Goal: Task Accomplishment & Management: Use online tool/utility

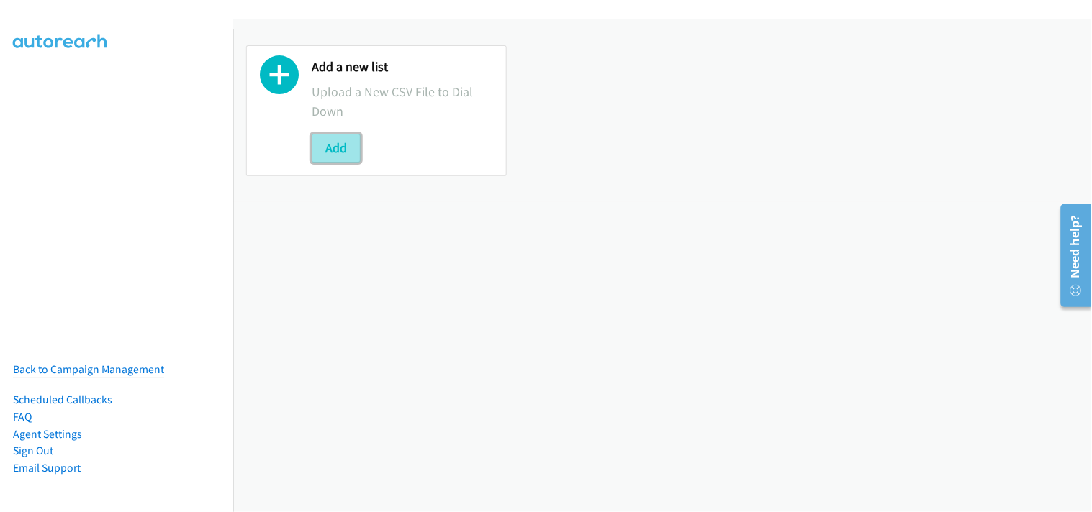
click at [343, 143] on button "Add" at bounding box center [336, 148] width 49 height 29
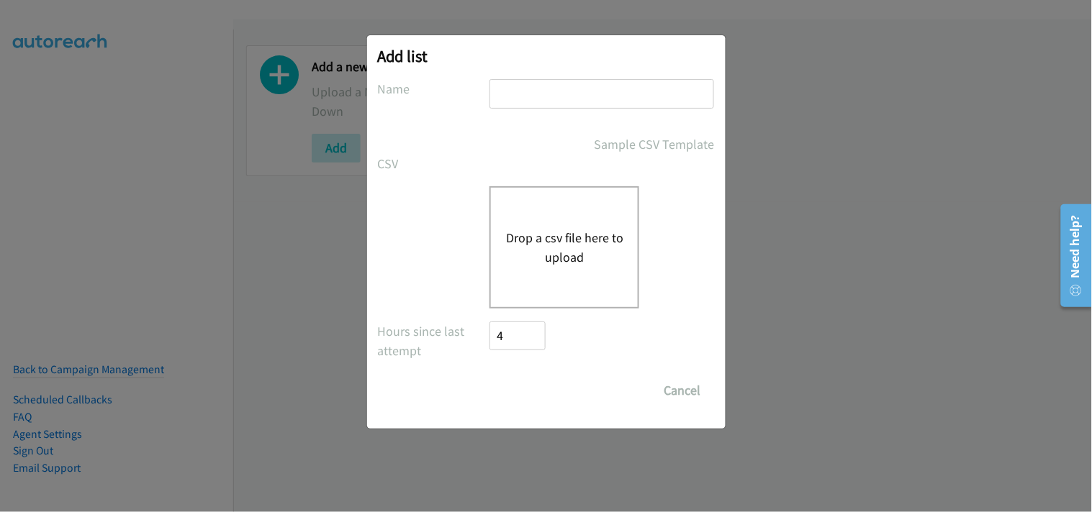
click at [510, 83] on input "text" at bounding box center [601, 94] width 225 height 30
type input "PDK File"
click at [564, 223] on div "Drop a csv file here to upload" at bounding box center [564, 247] width 150 height 122
click at [533, 243] on button "Drop a csv file here to upload" at bounding box center [564, 247] width 118 height 39
click at [543, 250] on button "Drop a csv file here to upload" at bounding box center [564, 247] width 118 height 39
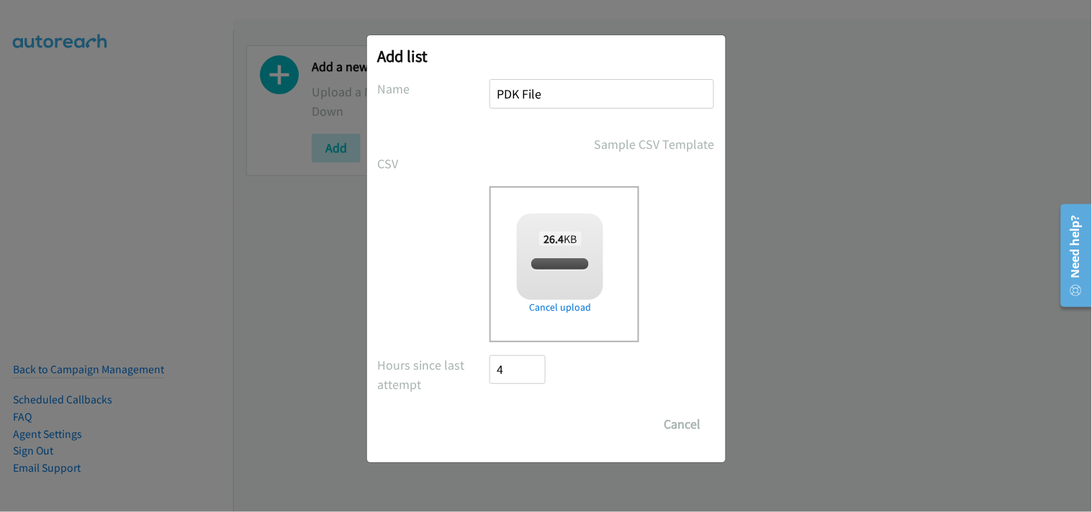
checkbox input "true"
click at [516, 410] on input "Save List" at bounding box center [528, 424] width 76 height 29
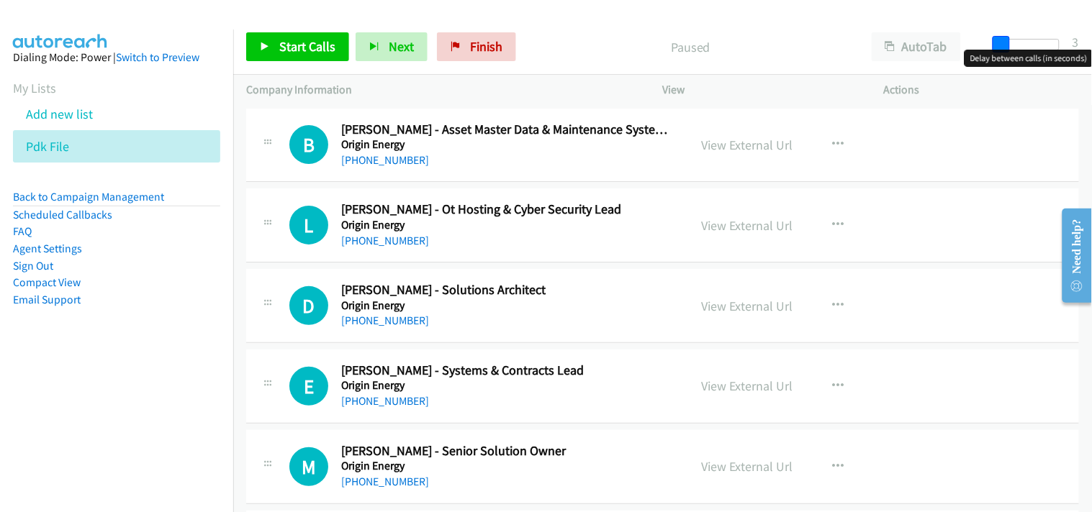
click at [1000, 46] on span at bounding box center [1001, 44] width 17 height 17
click at [965, 32] on div "Start Calls Pause Next Finish Paused AutoTab AutoTab 3" at bounding box center [662, 46] width 859 height 55
click at [261, 46] on icon at bounding box center [265, 47] width 10 height 10
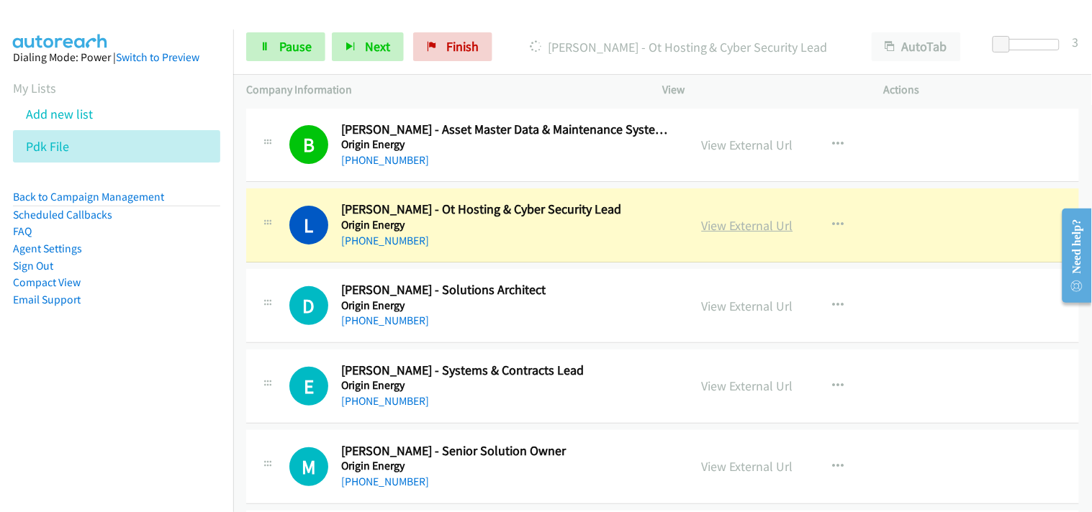
click at [739, 218] on link "View External Url" at bounding box center [747, 225] width 91 height 17
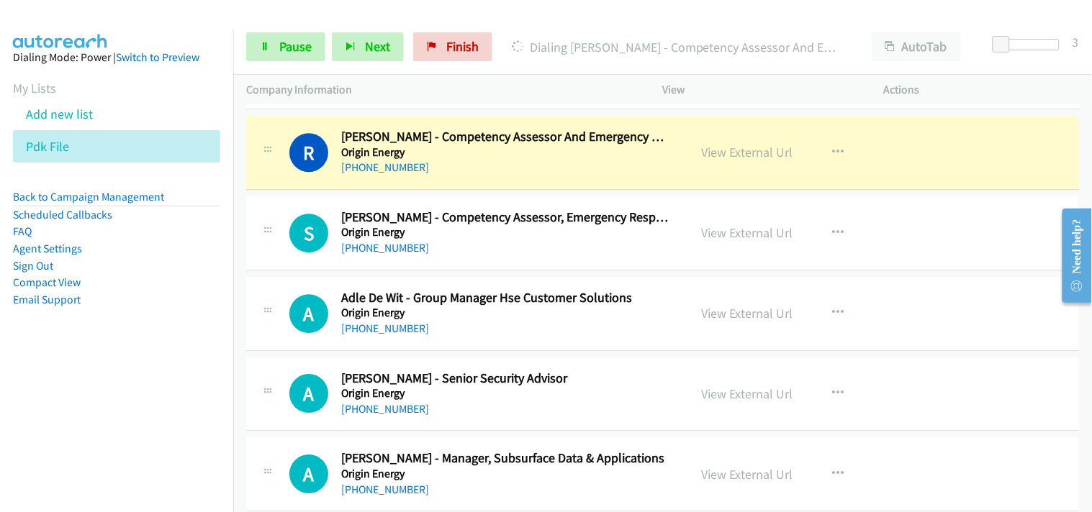
scroll to position [1039, 0]
click at [725, 154] on link "View External Url" at bounding box center [747, 151] width 91 height 17
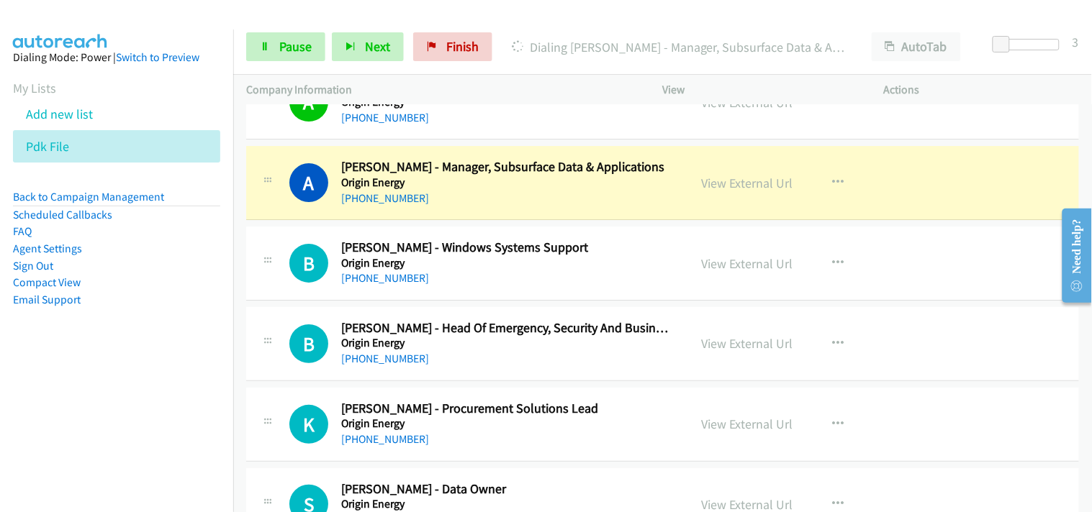
scroll to position [1359, 0]
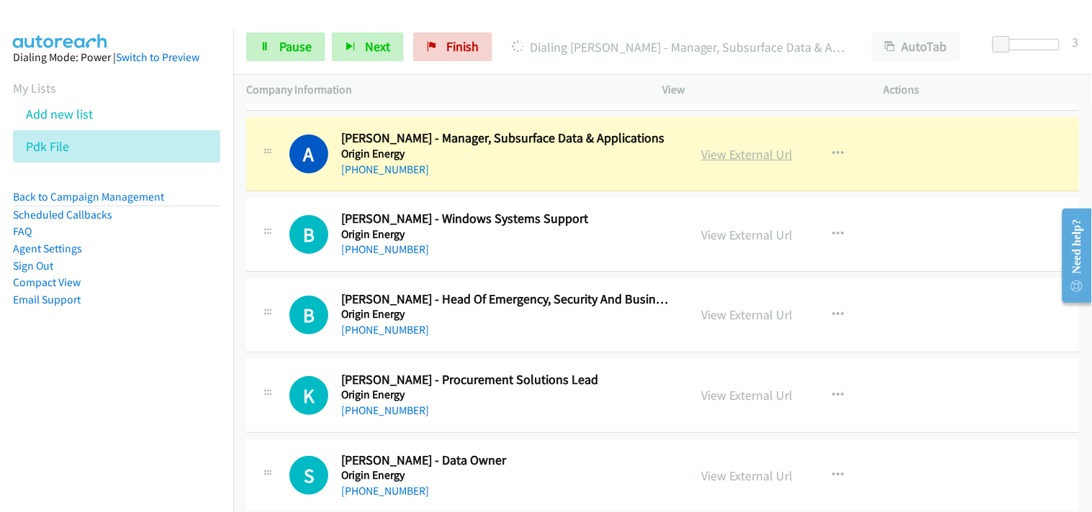
click at [746, 146] on link "View External Url" at bounding box center [747, 154] width 91 height 17
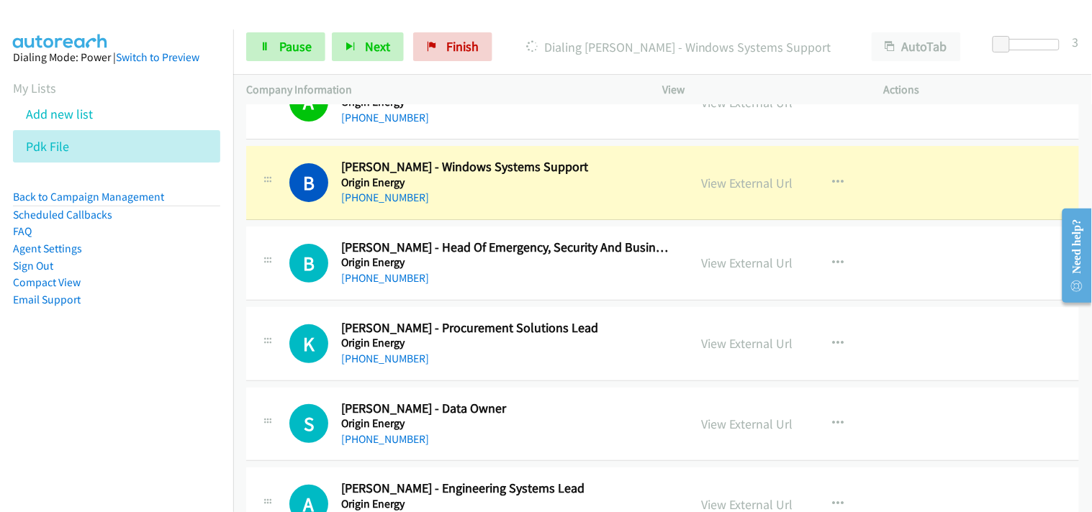
scroll to position [1439, 0]
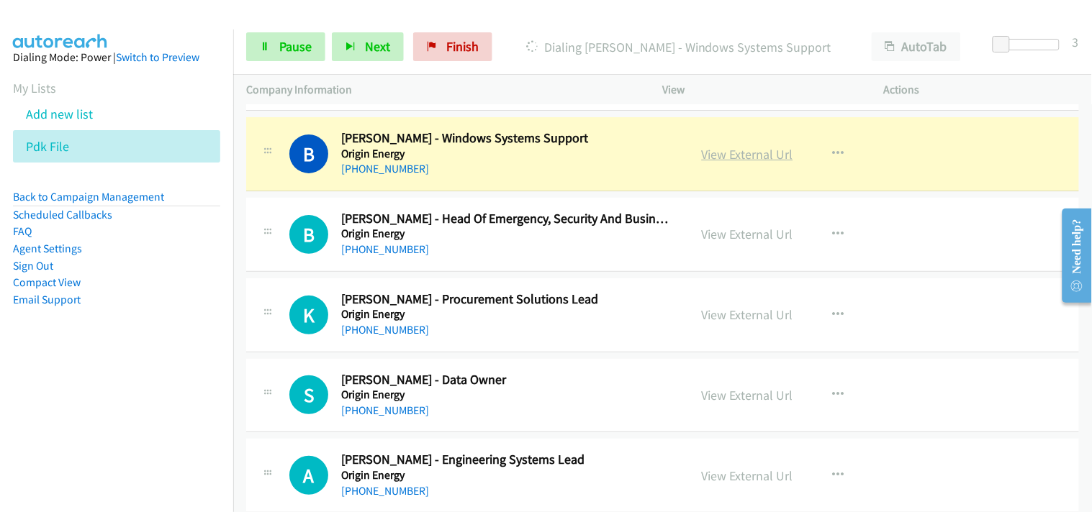
click at [731, 148] on link "View External Url" at bounding box center [747, 154] width 91 height 17
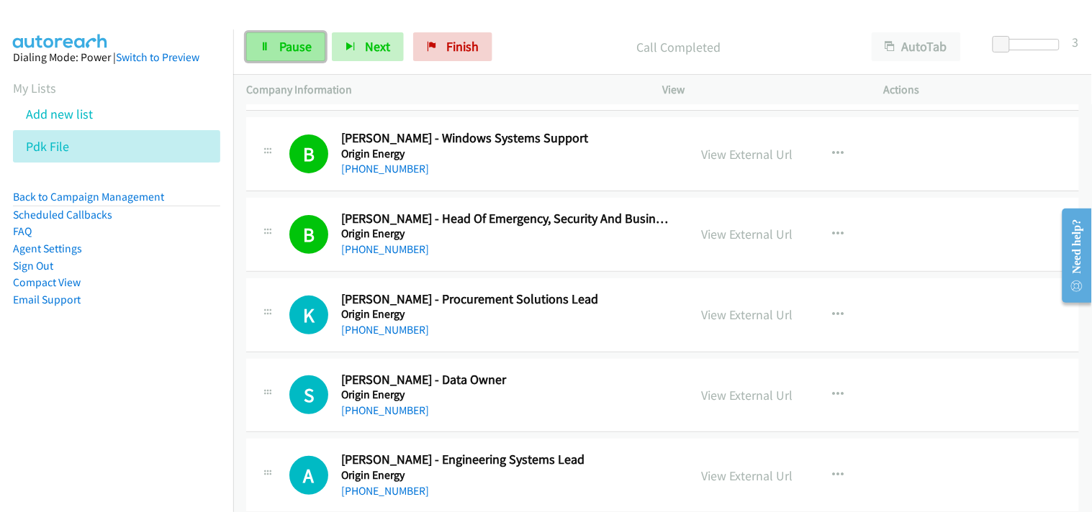
click at [297, 36] on link "Pause" at bounding box center [285, 46] width 79 height 29
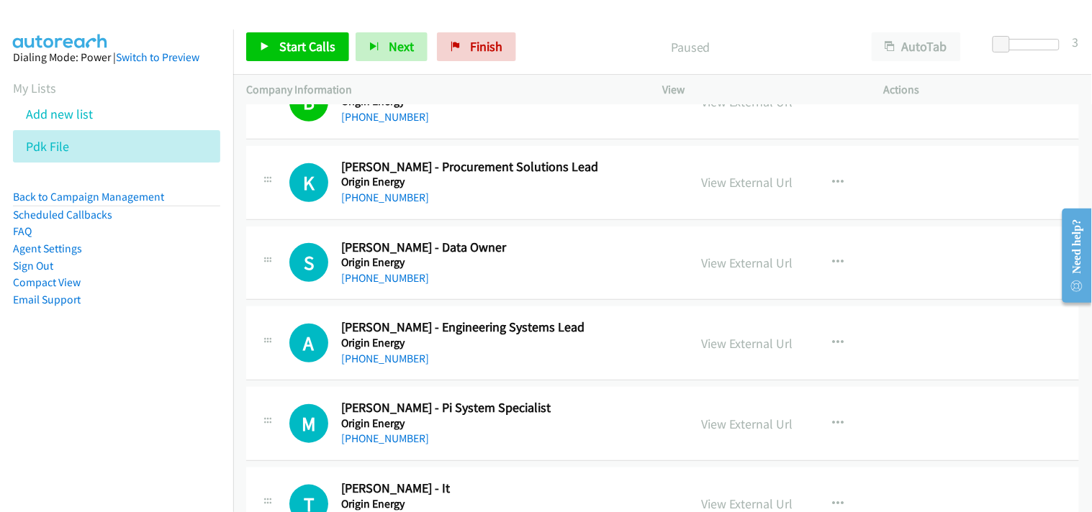
scroll to position [1599, 0]
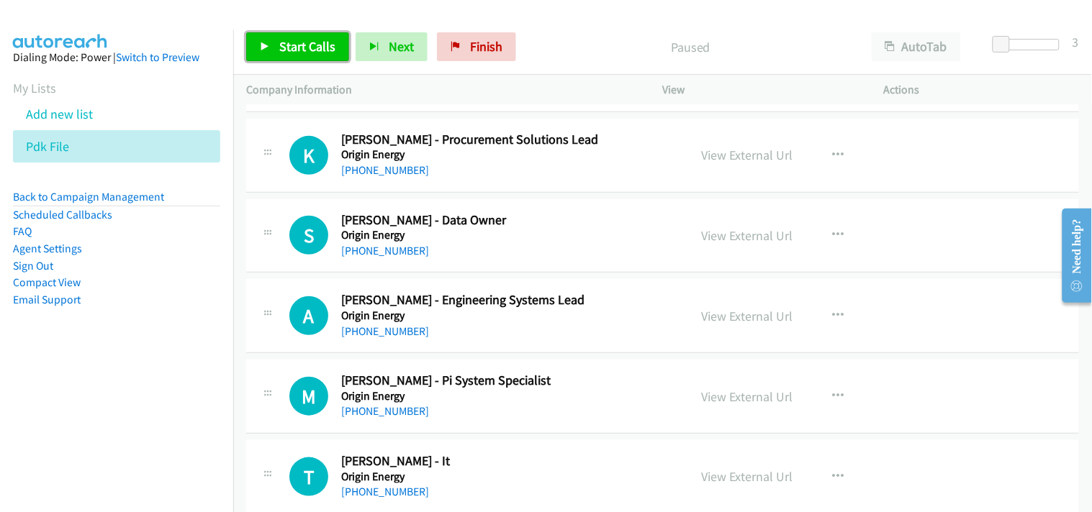
click at [289, 44] on span "Start Calls" at bounding box center [307, 46] width 56 height 17
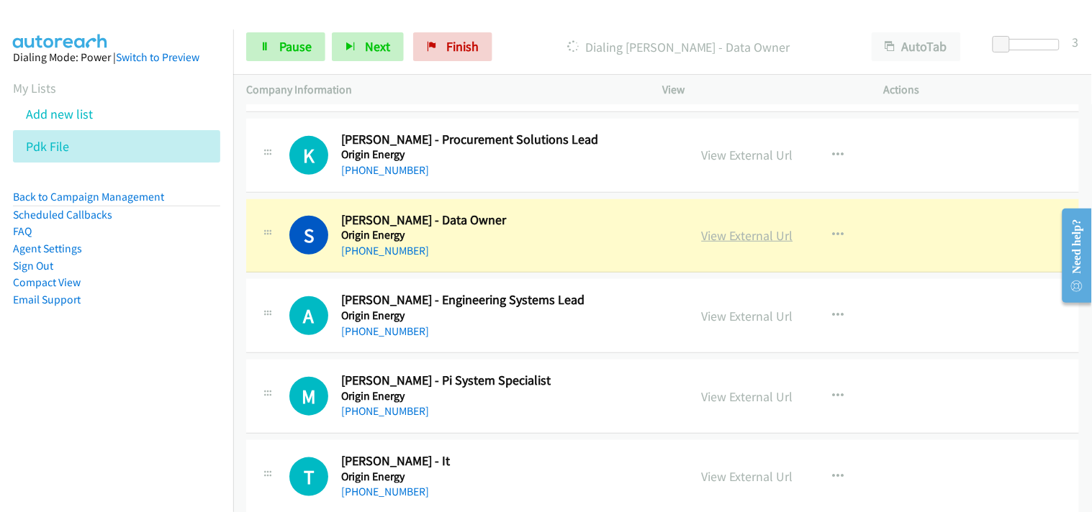
click at [732, 234] on link "View External Url" at bounding box center [747, 235] width 91 height 17
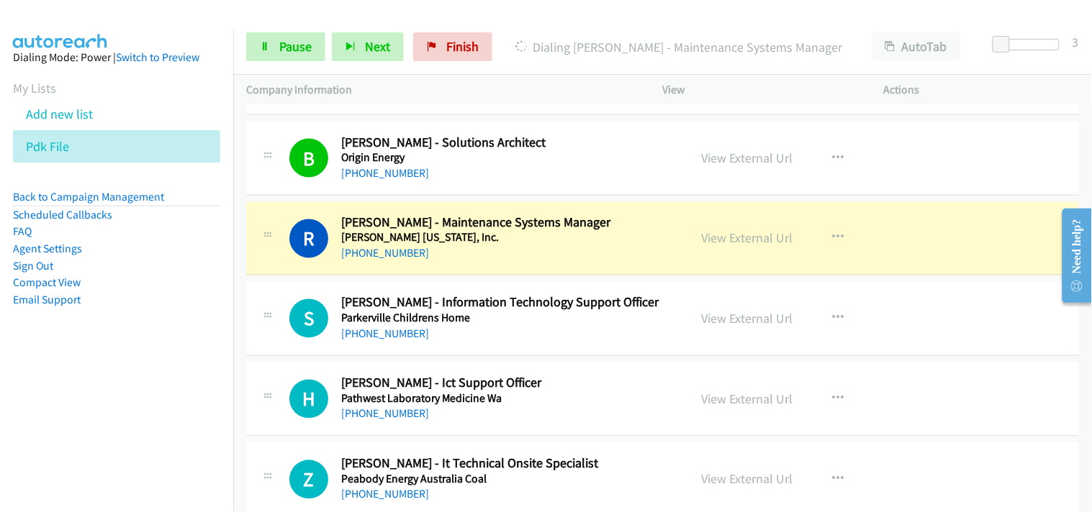
scroll to position [2079, 0]
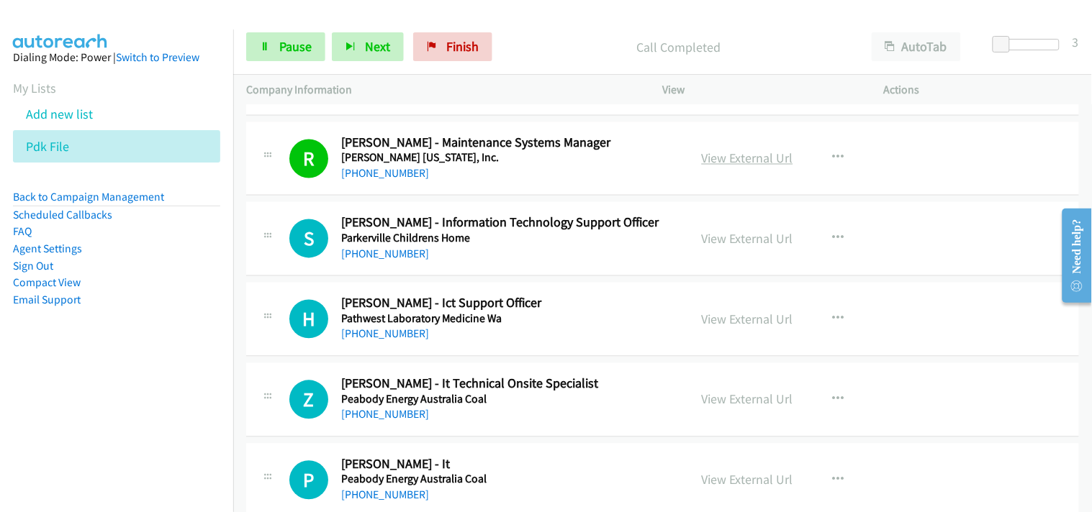
click at [749, 163] on link "View External Url" at bounding box center [747, 158] width 91 height 17
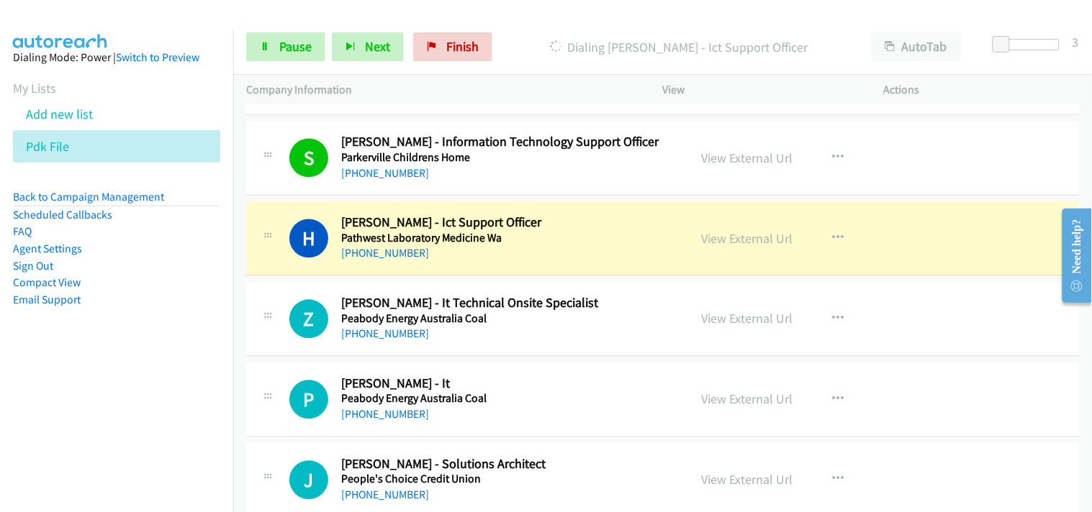
scroll to position [2239, 0]
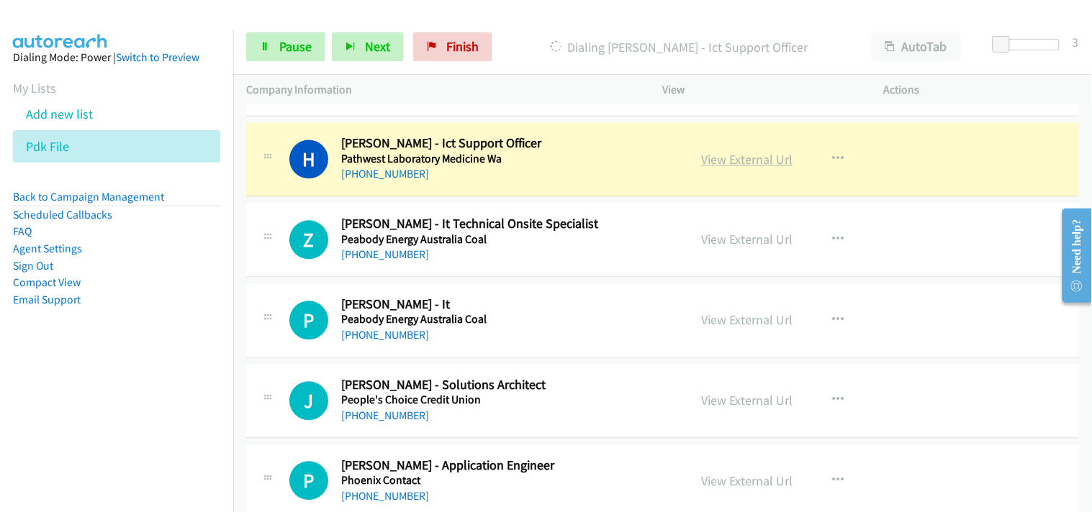
click at [749, 163] on link "View External Url" at bounding box center [747, 159] width 91 height 17
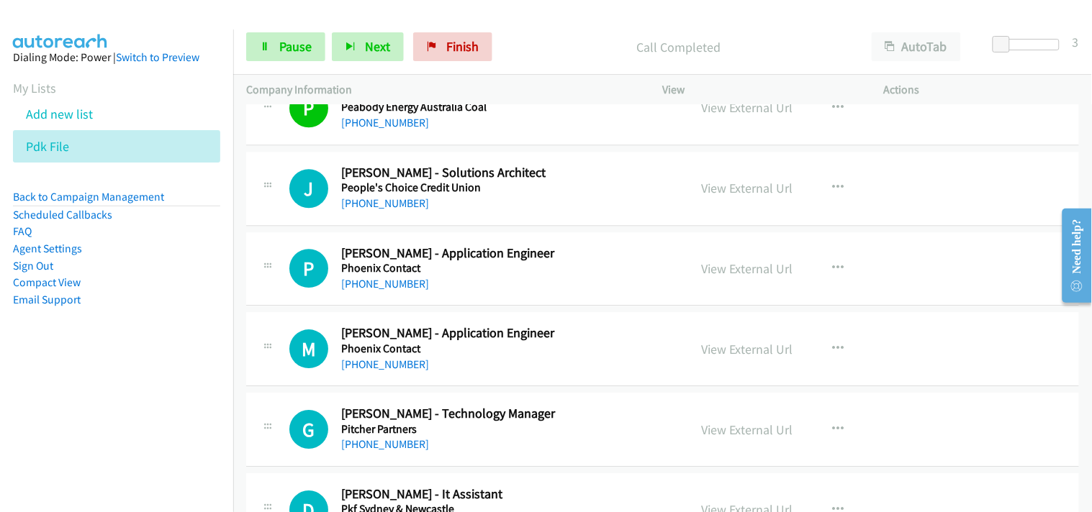
scroll to position [2479, 0]
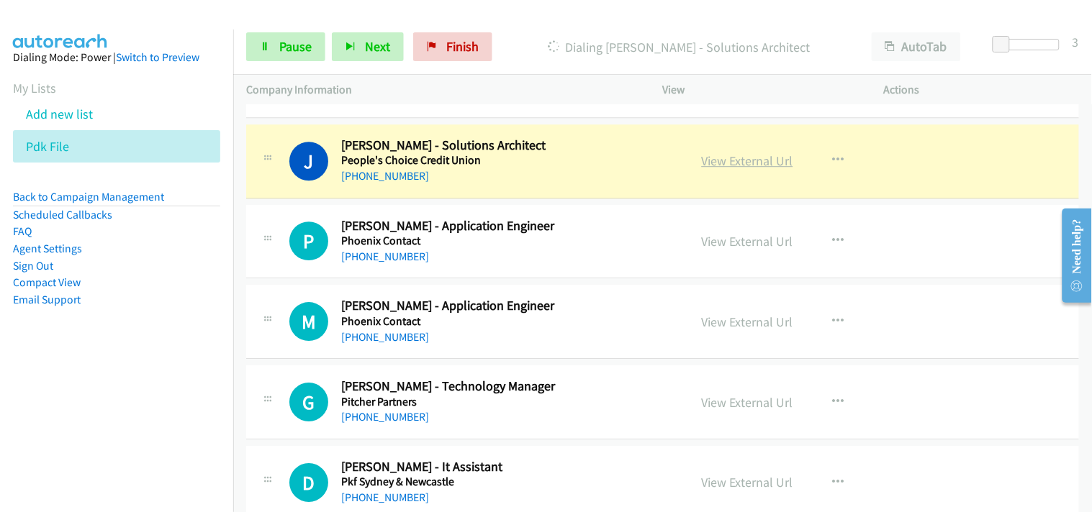
click at [746, 159] on link "View External Url" at bounding box center [747, 161] width 91 height 17
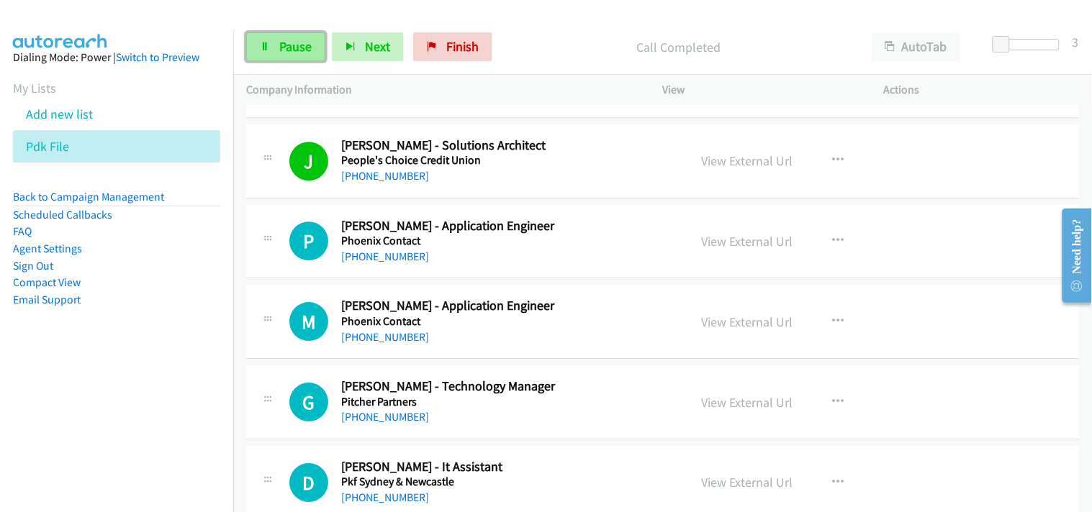
click at [303, 45] on span "Pause" at bounding box center [295, 46] width 32 height 17
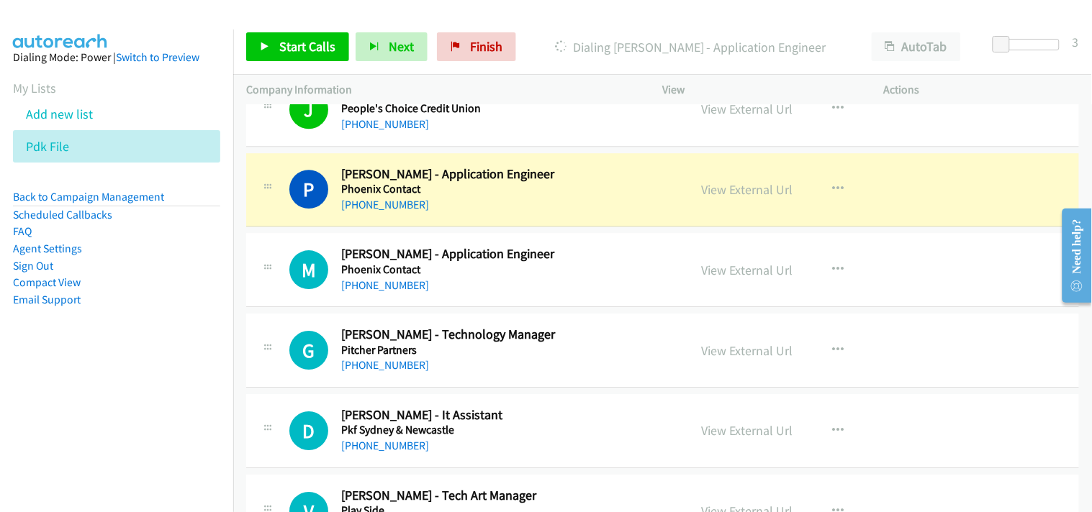
scroll to position [2559, 0]
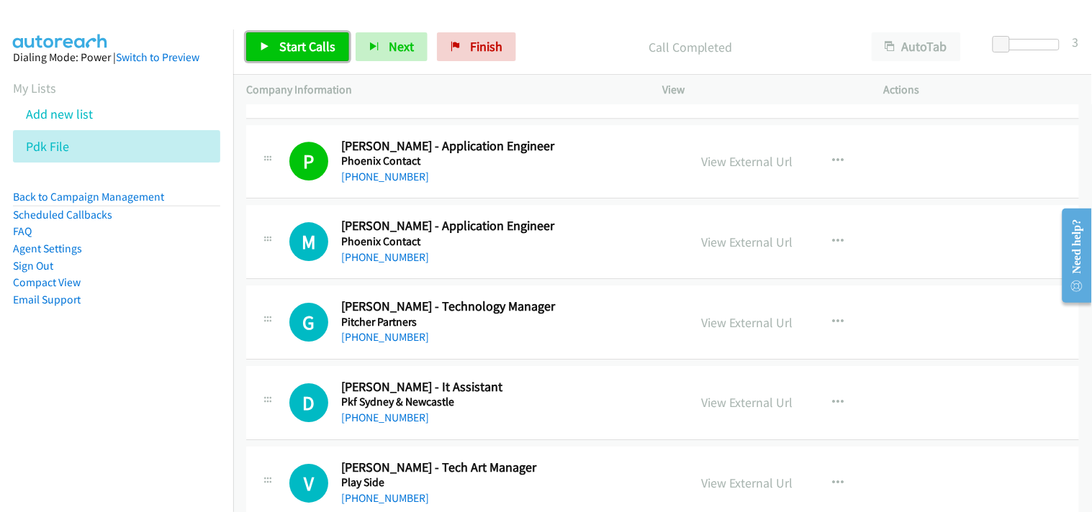
click at [325, 44] on span "Start Calls" at bounding box center [307, 46] width 56 height 17
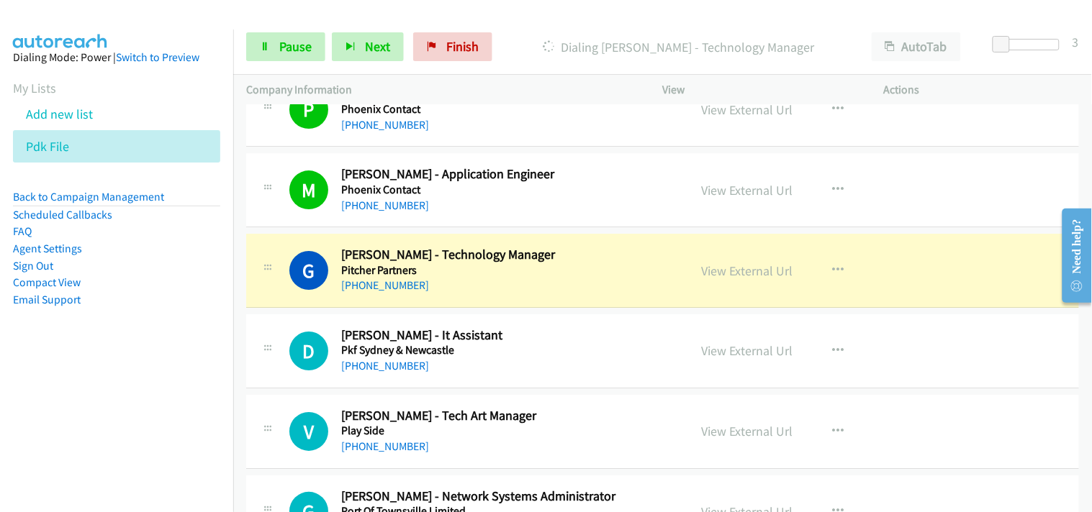
scroll to position [2639, 0]
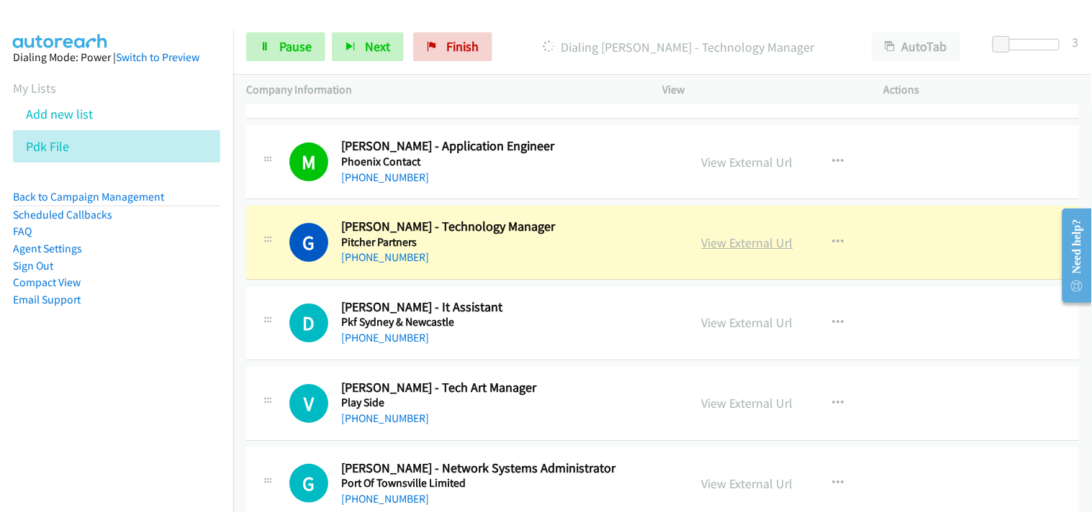
click at [741, 243] on link "View External Url" at bounding box center [747, 243] width 91 height 17
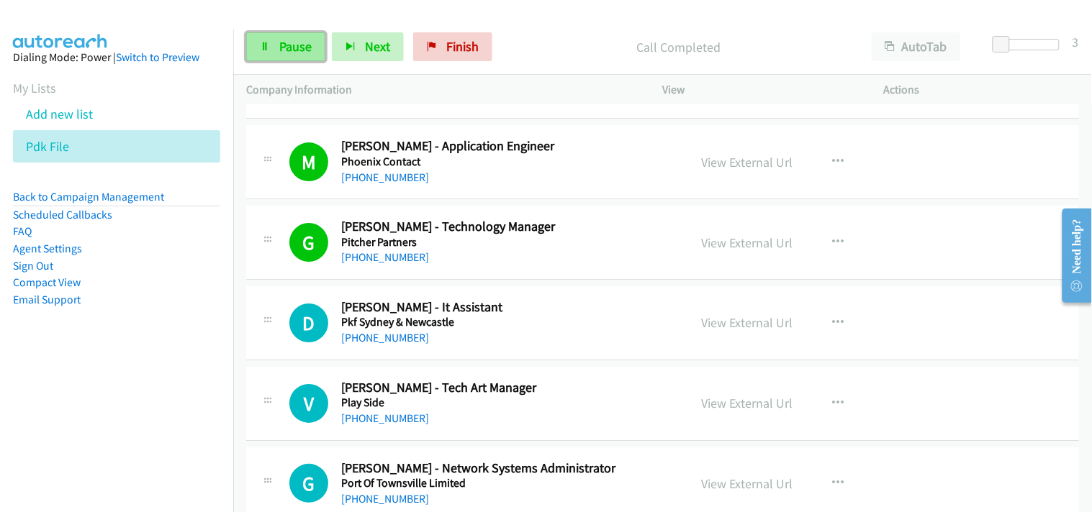
click at [312, 48] on link "Pause" at bounding box center [285, 46] width 79 height 29
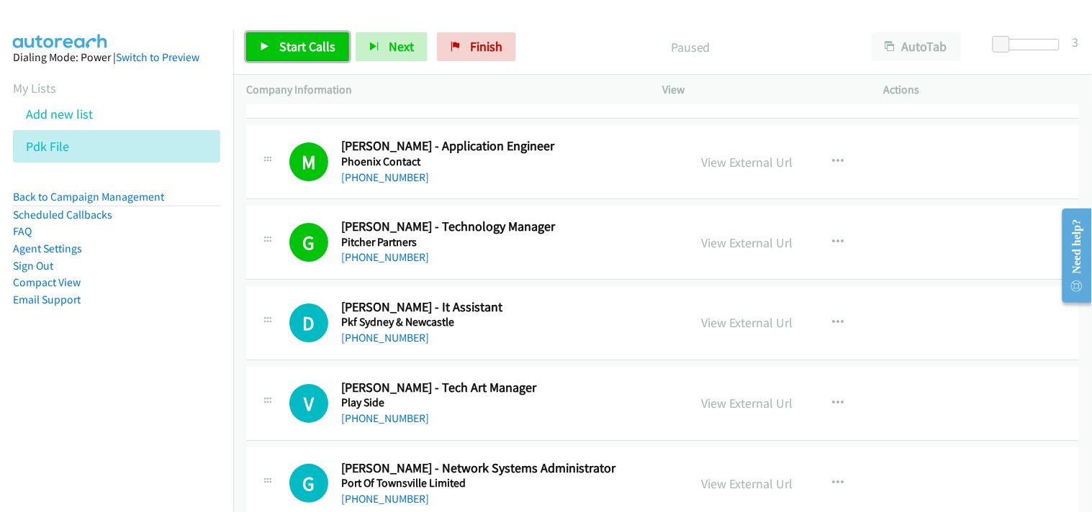
click at [269, 48] on icon at bounding box center [265, 47] width 10 height 10
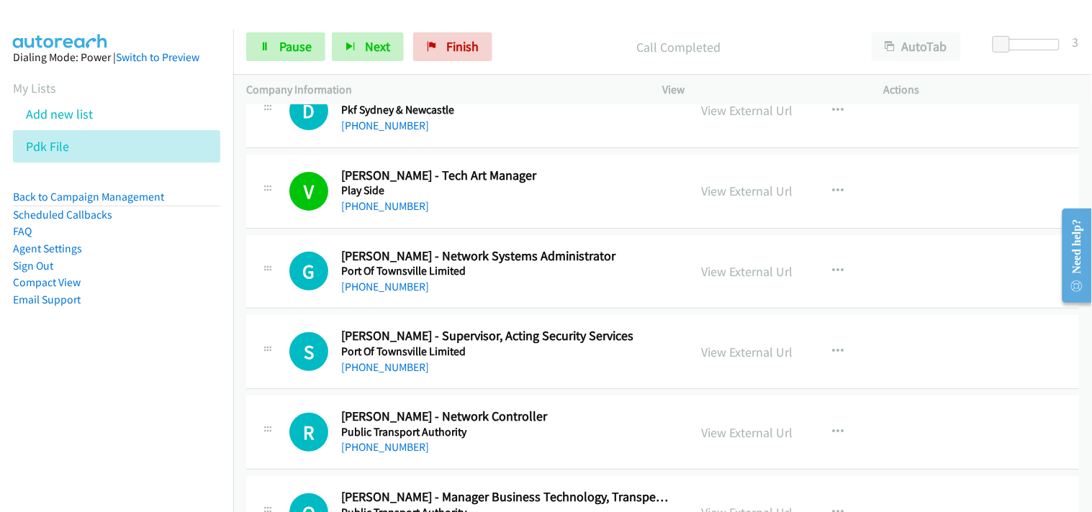
scroll to position [2879, 0]
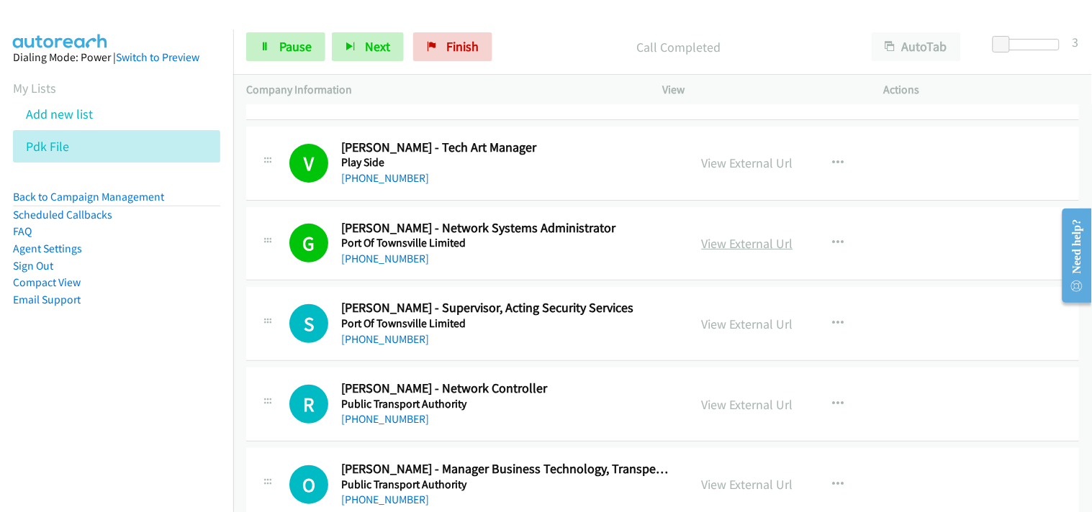
click at [728, 243] on link "View External Url" at bounding box center [747, 243] width 91 height 17
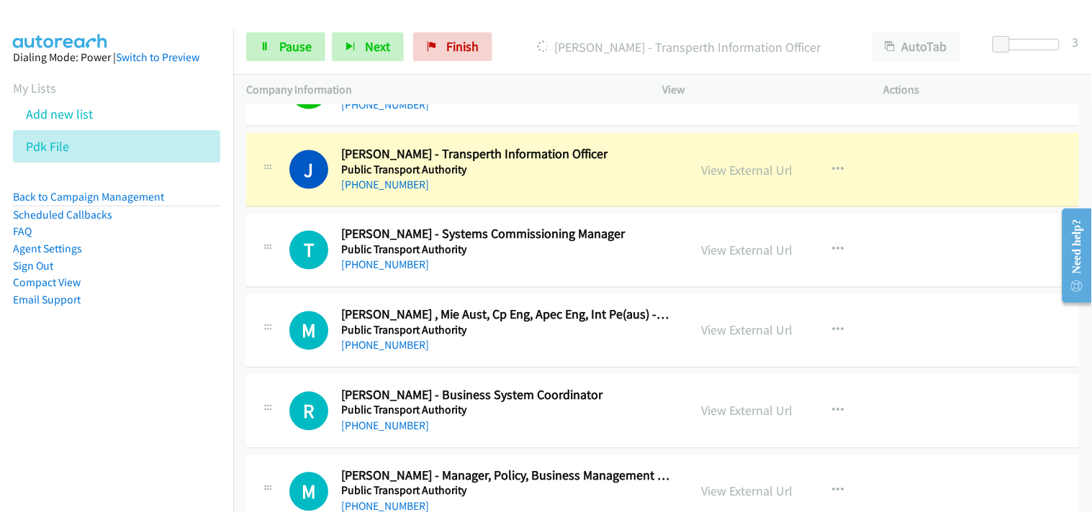
scroll to position [3438, 0]
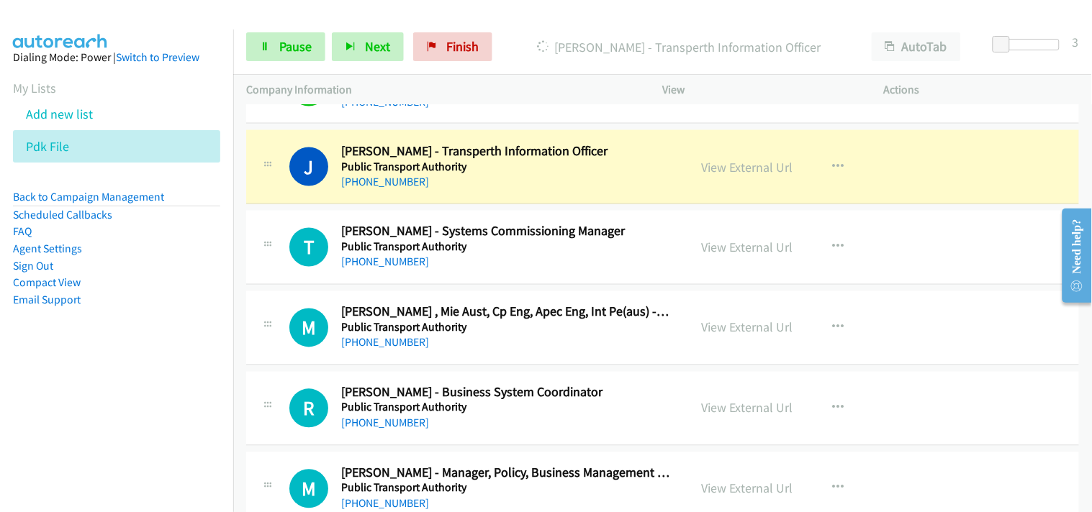
click at [220, 109] on li "Add new list" at bounding box center [129, 114] width 233 height 32
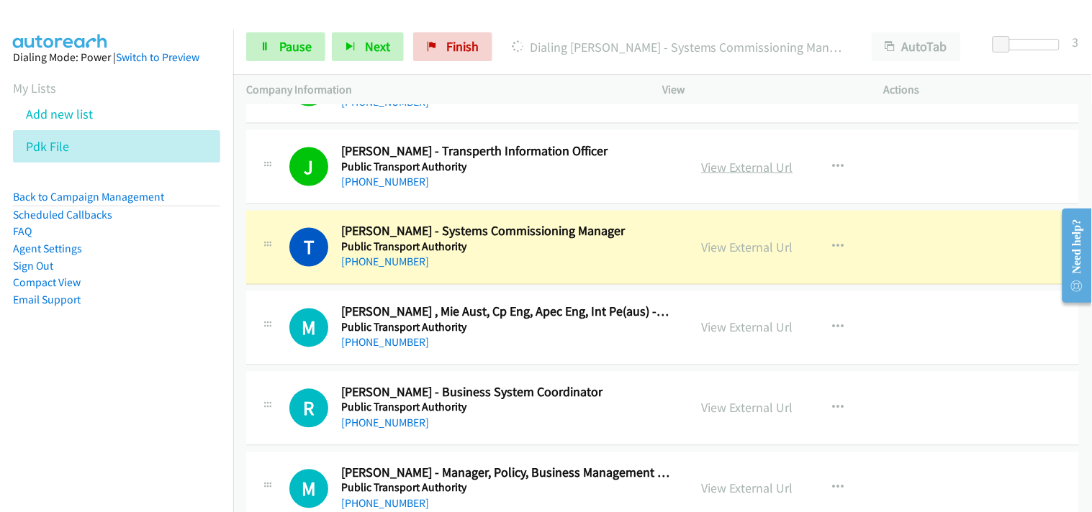
click at [742, 168] on link "View External Url" at bounding box center [747, 167] width 91 height 17
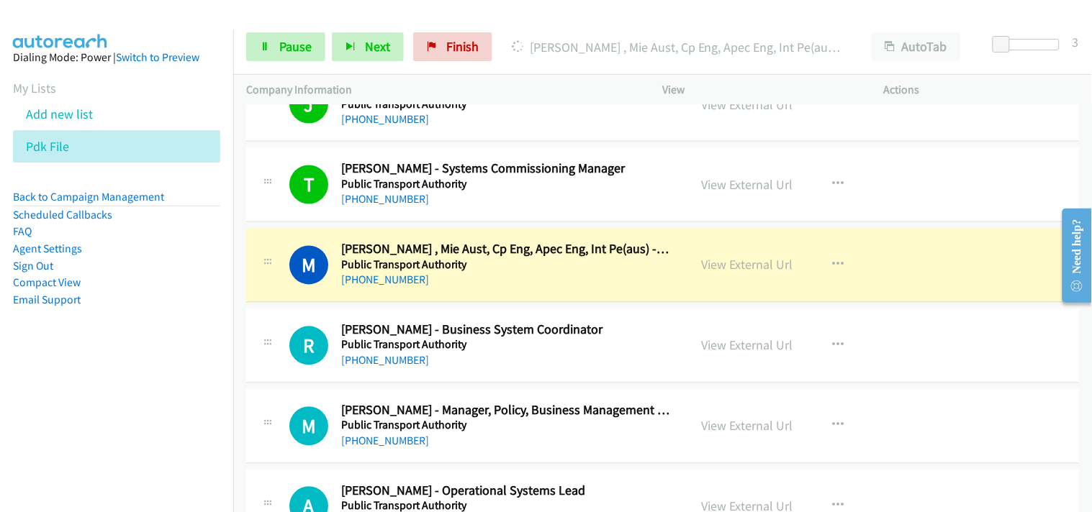
scroll to position [3599, 0]
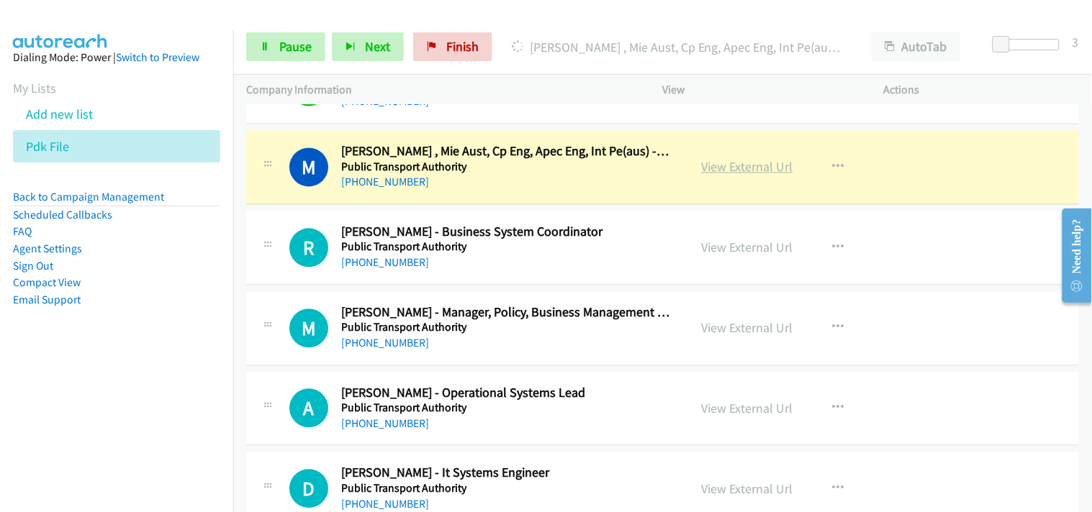
click at [716, 163] on link "View External Url" at bounding box center [747, 167] width 91 height 17
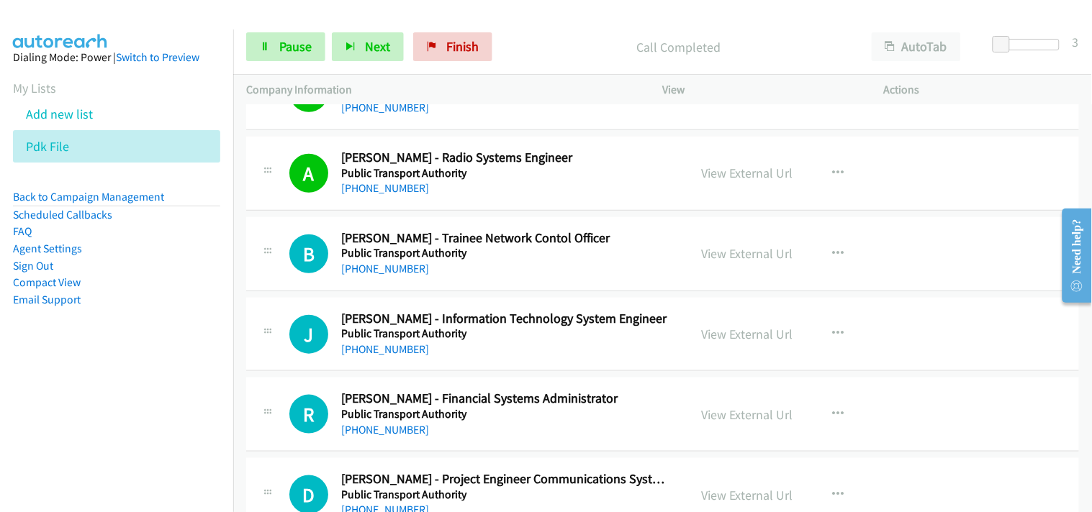
scroll to position [4558, 0]
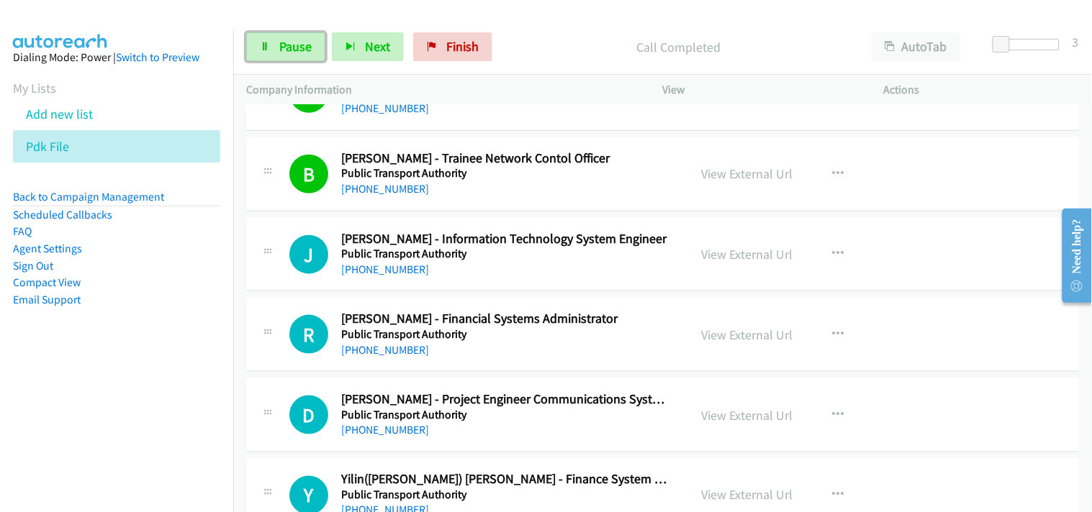
drag, startPoint x: 299, startPoint y: 38, endPoint x: 423, endPoint y: 217, distance: 217.6
click at [299, 38] on span "Pause" at bounding box center [295, 46] width 32 height 17
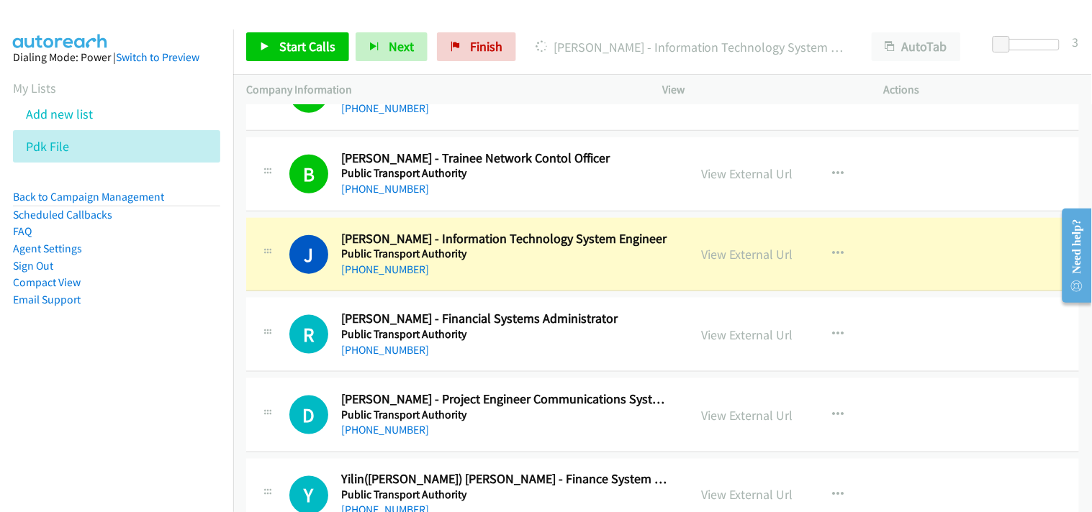
scroll to position [4638, 0]
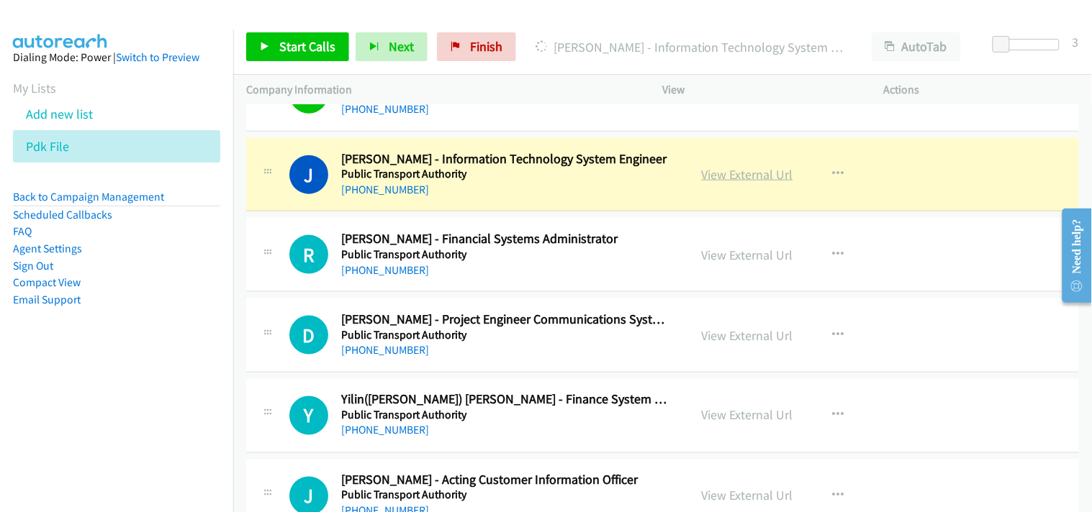
click at [725, 171] on link "View External Url" at bounding box center [747, 174] width 91 height 17
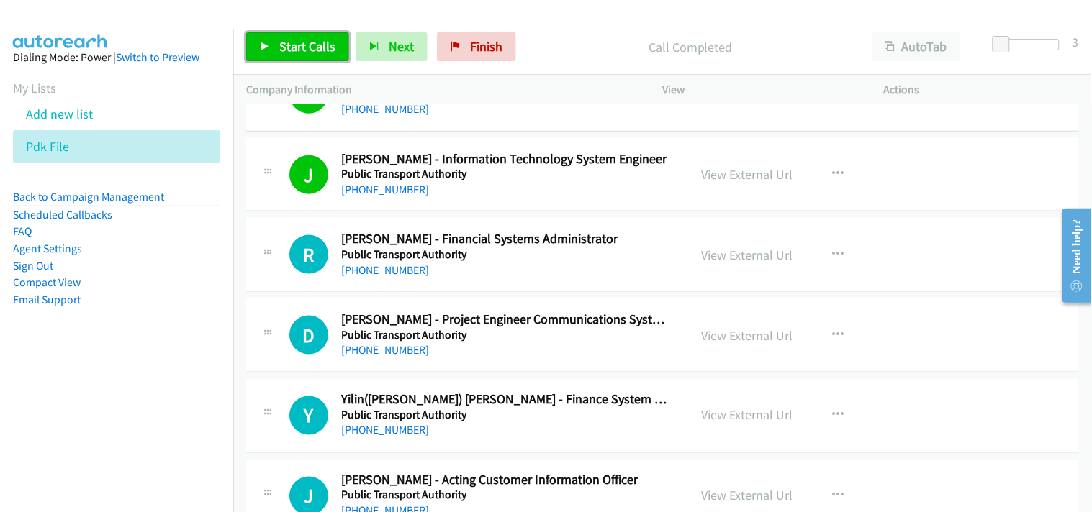
click at [324, 54] on span "Start Calls" at bounding box center [307, 46] width 56 height 17
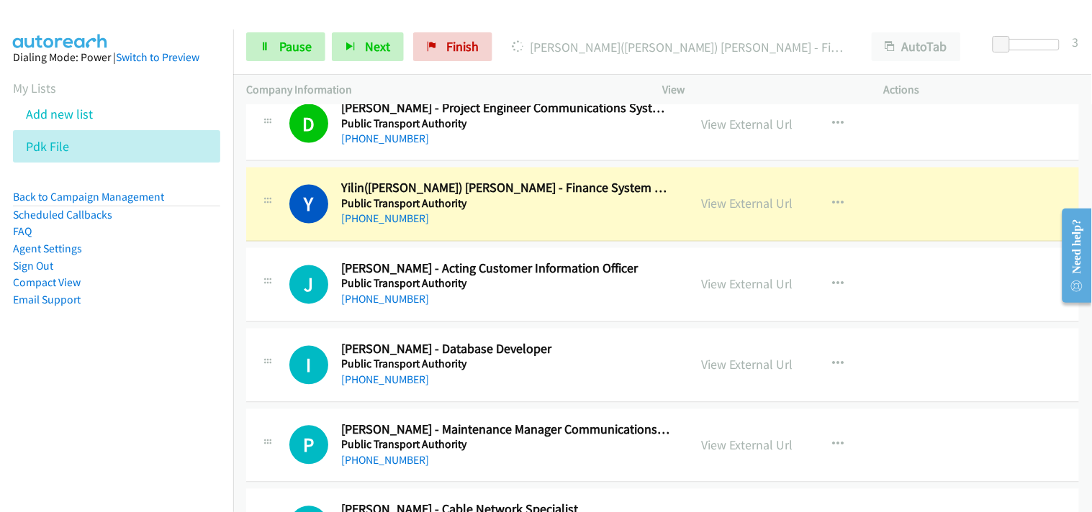
scroll to position [4878, 0]
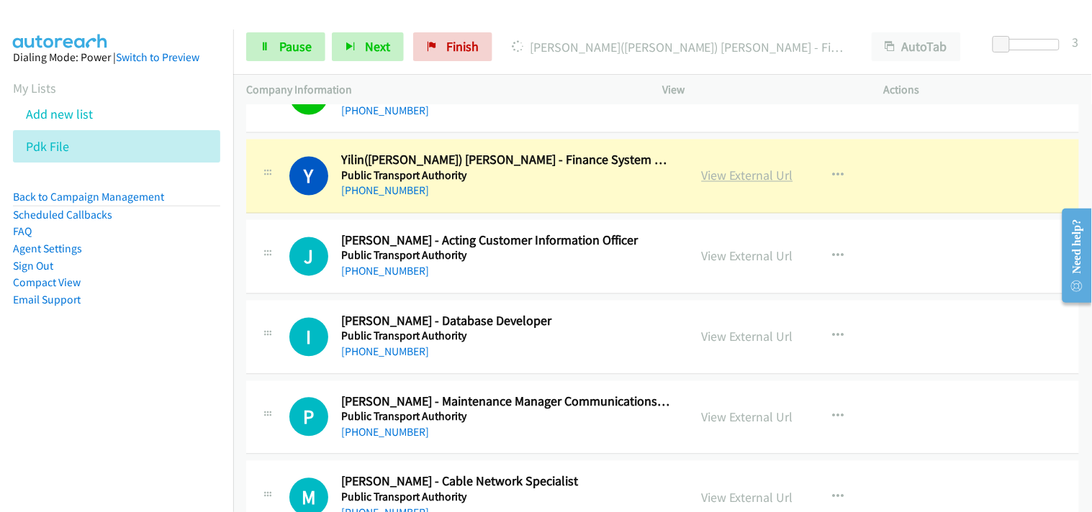
click at [723, 176] on link "View External Url" at bounding box center [747, 176] width 91 height 17
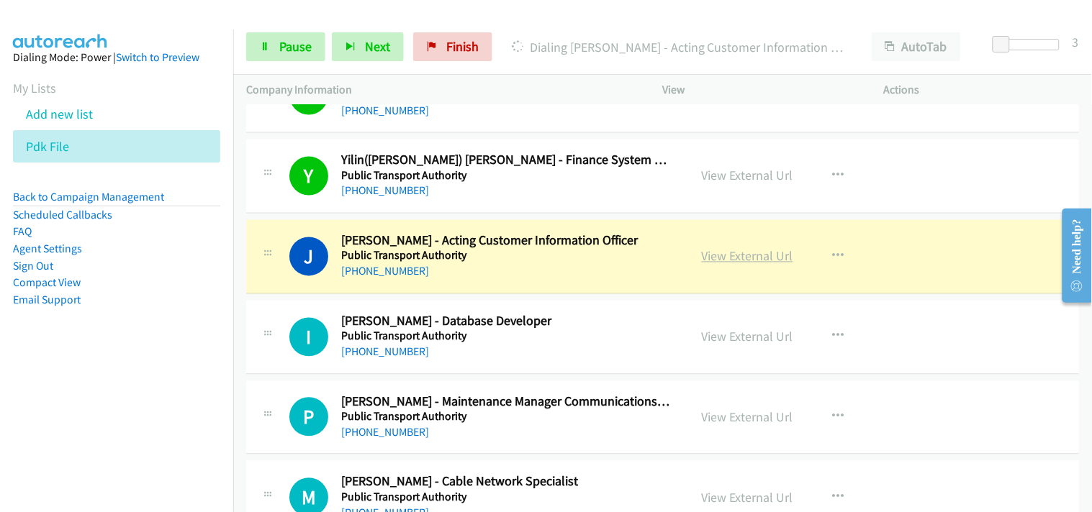
click at [728, 256] on link "View External Url" at bounding box center [747, 256] width 91 height 17
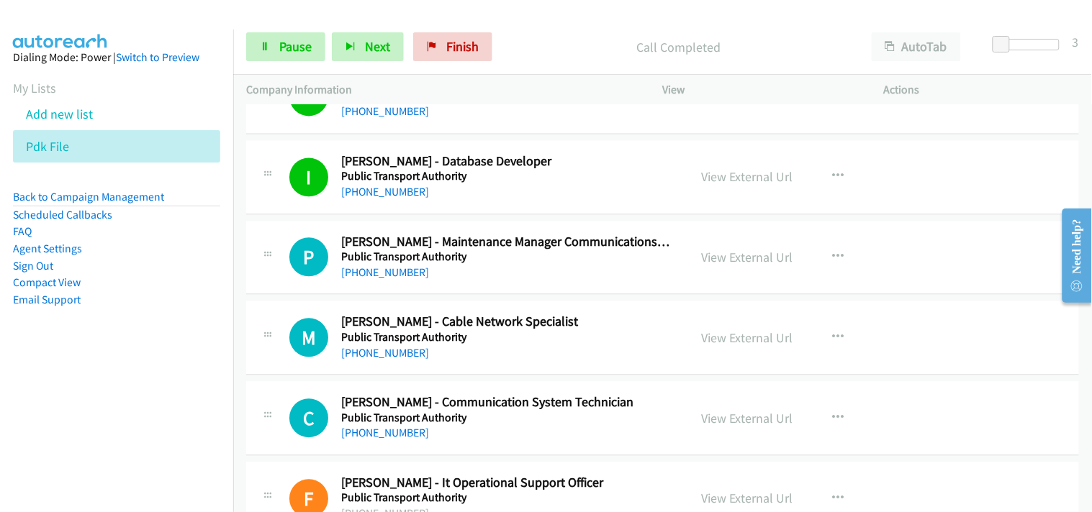
scroll to position [5118, 0]
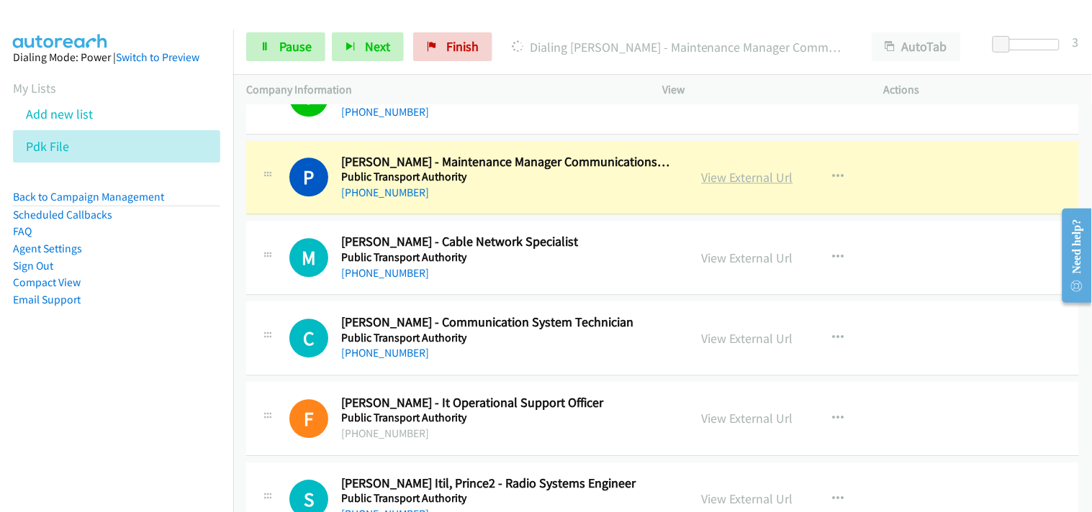
click at [714, 180] on link "View External Url" at bounding box center [747, 177] width 91 height 17
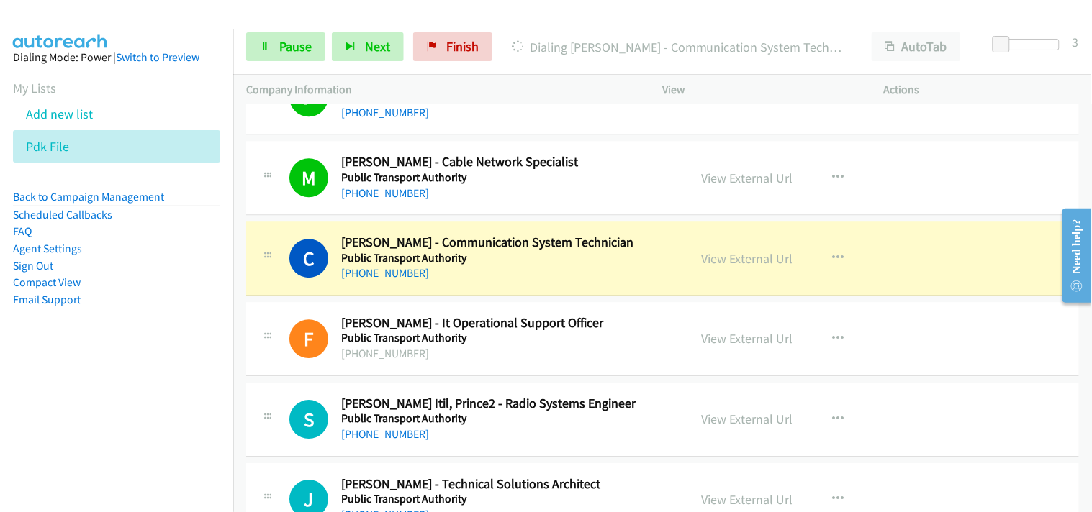
scroll to position [5278, 0]
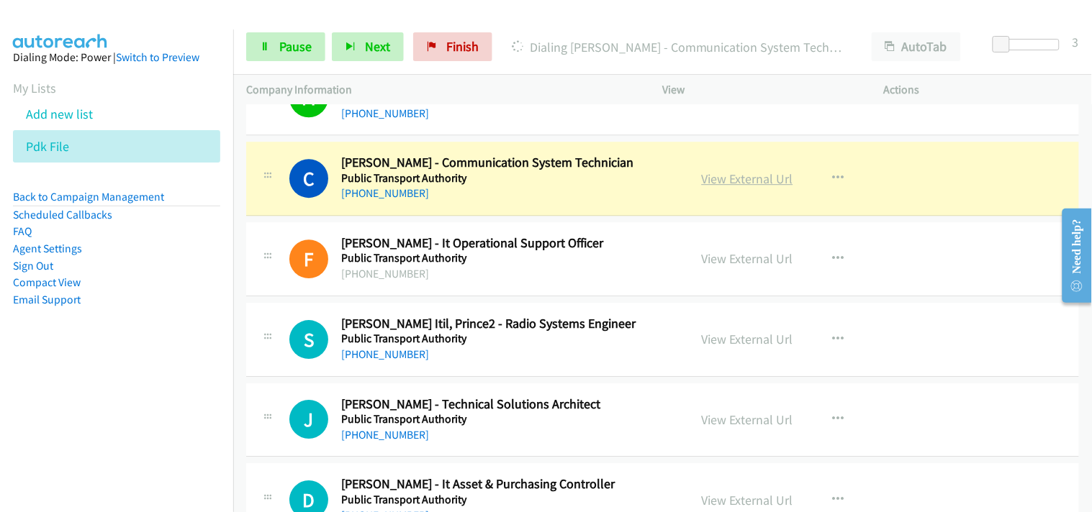
click at [723, 182] on link "View External Url" at bounding box center [747, 179] width 91 height 17
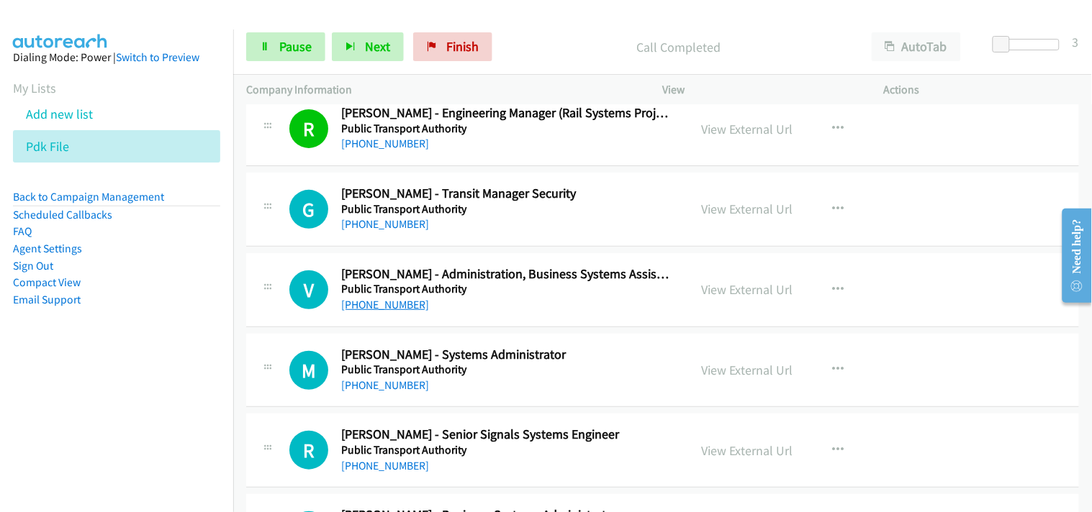
scroll to position [5758, 0]
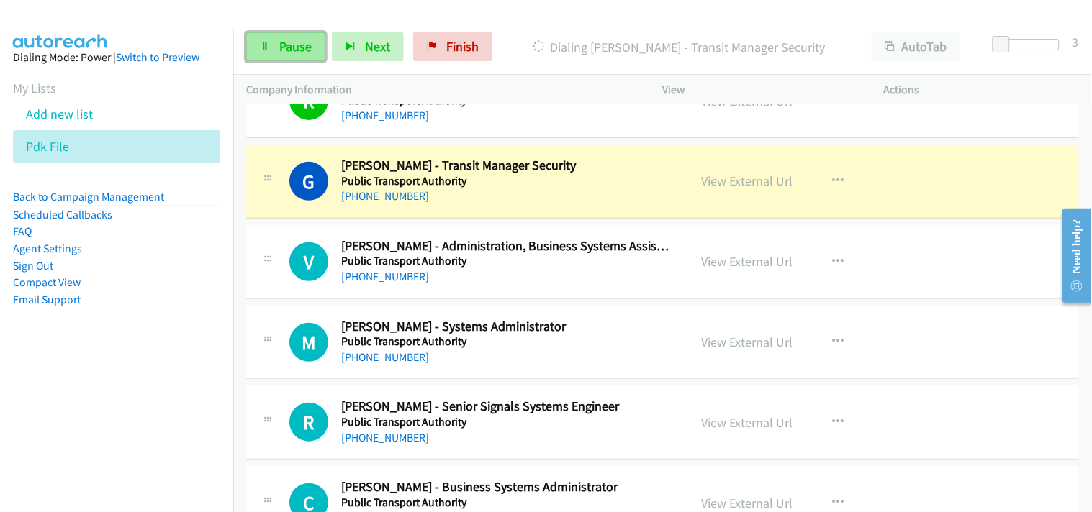
click at [273, 50] on link "Pause" at bounding box center [285, 46] width 79 height 29
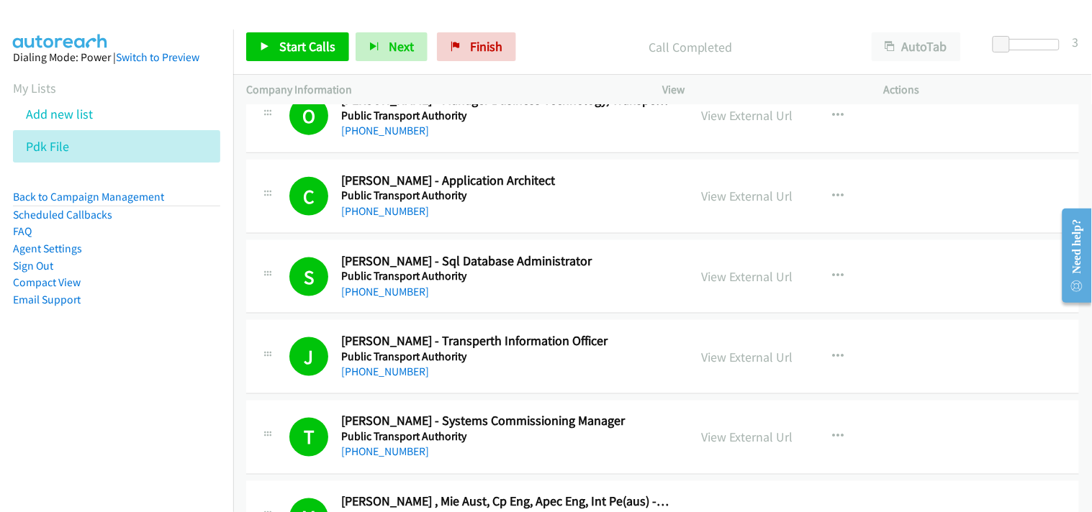
scroll to position [3278, 0]
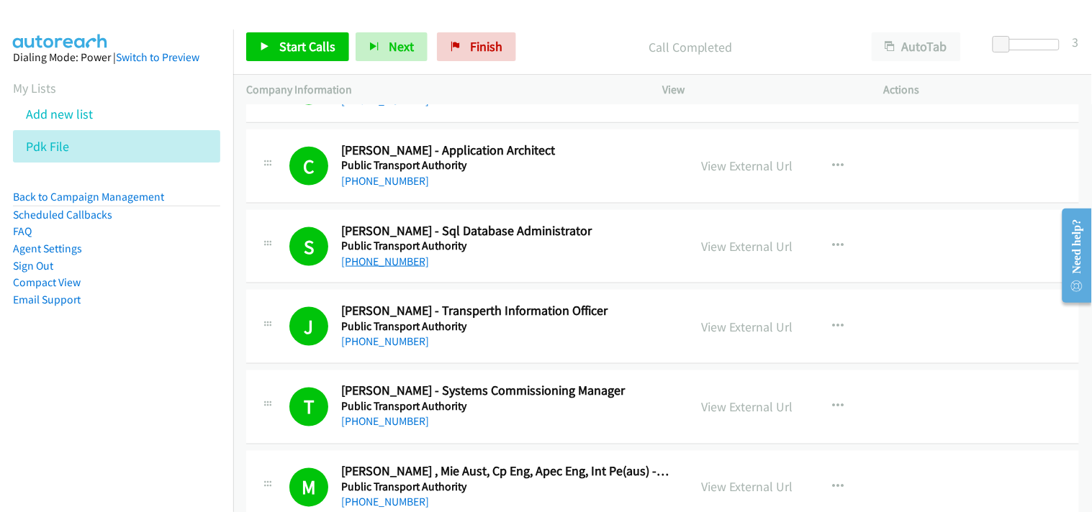
click at [386, 262] on link "+61 480 170 580" at bounding box center [385, 262] width 88 height 14
click at [384, 268] on link "+61 480 170 580" at bounding box center [385, 262] width 88 height 14
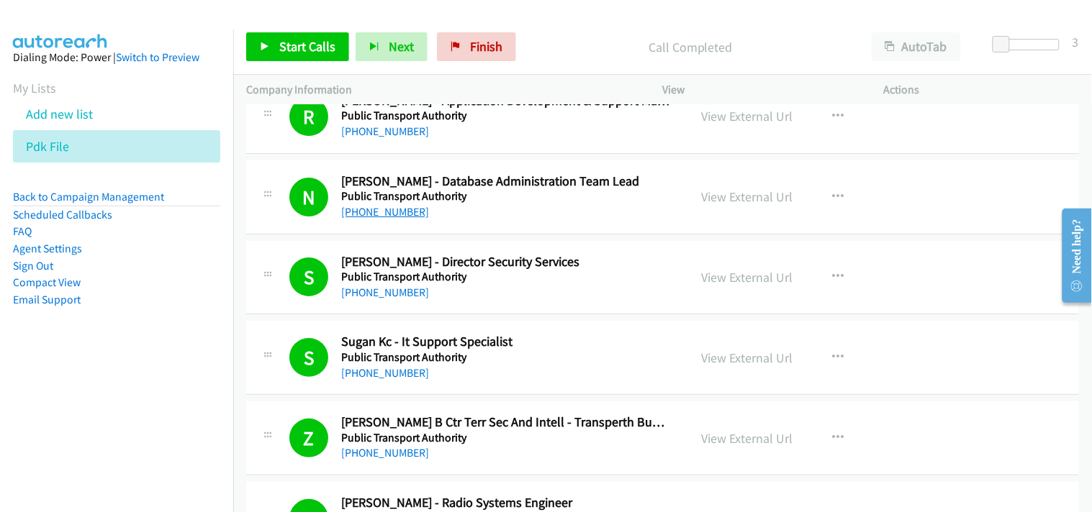
scroll to position [4158, 0]
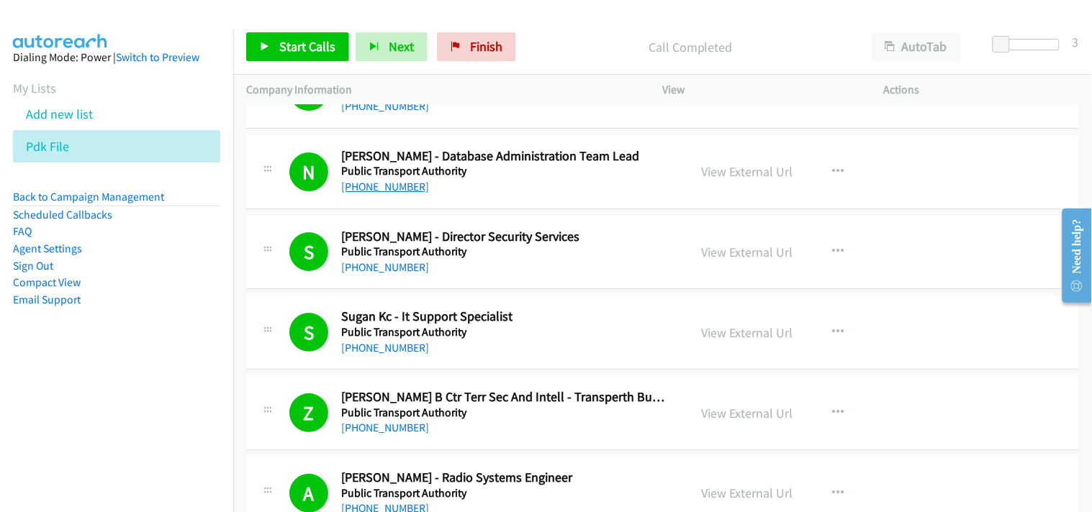
click at [377, 182] on link "+61 8 9326 3928" at bounding box center [385, 187] width 88 height 14
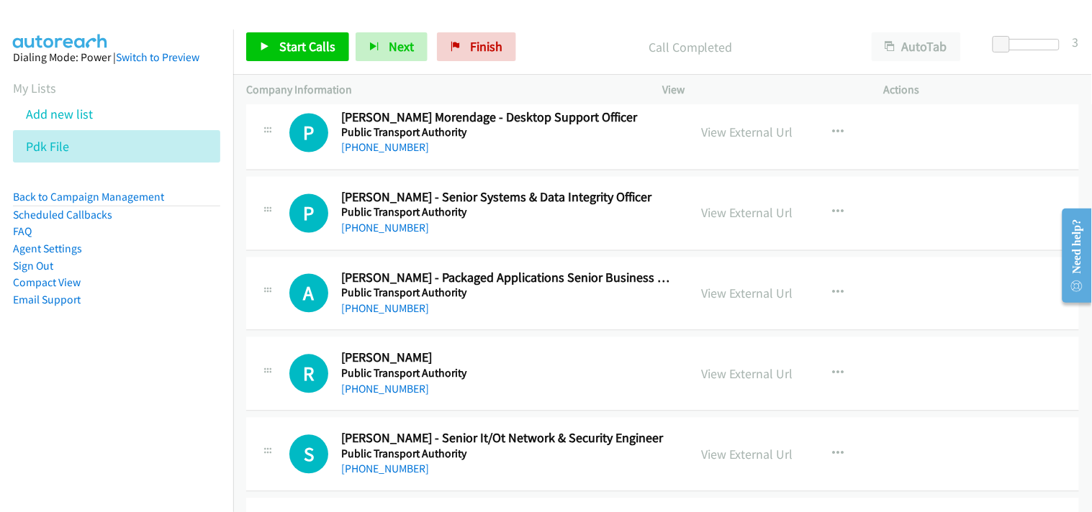
scroll to position [6317, 0]
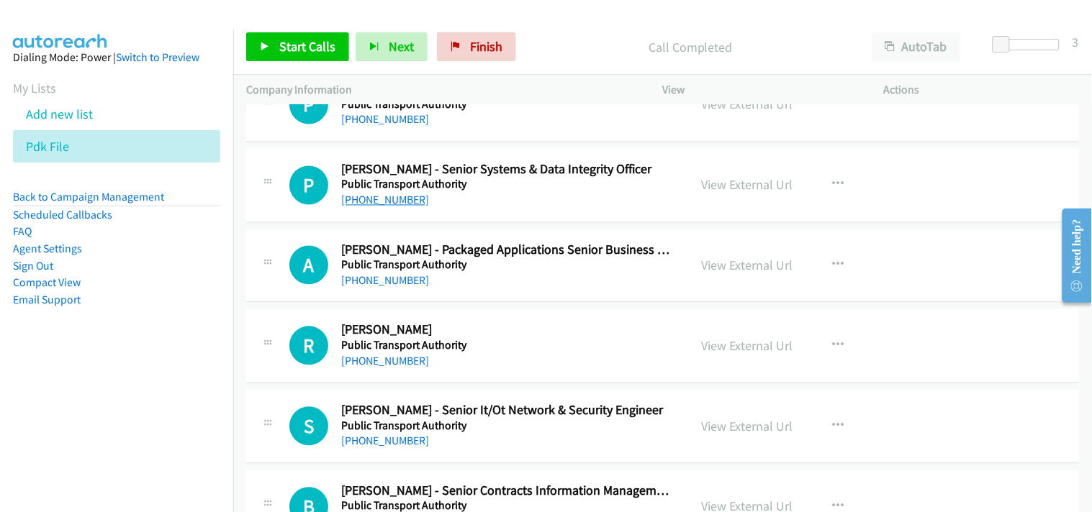
click at [369, 200] on link "+61 1300 858 374" at bounding box center [385, 201] width 88 height 14
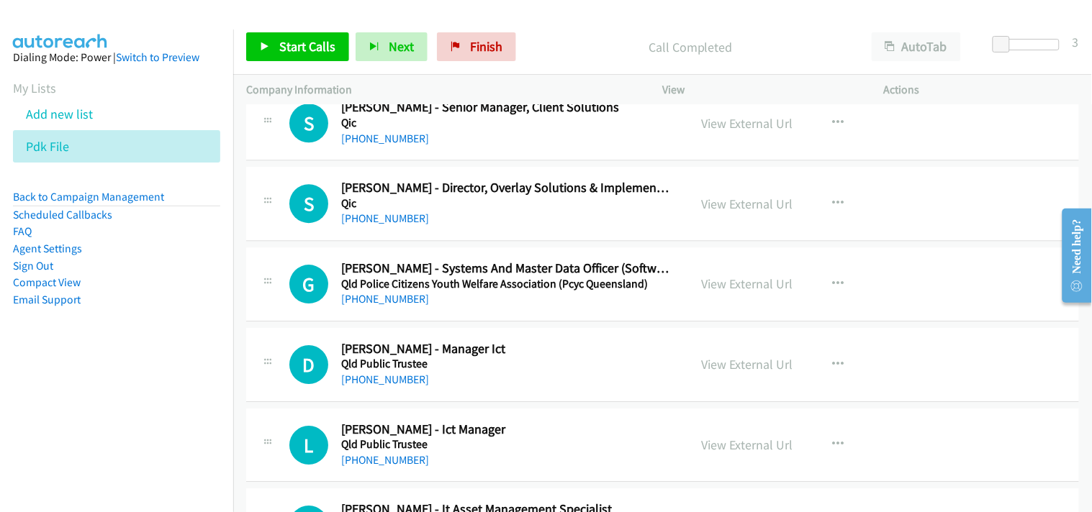
scroll to position [9516, 0]
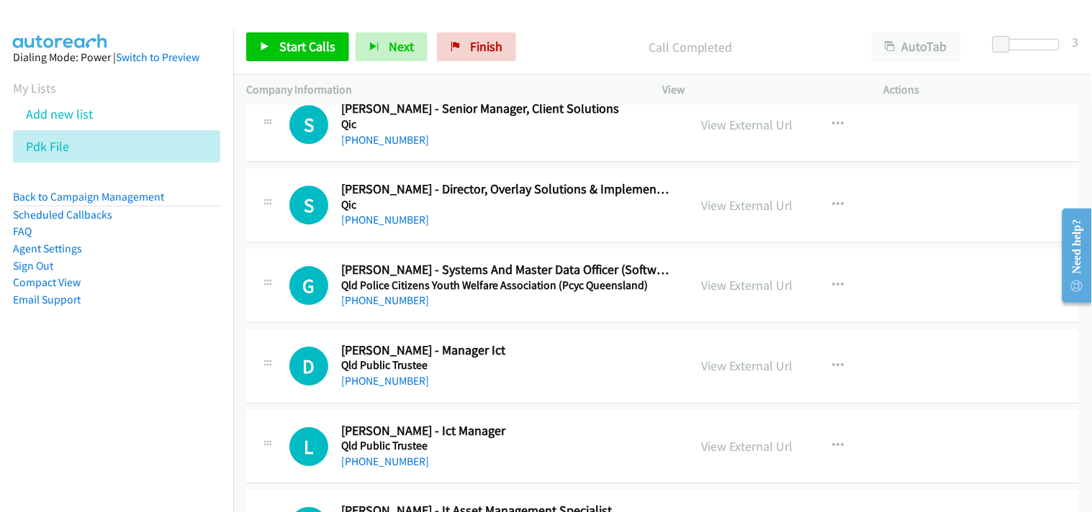
click at [380, 309] on div "+61 402 940 516" at bounding box center [505, 300] width 329 height 17
click at [377, 307] on link "+61 402 940 516" at bounding box center [385, 301] width 88 height 14
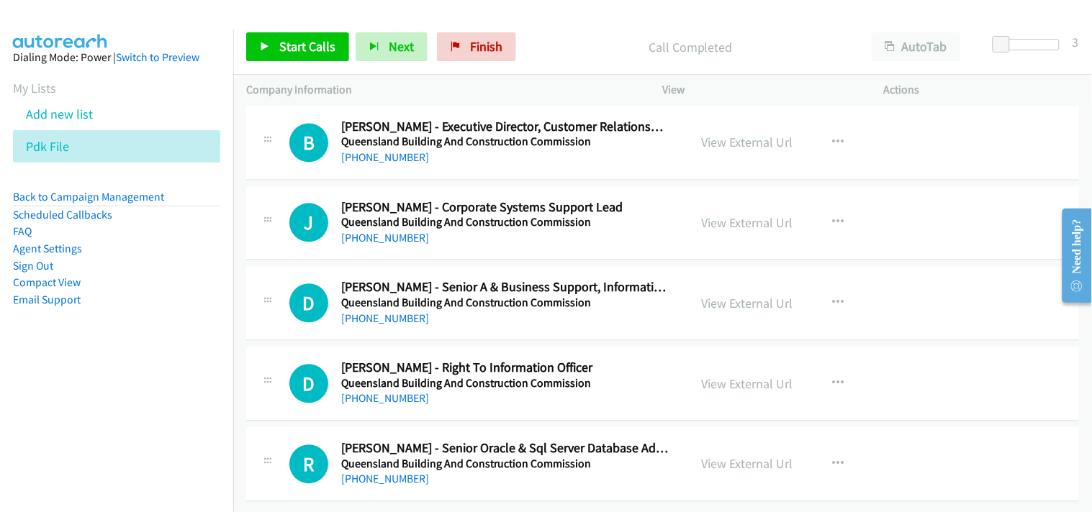
scroll to position [10641, 0]
click at [392, 473] on link "+61 431 118 639" at bounding box center [385, 480] width 88 height 14
click at [382, 473] on link "+61 431 118 639" at bounding box center [385, 480] width 88 height 14
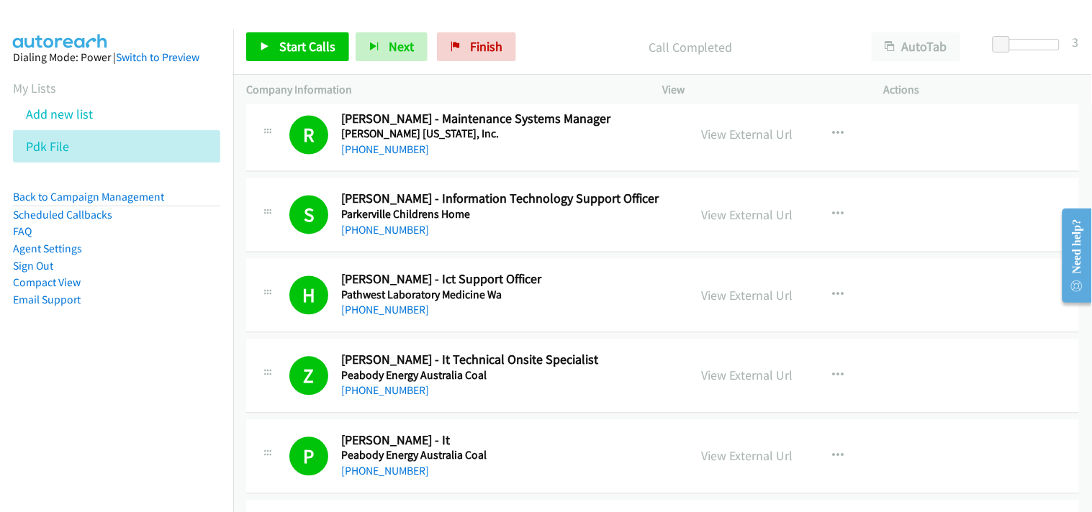
scroll to position [2074, 0]
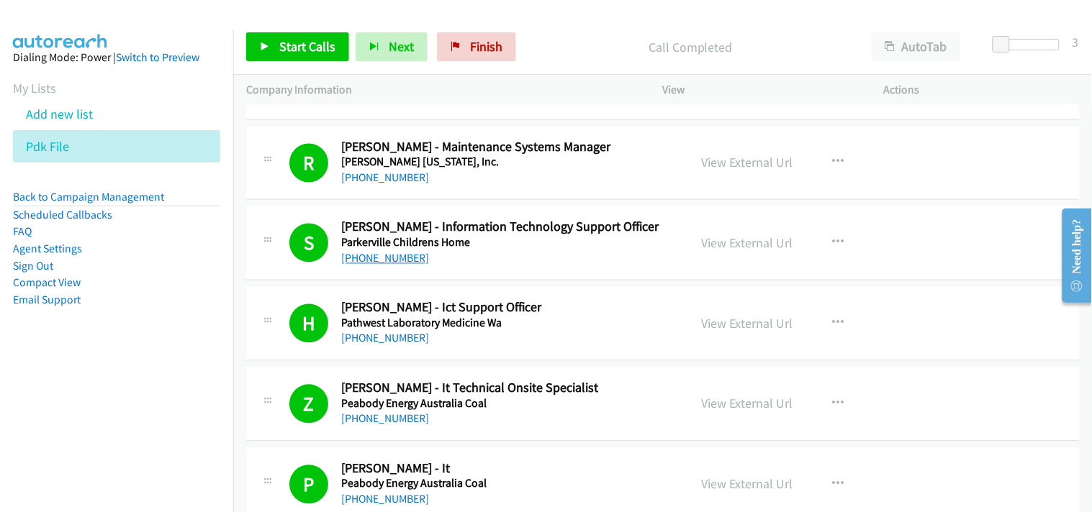
click at [379, 263] on link "+61 401 244 949" at bounding box center [385, 259] width 88 height 14
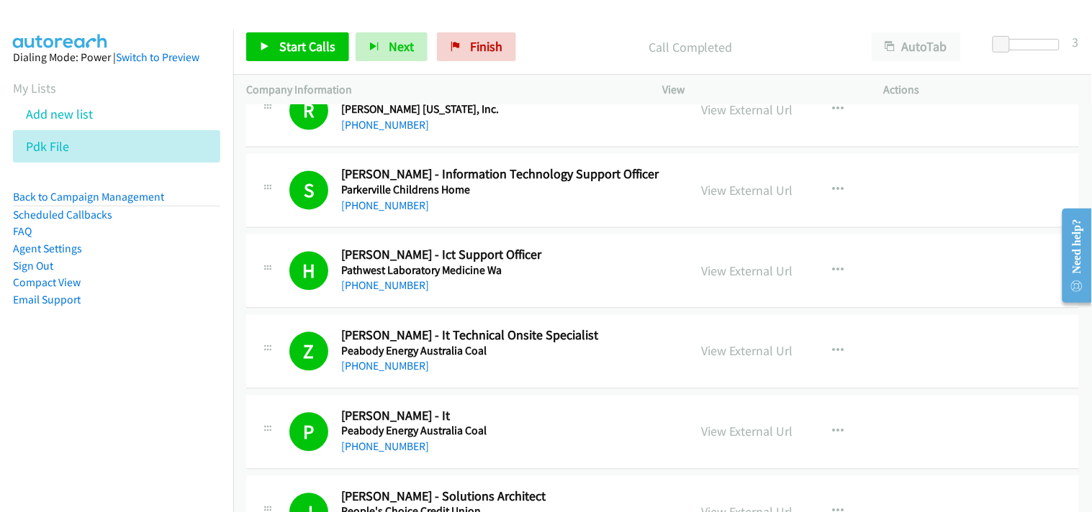
scroll to position [2154, 0]
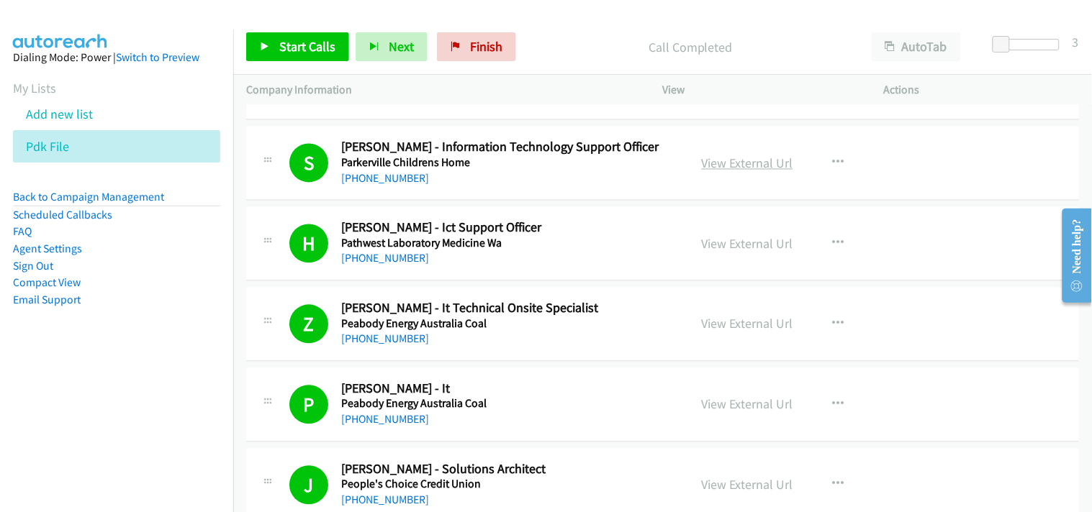
click at [734, 167] on link "View External Url" at bounding box center [747, 163] width 91 height 17
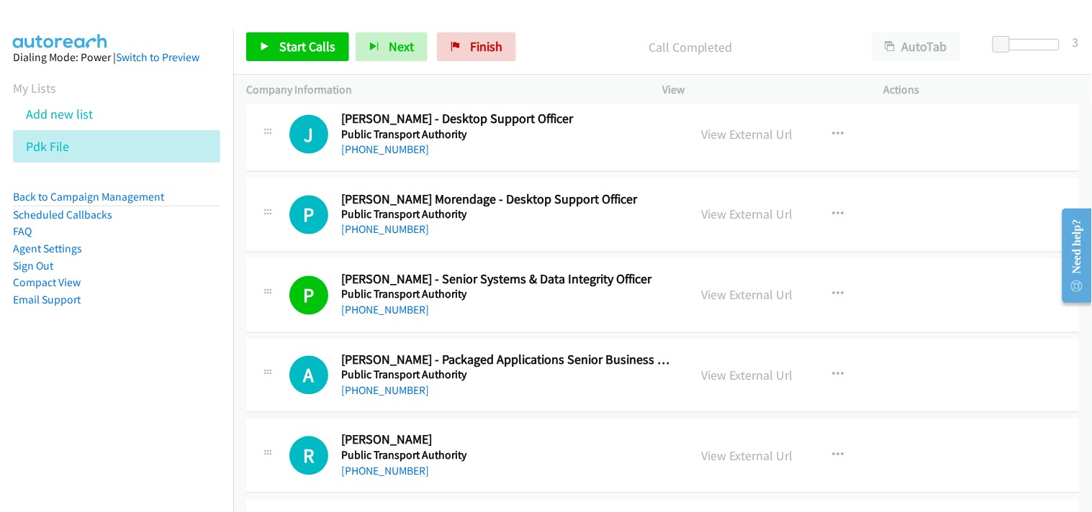
scroll to position [6233, 0]
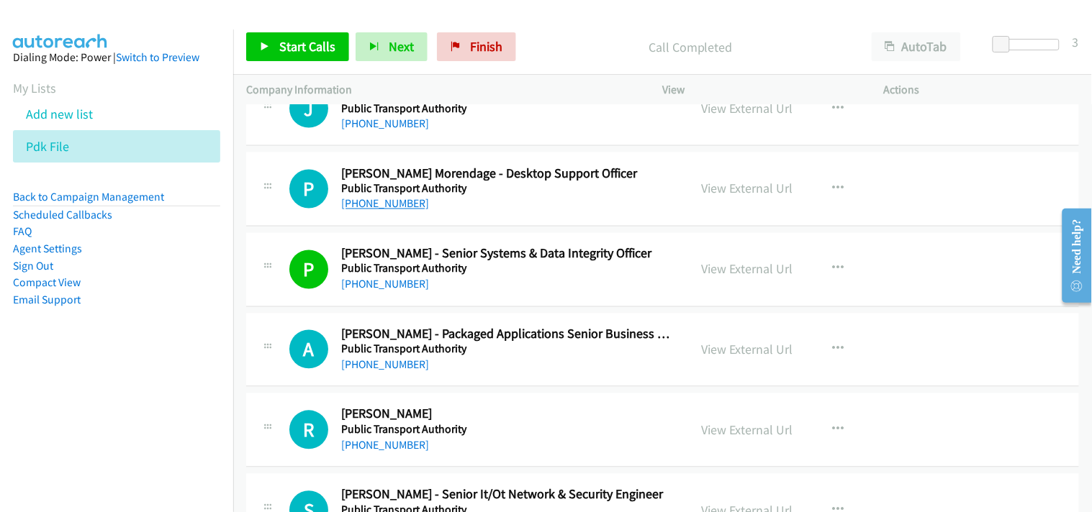
click at [392, 200] on link "+61 8 6551 6765" at bounding box center [385, 204] width 88 height 14
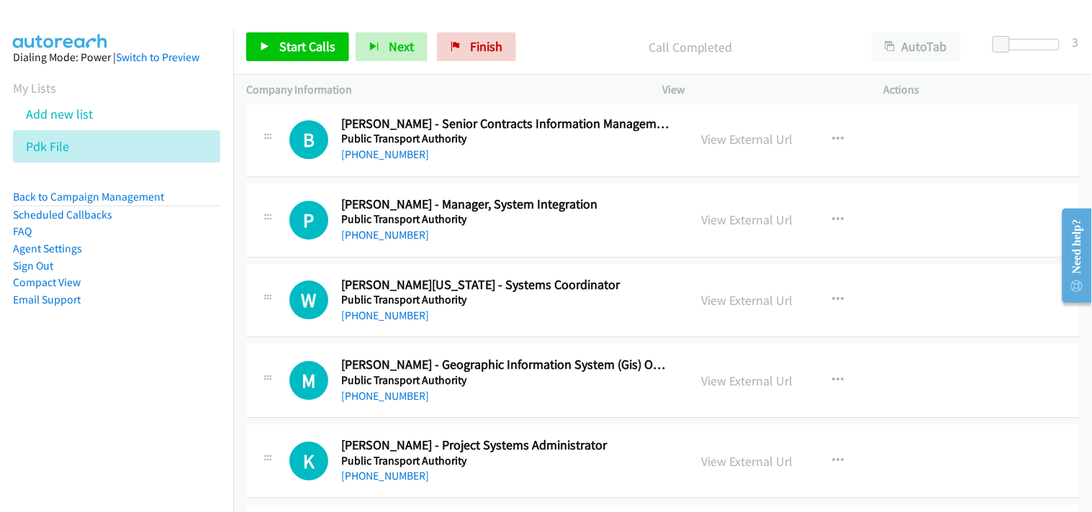
scroll to position [6712, 0]
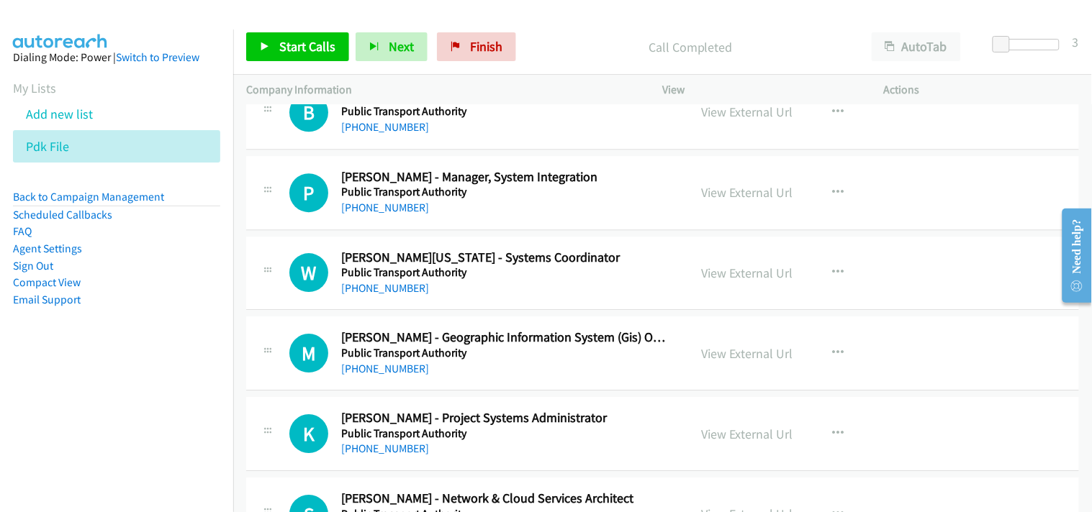
click at [384, 199] on h5 "Public Transport Authority" at bounding box center [505, 192] width 329 height 14
click at [390, 207] on link "+61 437 191 526" at bounding box center [385, 208] width 88 height 14
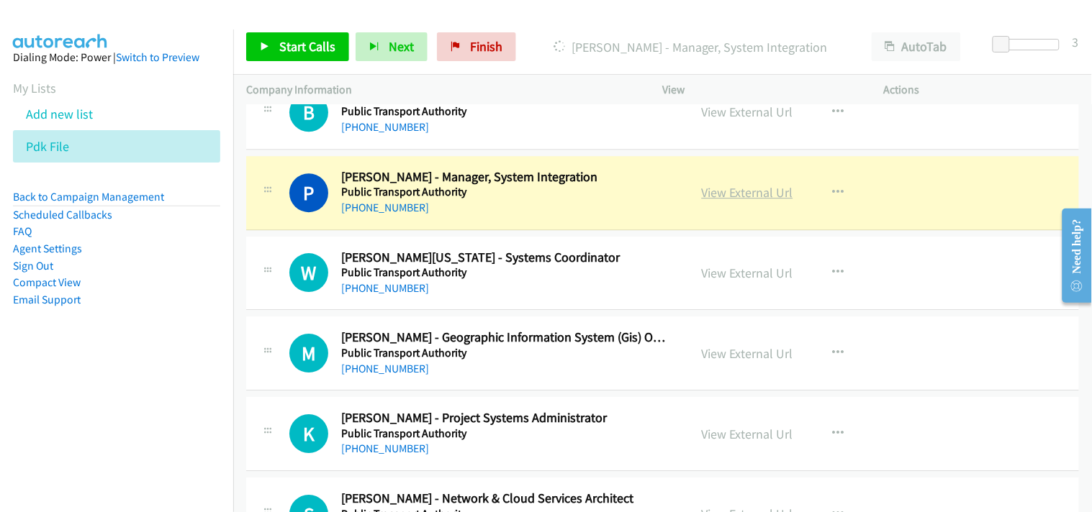
click at [731, 192] on link "View External Url" at bounding box center [747, 192] width 91 height 17
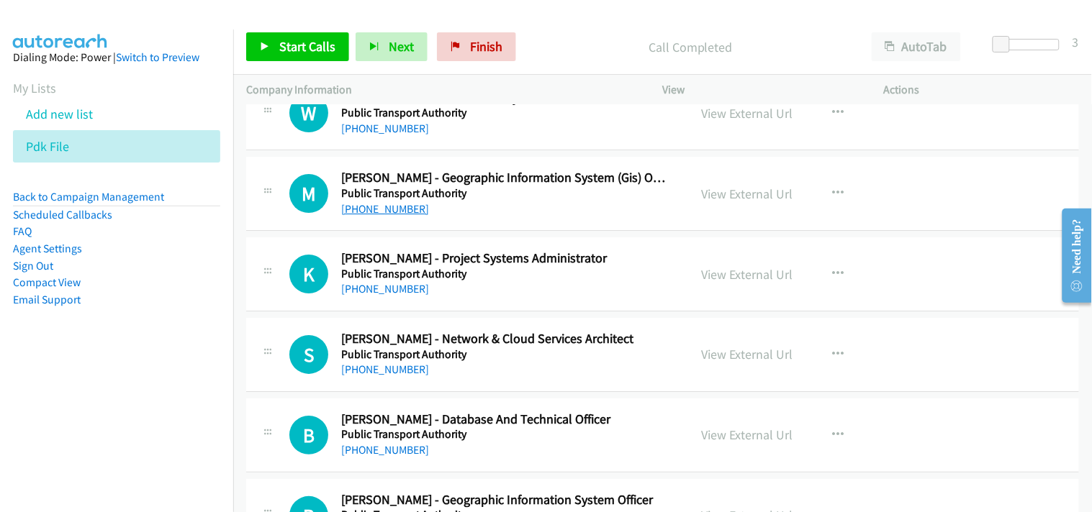
scroll to position [6953, 0]
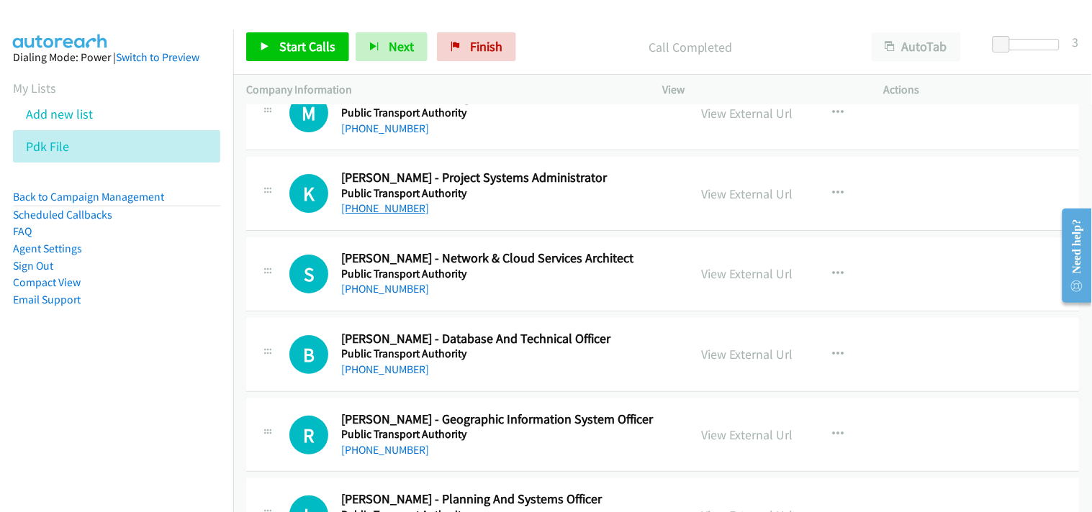
click at [382, 206] on link "+61 8 9326 2300" at bounding box center [385, 209] width 88 height 14
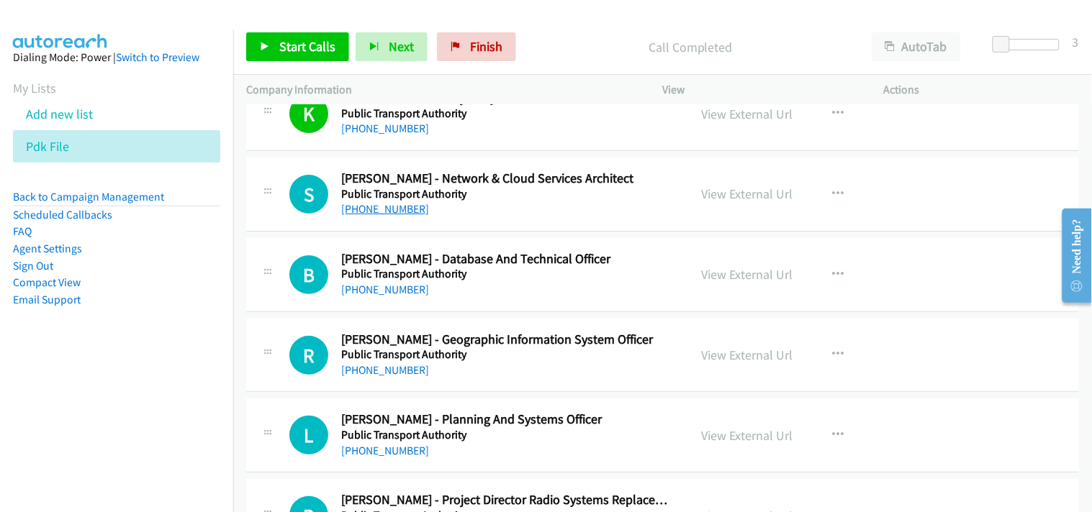
click at [361, 212] on link "+61 422 625 886" at bounding box center [385, 209] width 88 height 14
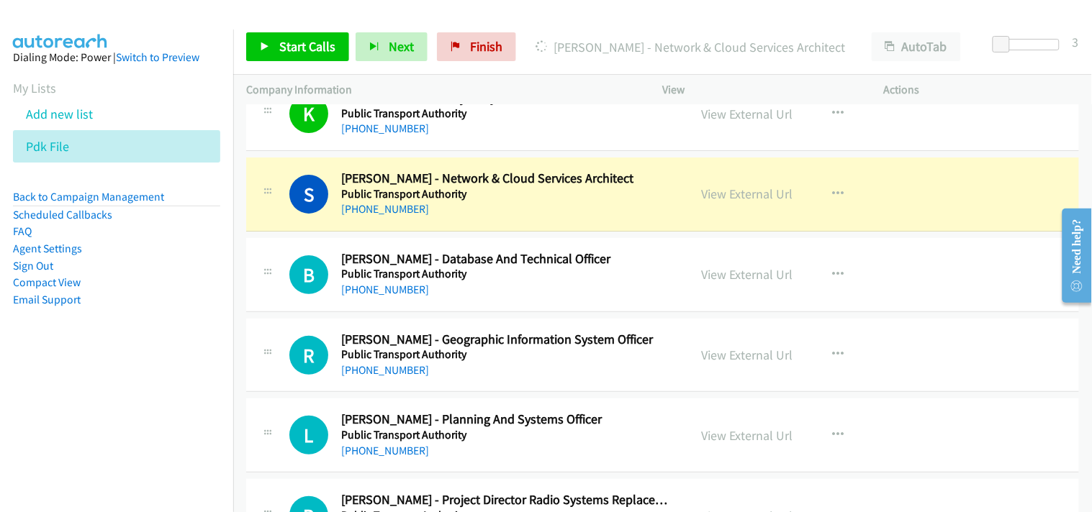
click at [746, 187] on div "View External Url" at bounding box center [747, 193] width 91 height 19
click at [750, 196] on link "View External Url" at bounding box center [747, 194] width 91 height 17
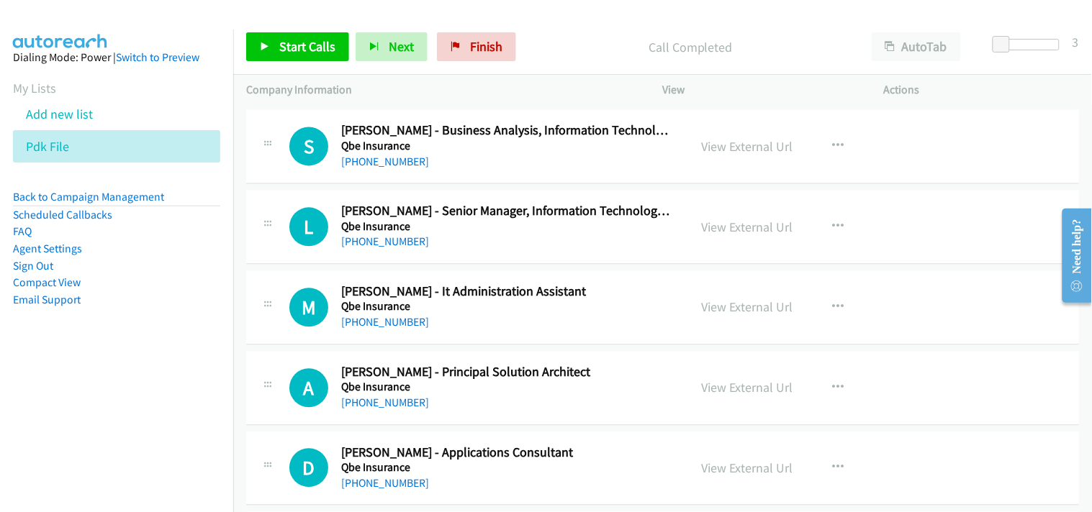
scroll to position [7832, 0]
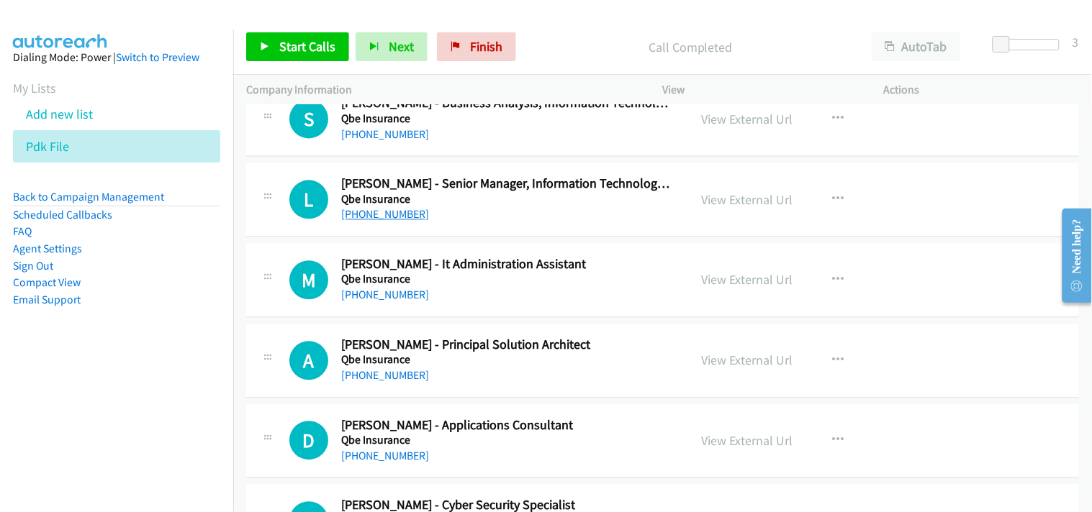
click at [358, 217] on link "+61 2 9375 4367" at bounding box center [385, 214] width 88 height 14
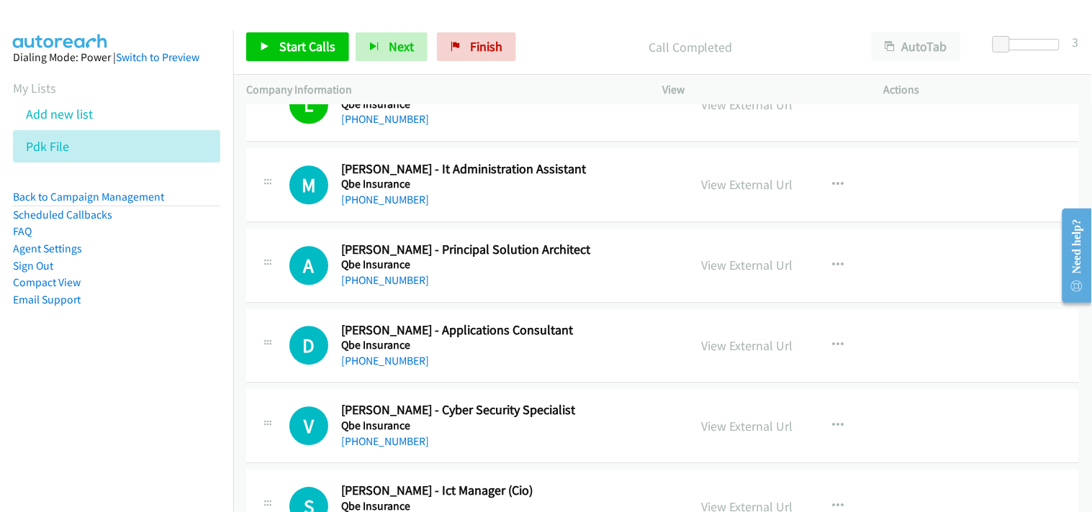
scroll to position [7912, 0]
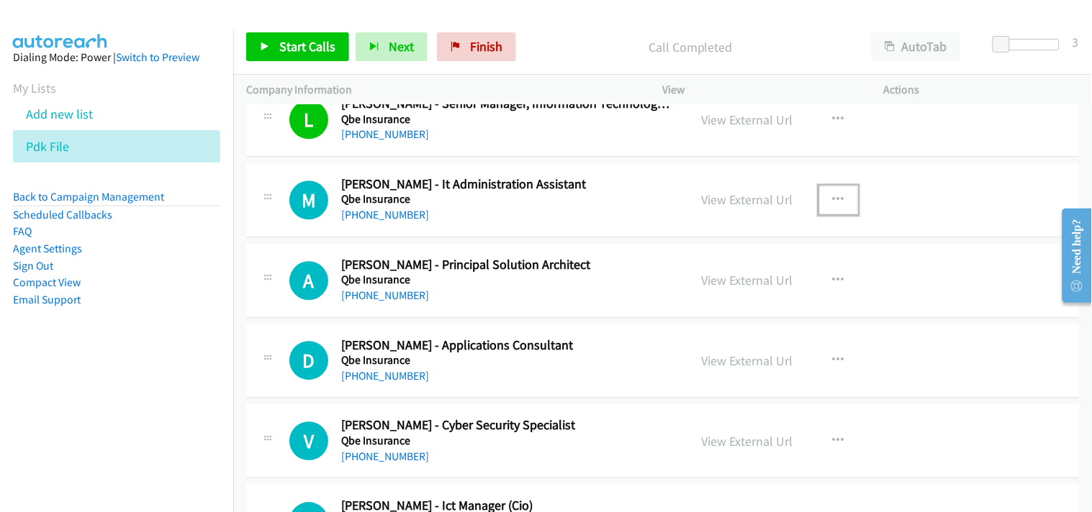
click at [838, 196] on button "button" at bounding box center [838, 200] width 39 height 29
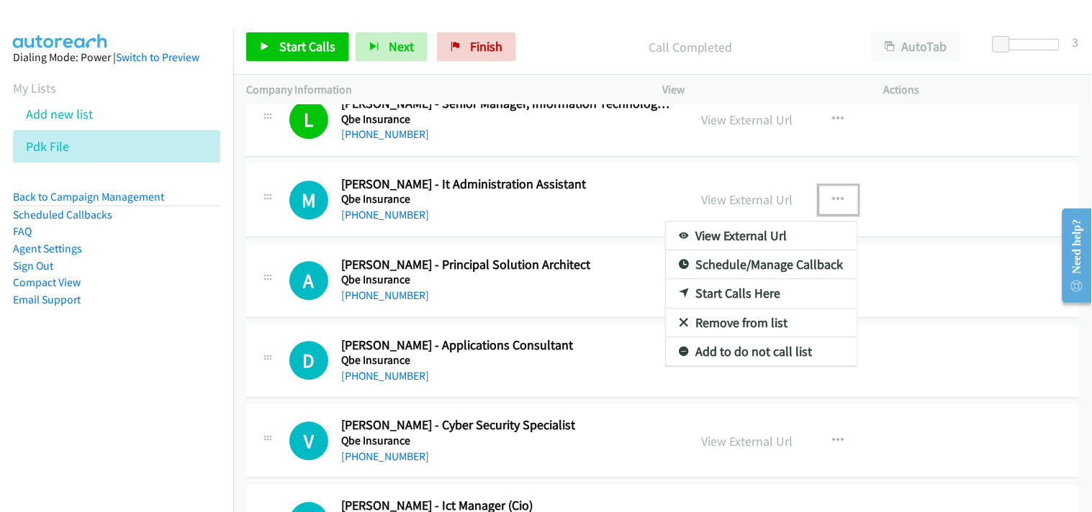
click at [725, 293] on link "Start Calls Here" at bounding box center [761, 293] width 191 height 29
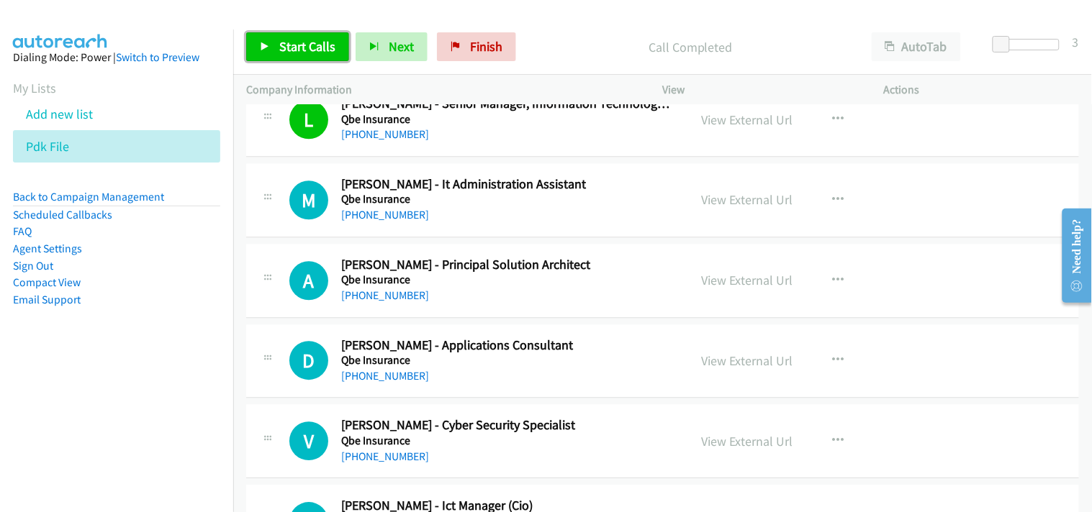
click at [315, 44] on span "Start Calls" at bounding box center [307, 46] width 56 height 17
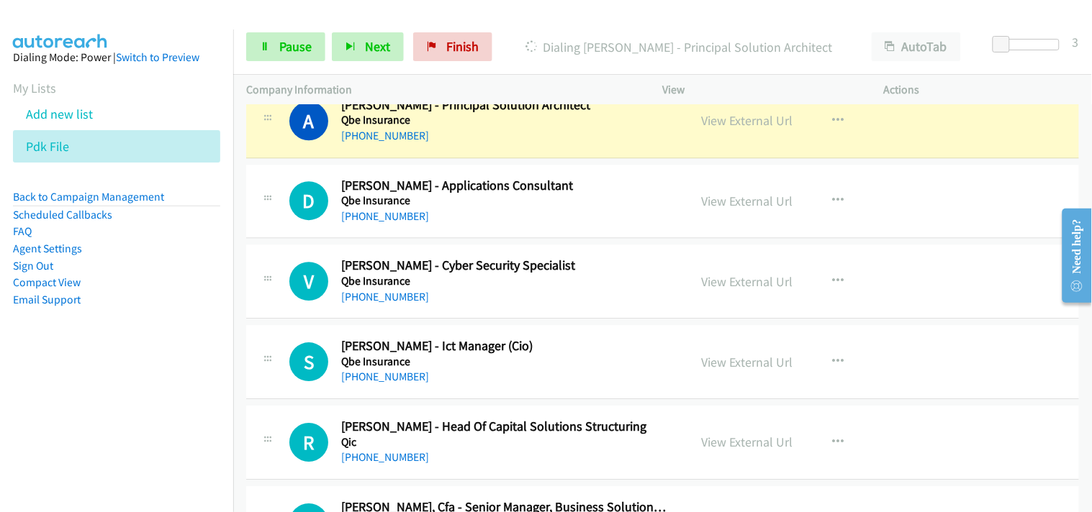
scroll to position [7992, 0]
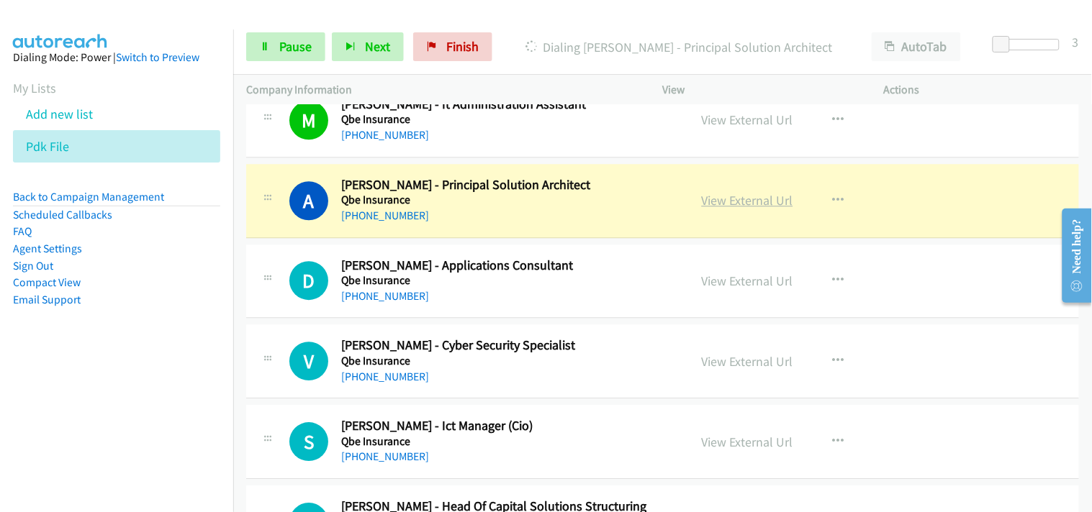
click at [713, 203] on link "View External Url" at bounding box center [747, 200] width 91 height 17
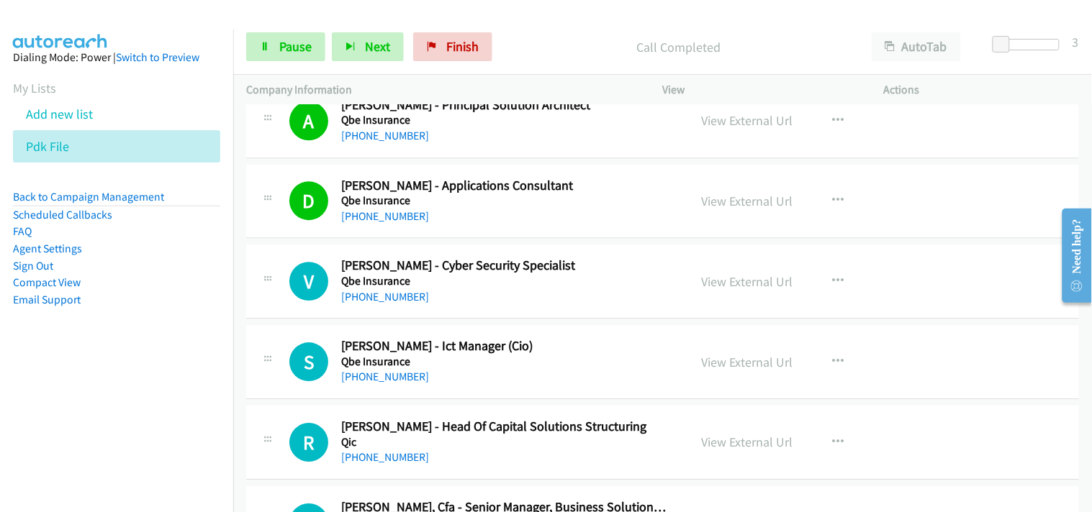
scroll to position [8152, 0]
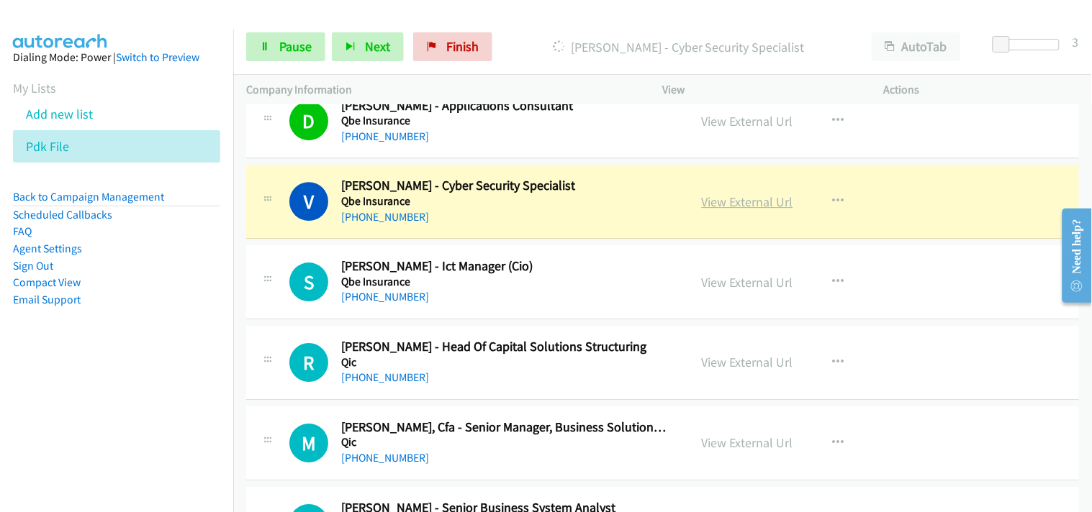
click at [705, 200] on link "View External Url" at bounding box center [747, 202] width 91 height 17
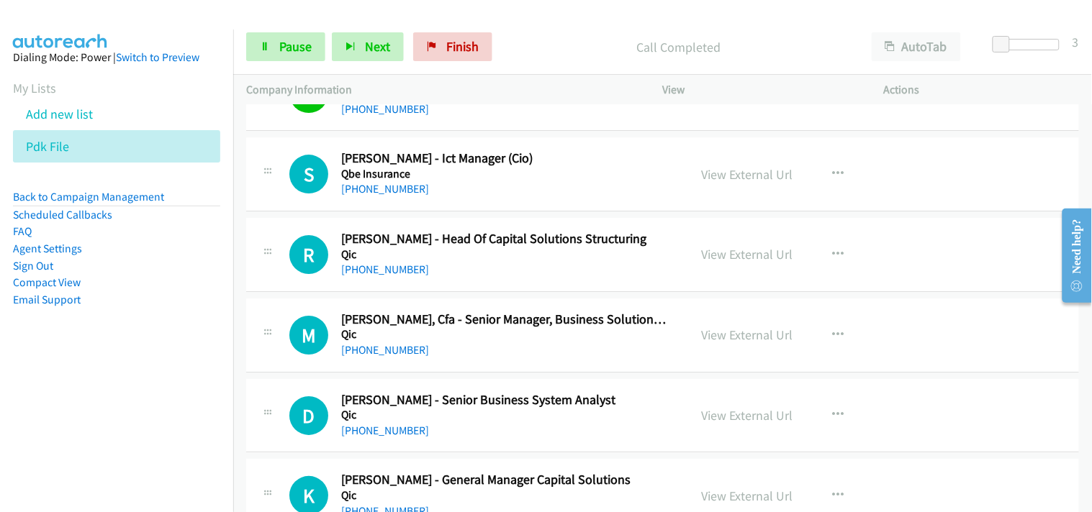
scroll to position [8232, 0]
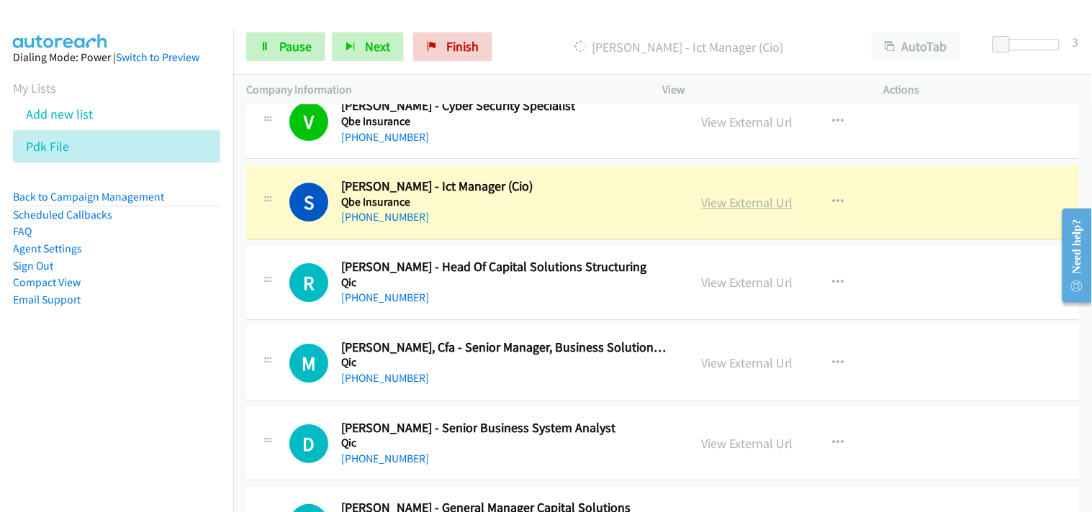
click at [727, 206] on link "View External Url" at bounding box center [747, 202] width 91 height 17
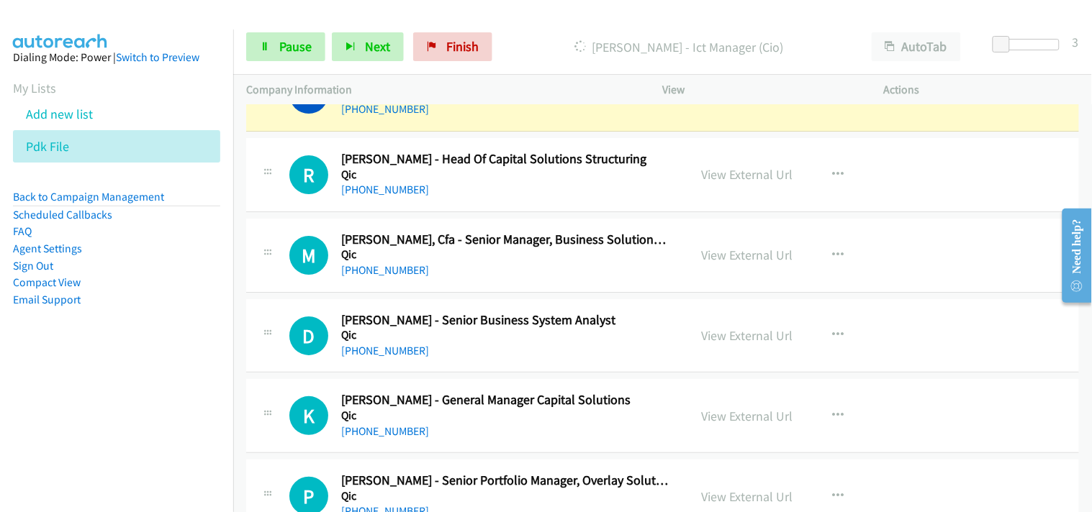
scroll to position [8312, 0]
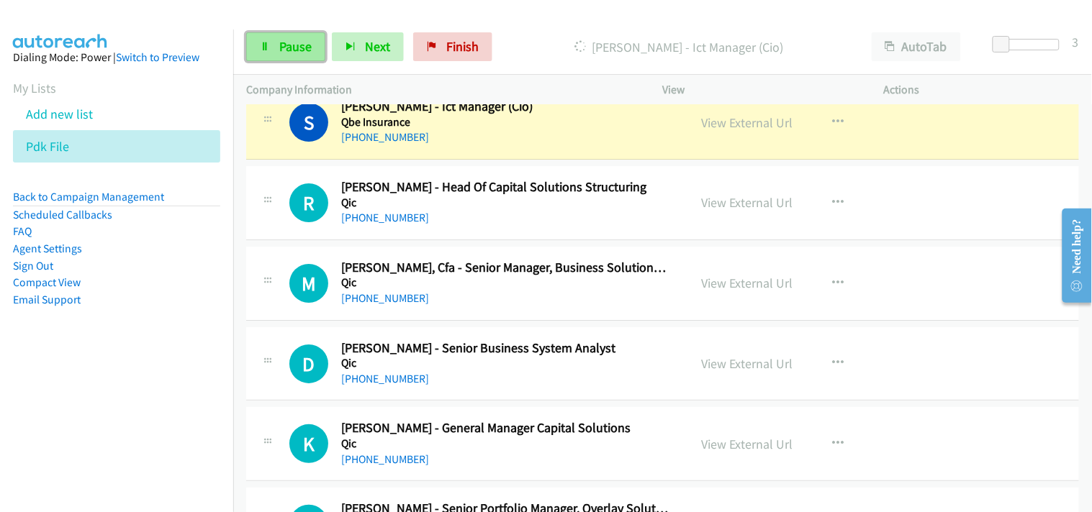
click at [279, 52] on span "Pause" at bounding box center [295, 46] width 32 height 17
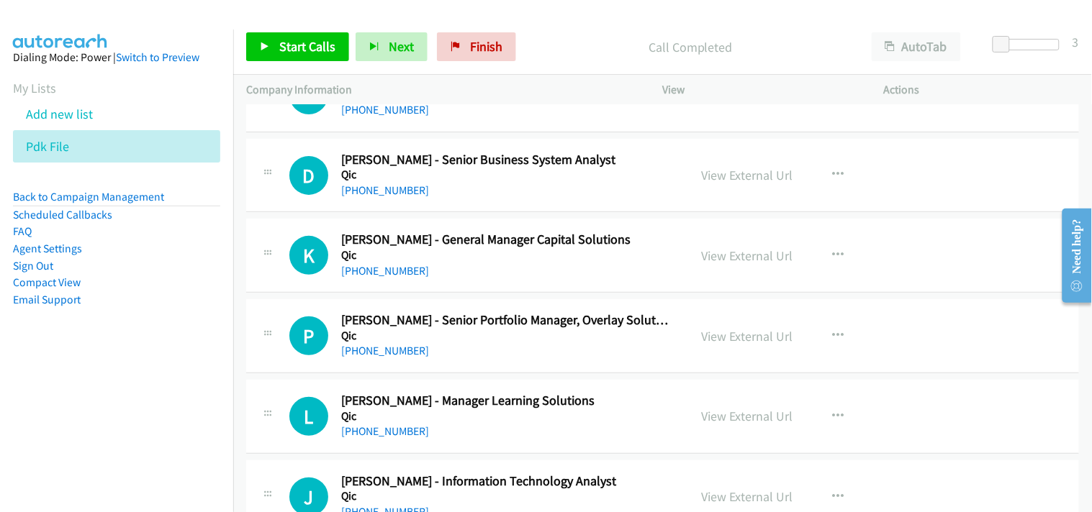
scroll to position [8472, 0]
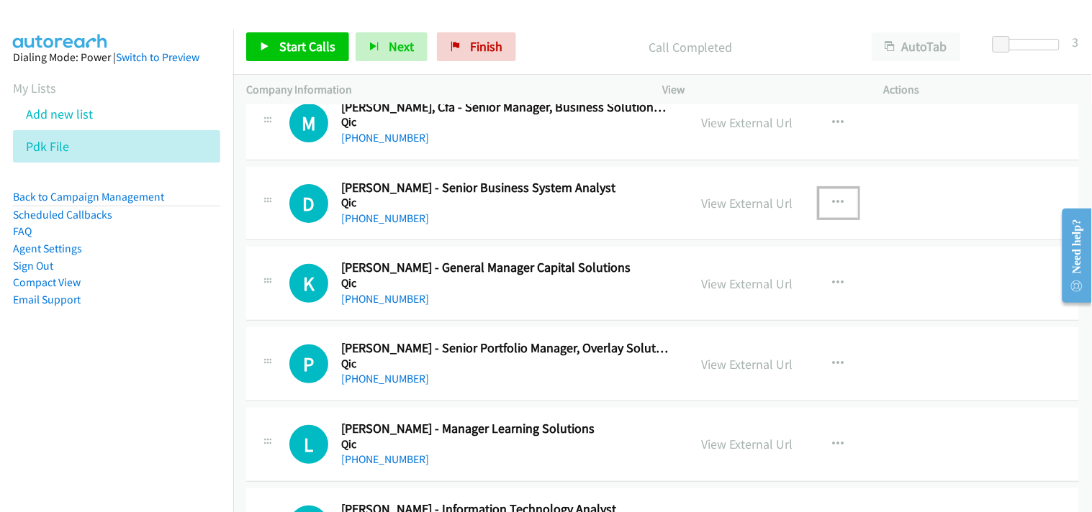
click at [833, 200] on icon "button" at bounding box center [839, 203] width 12 height 12
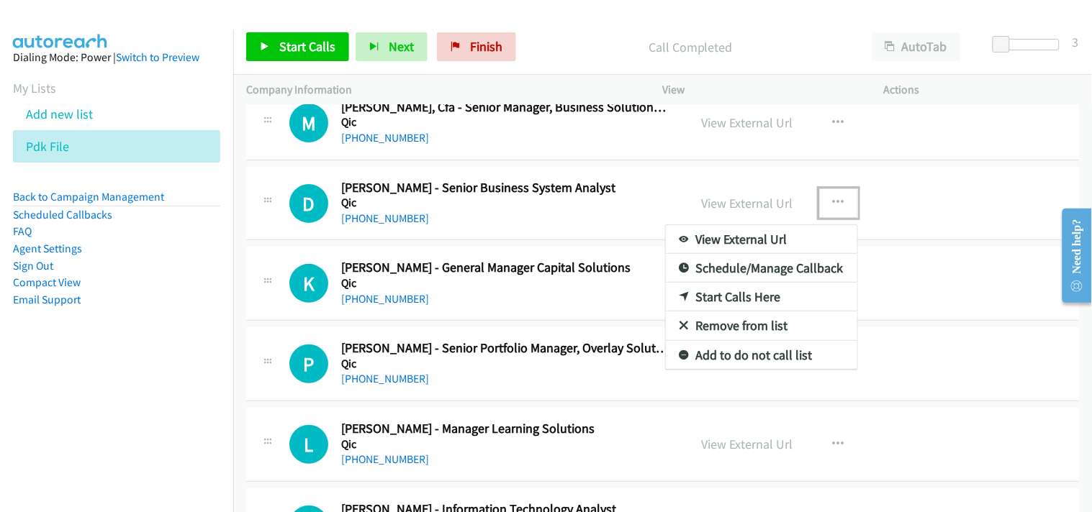
click at [749, 297] on link "Start Calls Here" at bounding box center [761, 297] width 191 height 29
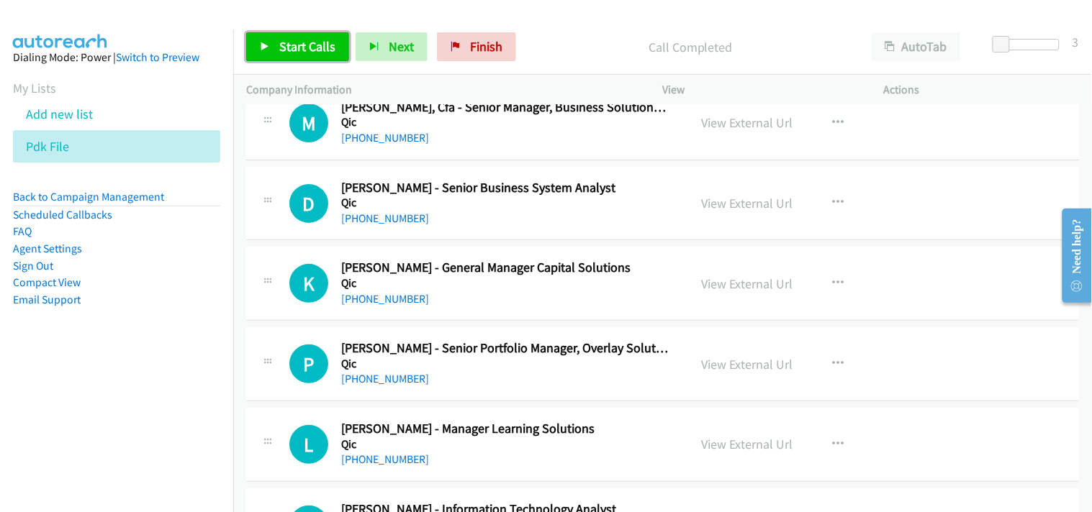
click at [261, 34] on link "Start Calls" at bounding box center [297, 46] width 103 height 29
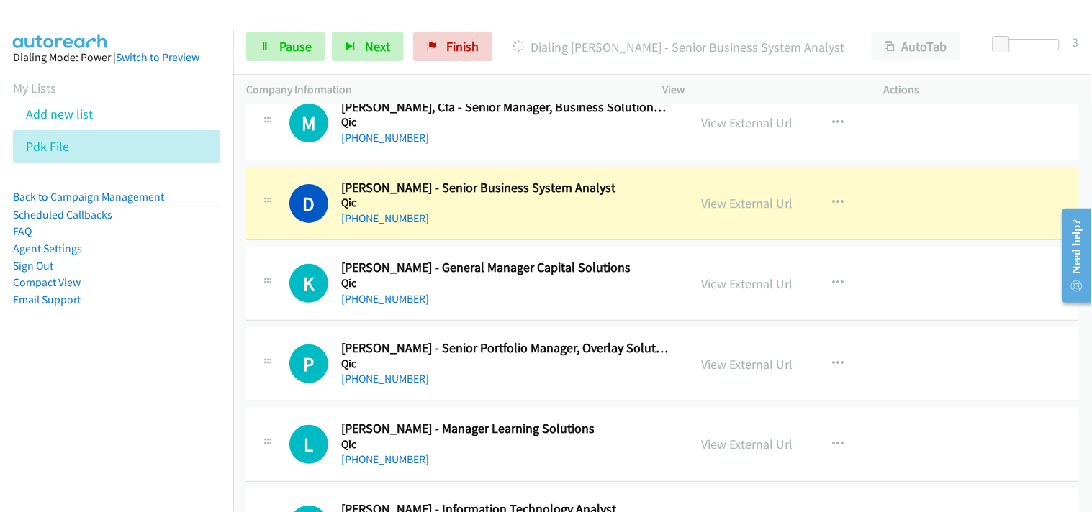
click at [721, 209] on link "View External Url" at bounding box center [747, 203] width 91 height 17
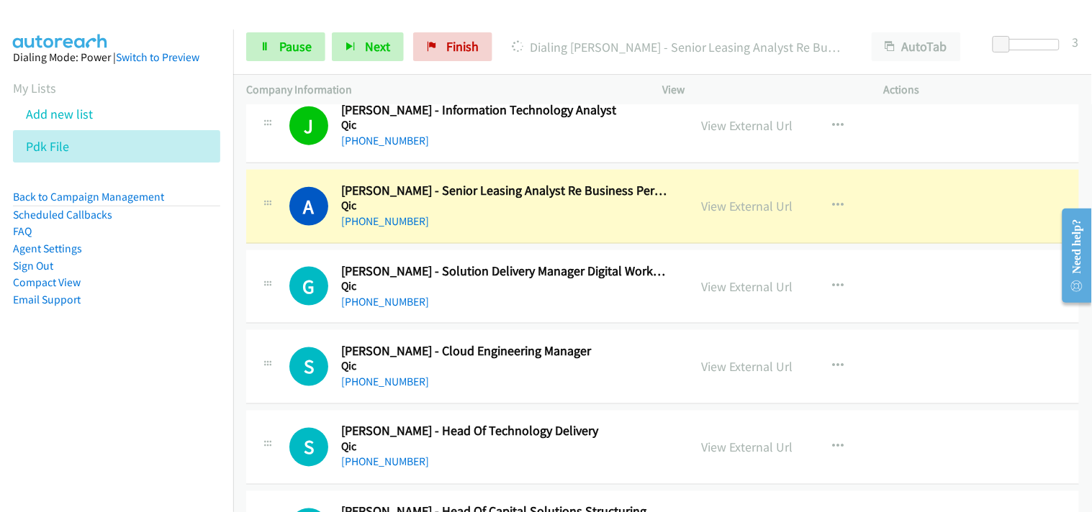
scroll to position [8951, 0]
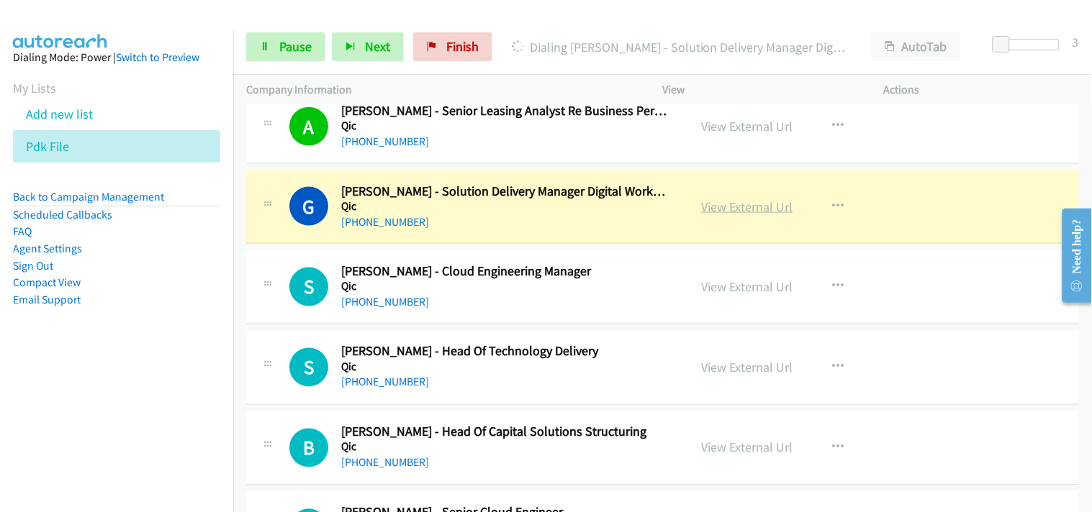
click at [702, 212] on link "View External Url" at bounding box center [747, 207] width 91 height 17
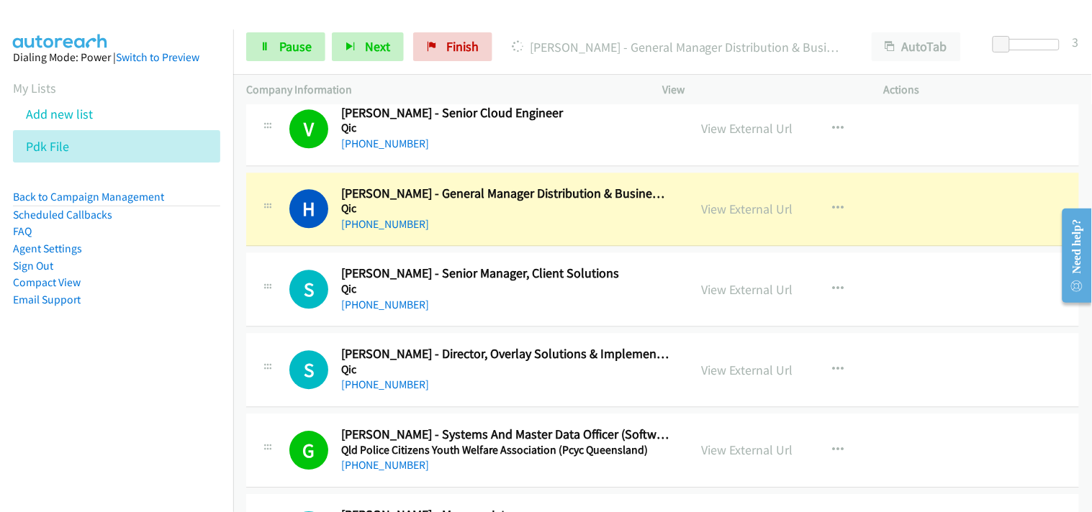
scroll to position [9431, 0]
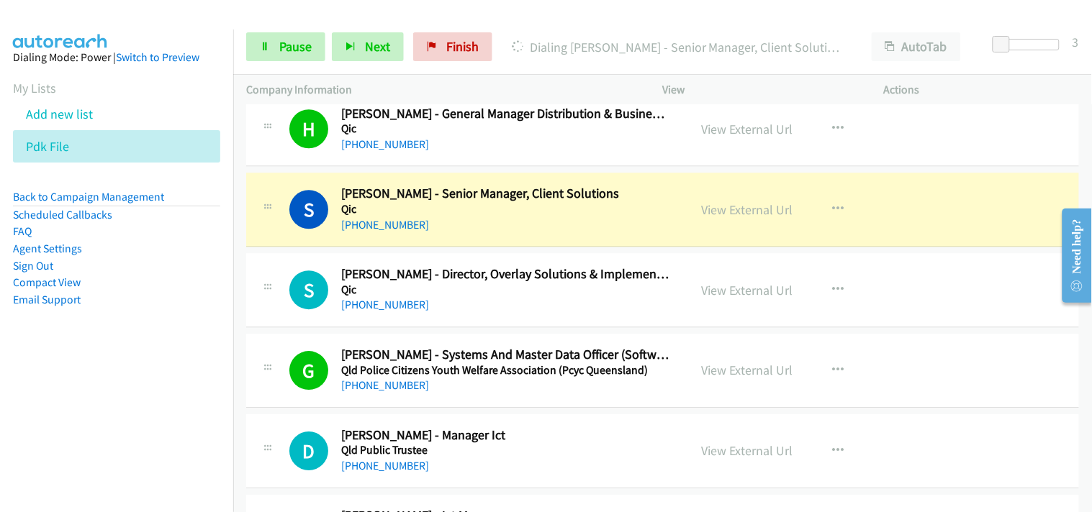
click at [238, 96] on div "Company Information" at bounding box center [441, 90] width 417 height 30
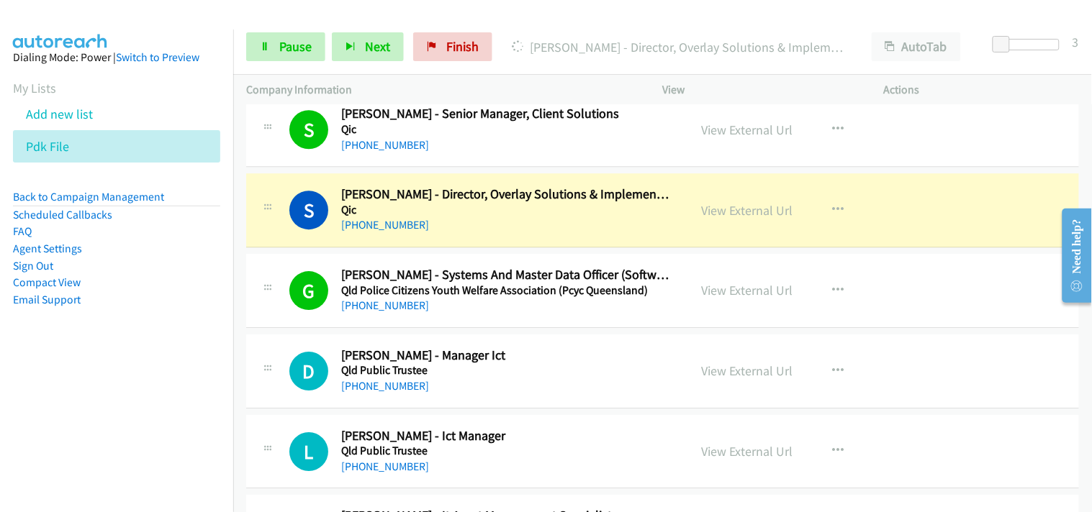
scroll to position [9591, 0]
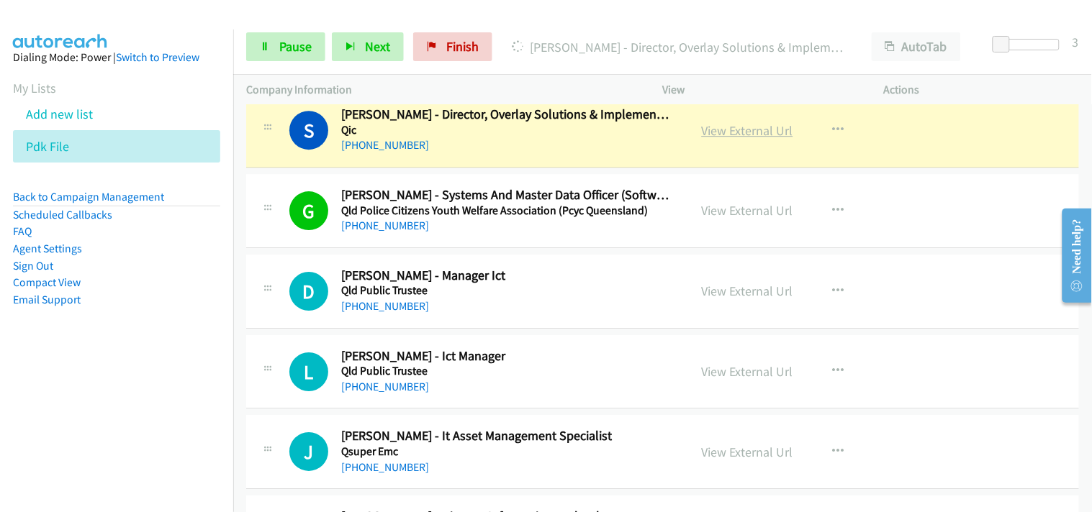
click at [733, 139] on link "View External Url" at bounding box center [747, 130] width 91 height 17
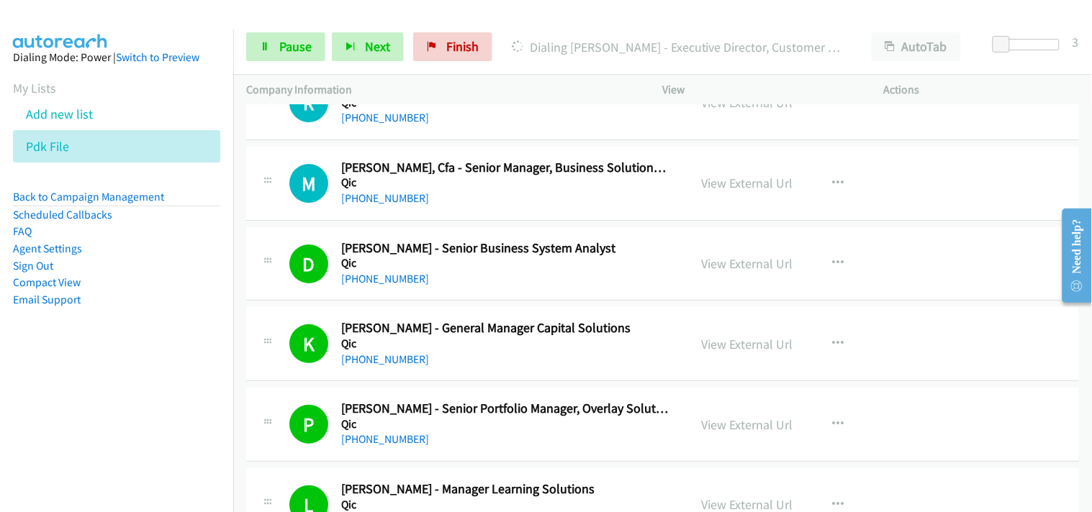
scroll to position [8440, 0]
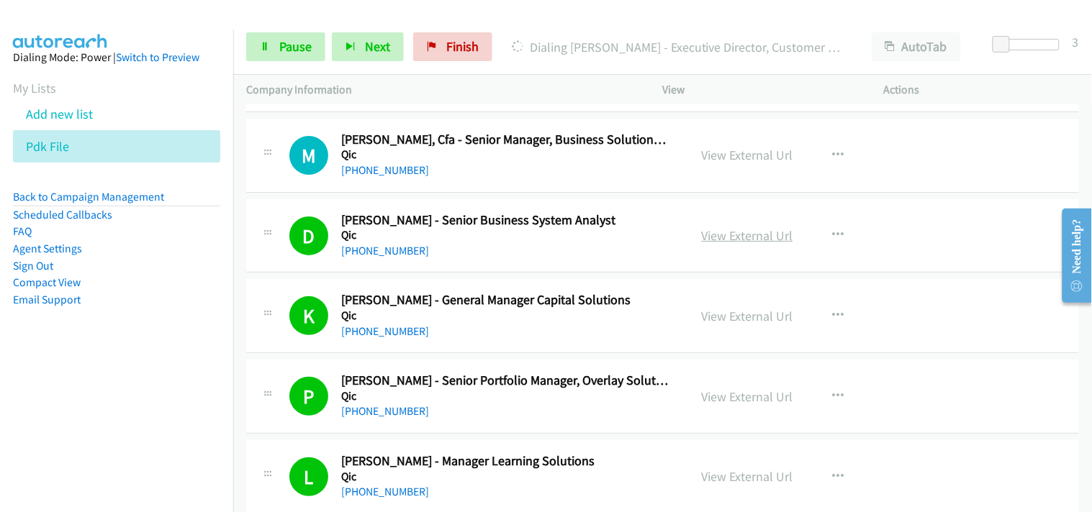
click at [710, 244] on link "View External Url" at bounding box center [747, 235] width 91 height 17
click at [286, 55] on link "Pause" at bounding box center [285, 46] width 79 height 29
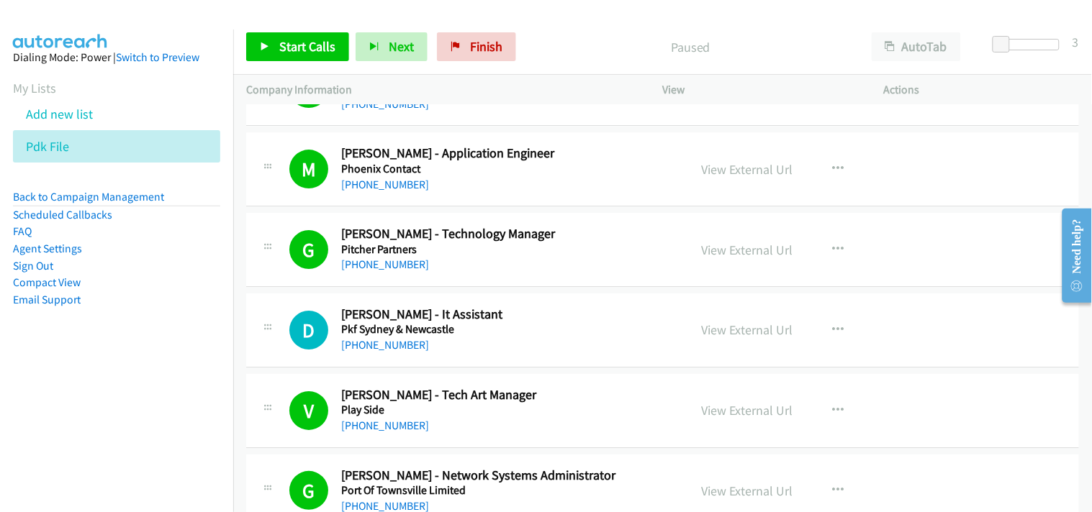
scroll to position [2711, 0]
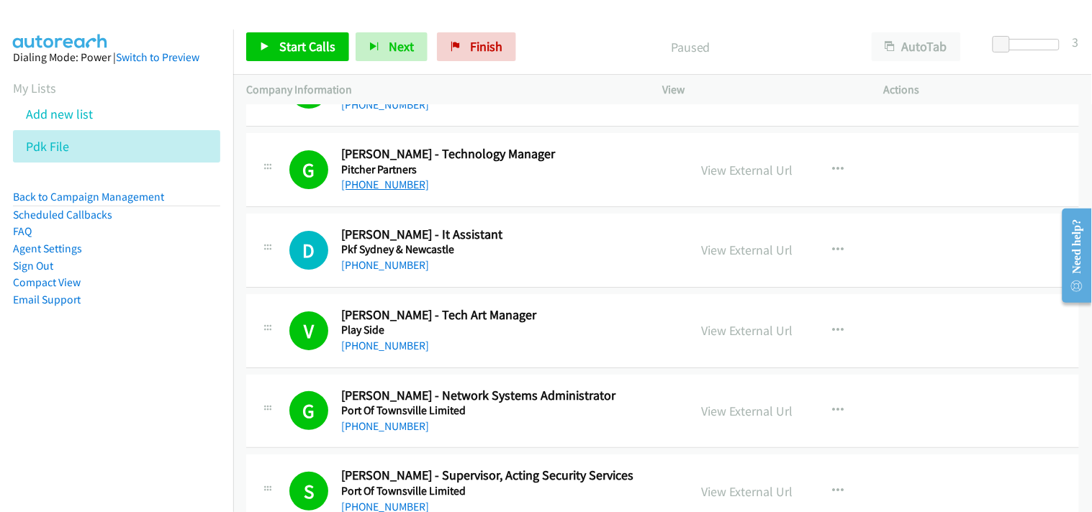
click at [389, 178] on link "+61 7 3222 8318" at bounding box center [385, 185] width 88 height 14
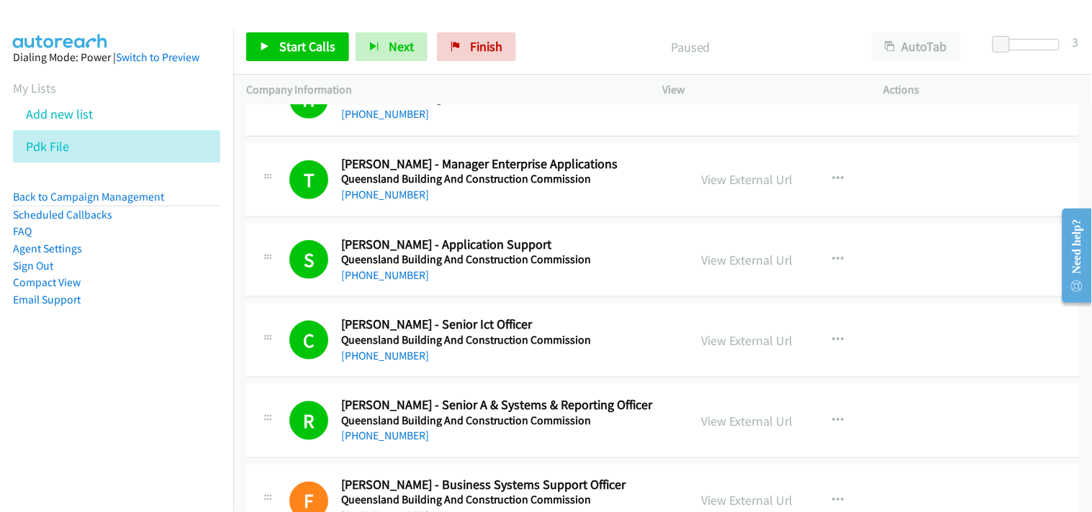
scroll to position [10161, 0]
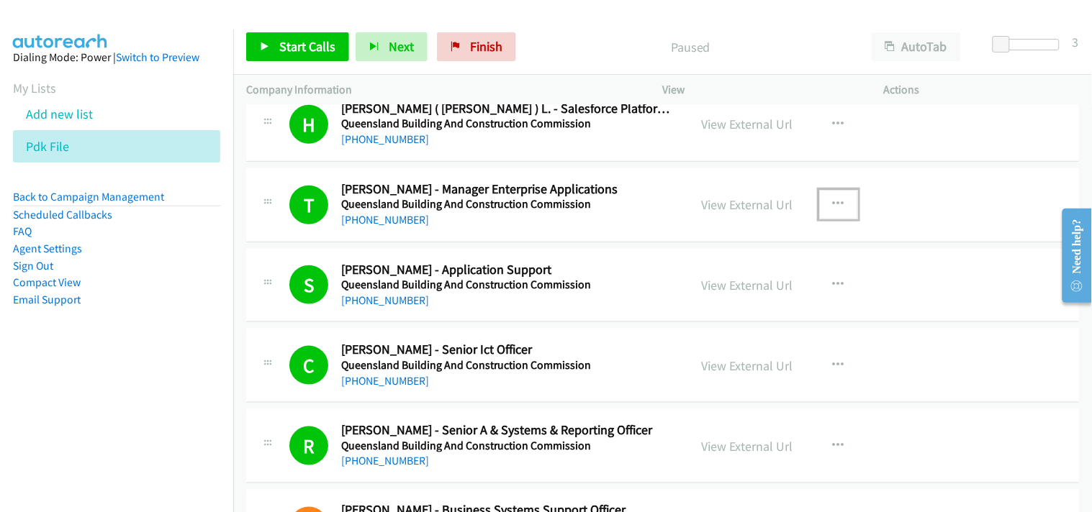
click at [833, 210] on icon "button" at bounding box center [839, 205] width 12 height 12
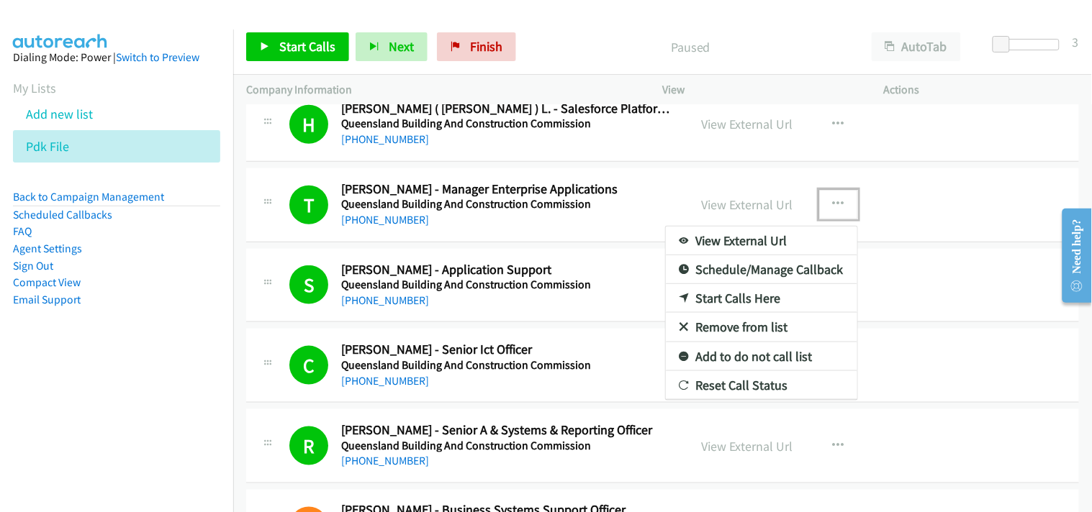
click at [727, 303] on link "Start Calls Here" at bounding box center [761, 298] width 191 height 29
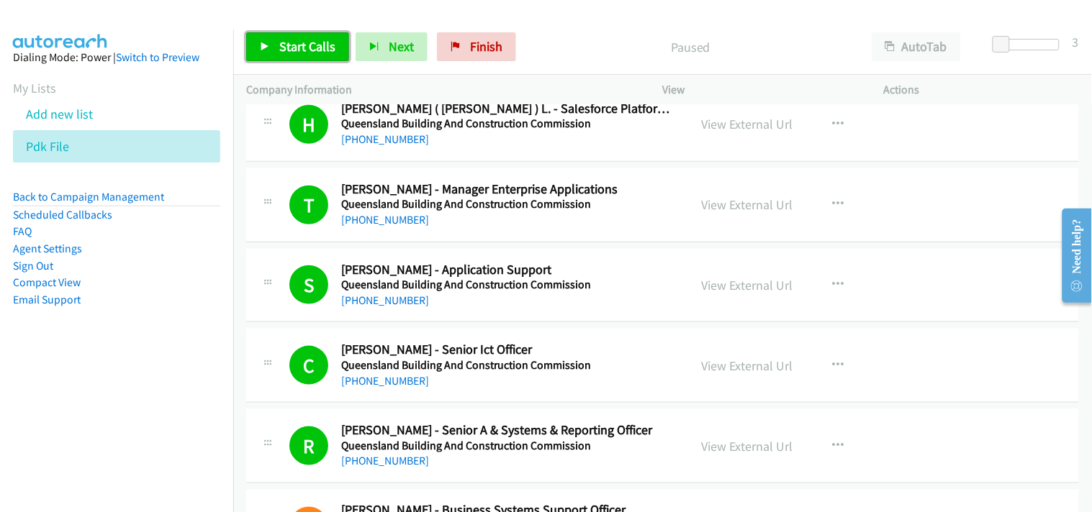
click at [319, 48] on span "Start Calls" at bounding box center [307, 46] width 56 height 17
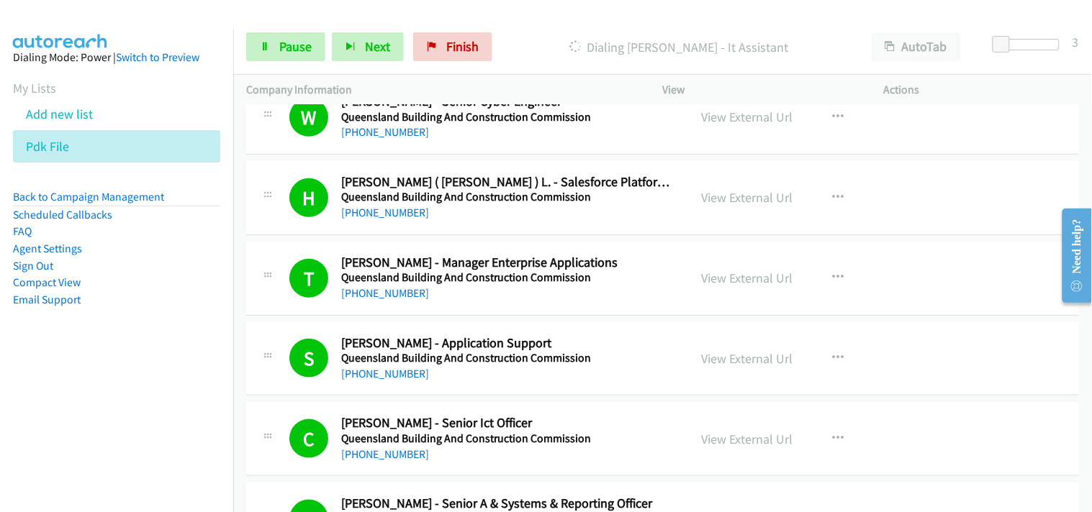
scroll to position [10001, 0]
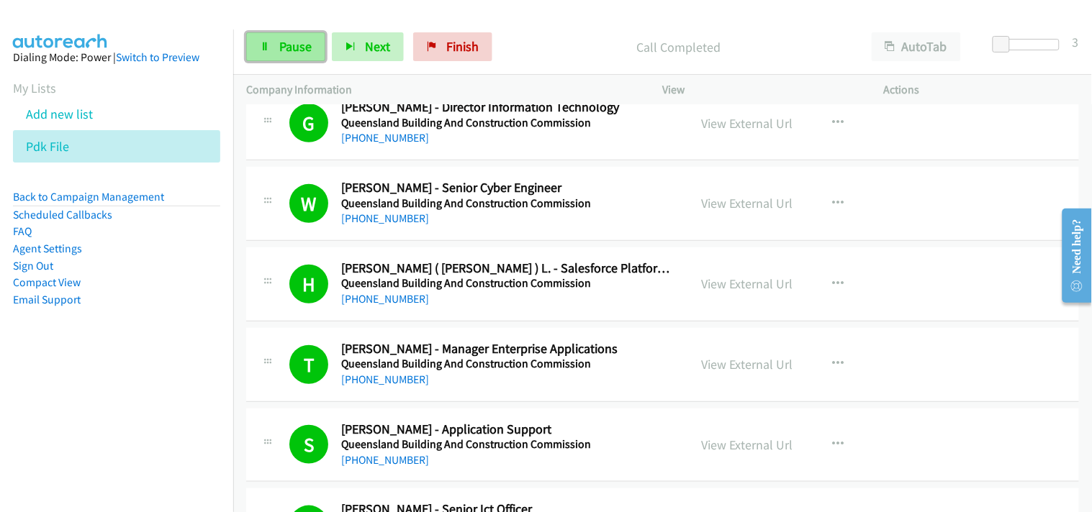
click at [279, 48] on span "Pause" at bounding box center [295, 46] width 32 height 17
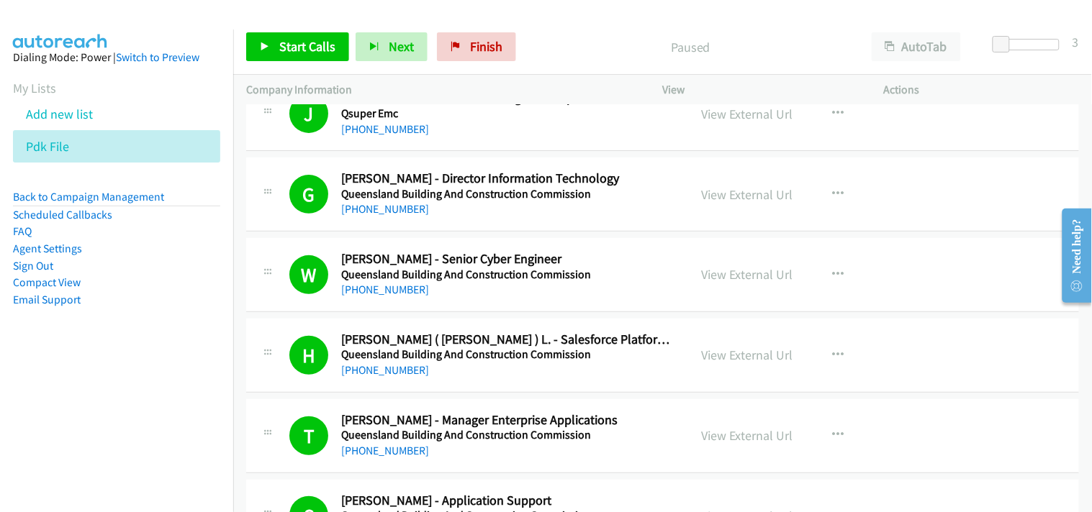
scroll to position [9921, 0]
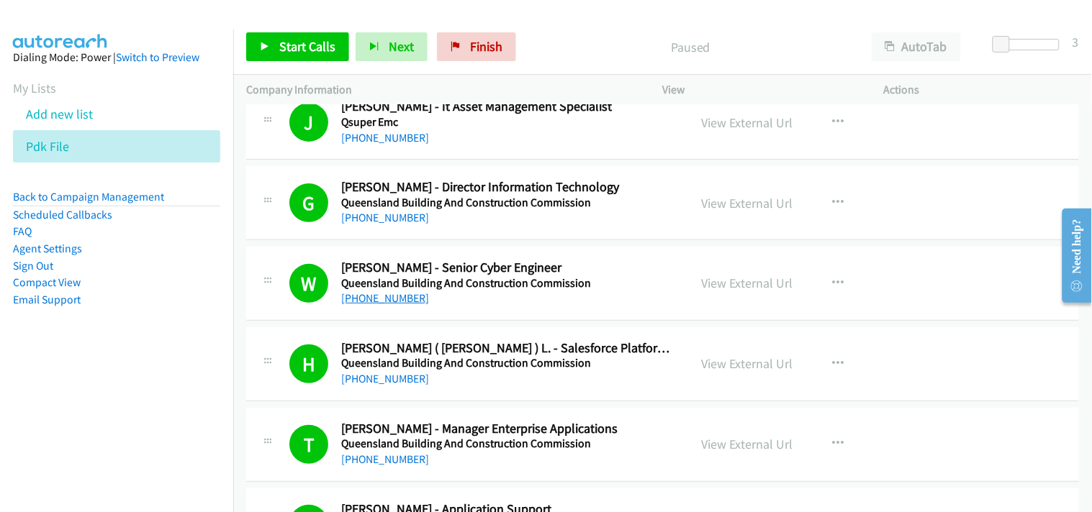
click at [381, 302] on link "+61 7 3613 3321" at bounding box center [385, 298] width 88 height 14
click at [81, 144] on li "Pdk File" at bounding box center [116, 146] width 207 height 32
click at [78, 144] on icon at bounding box center [77, 148] width 10 height 10
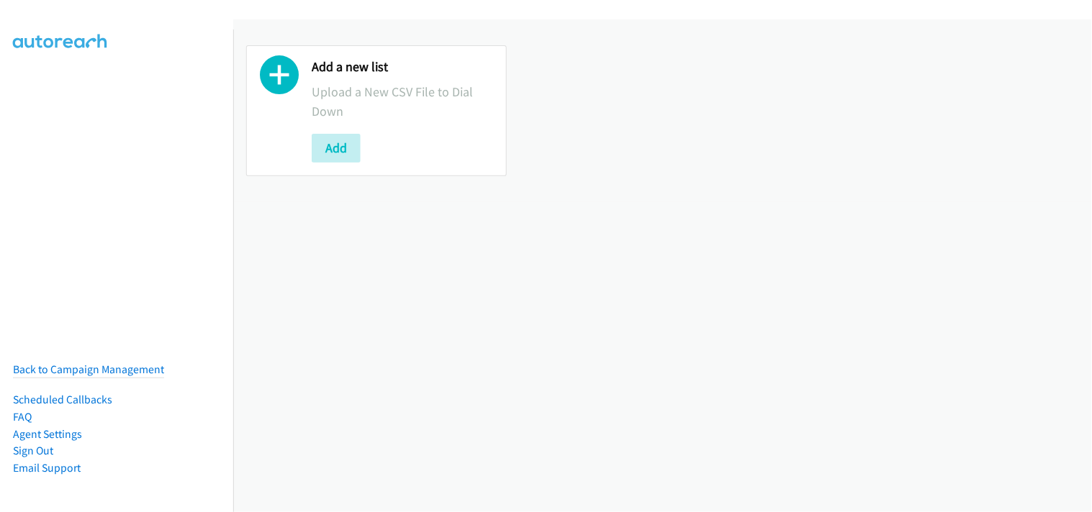
click at [348, 155] on button "Add" at bounding box center [336, 148] width 49 height 29
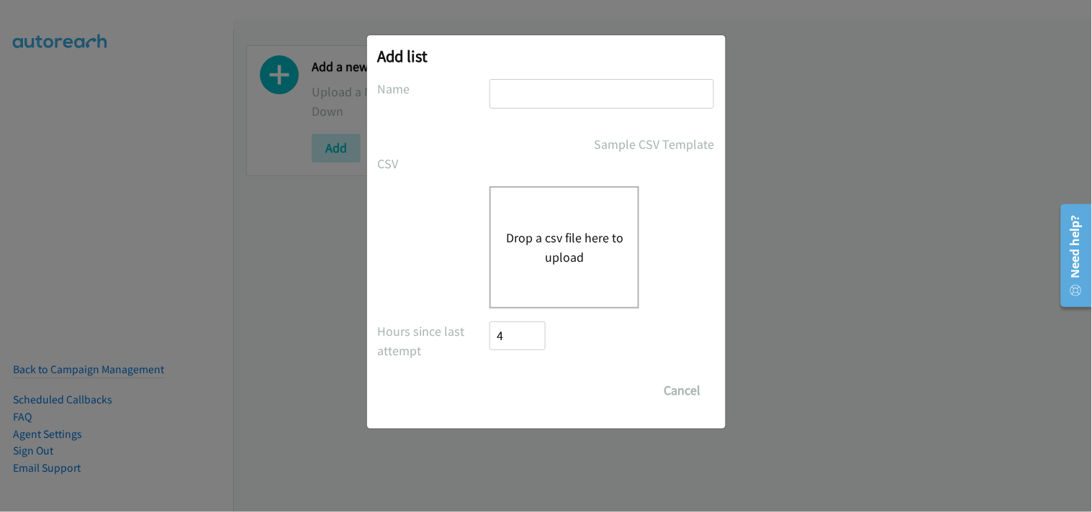
drag, startPoint x: 543, startPoint y: 90, endPoint x: 553, endPoint y: 96, distance: 12.0
click at [543, 90] on input "text" at bounding box center [601, 94] width 225 height 30
click at [561, 214] on div "Drop a csv file here to upload" at bounding box center [564, 247] width 150 height 122
click at [516, 96] on input "text" at bounding box center [601, 94] width 225 height 30
type input "PDK File"
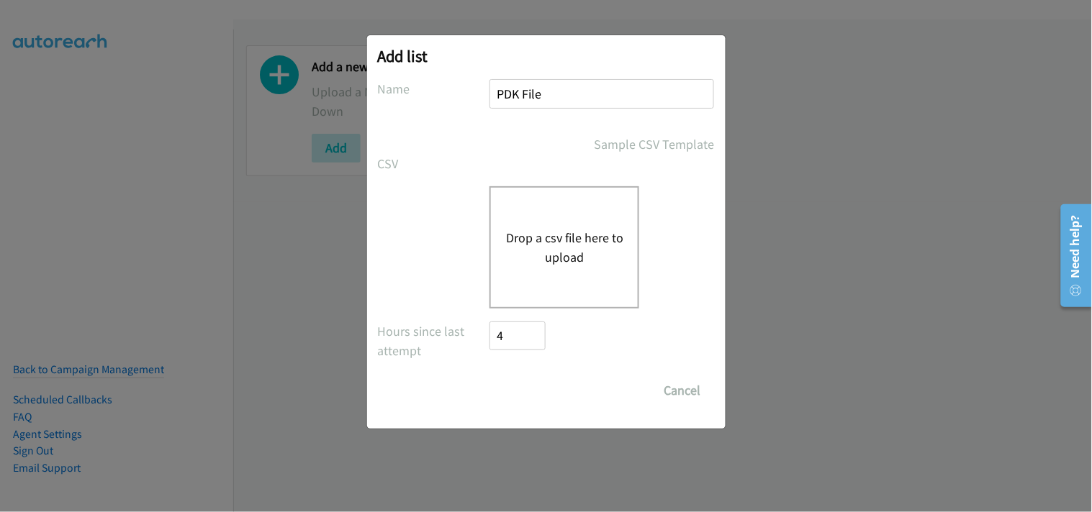
click at [547, 254] on button "Drop a csv file here to upload" at bounding box center [564, 247] width 118 height 39
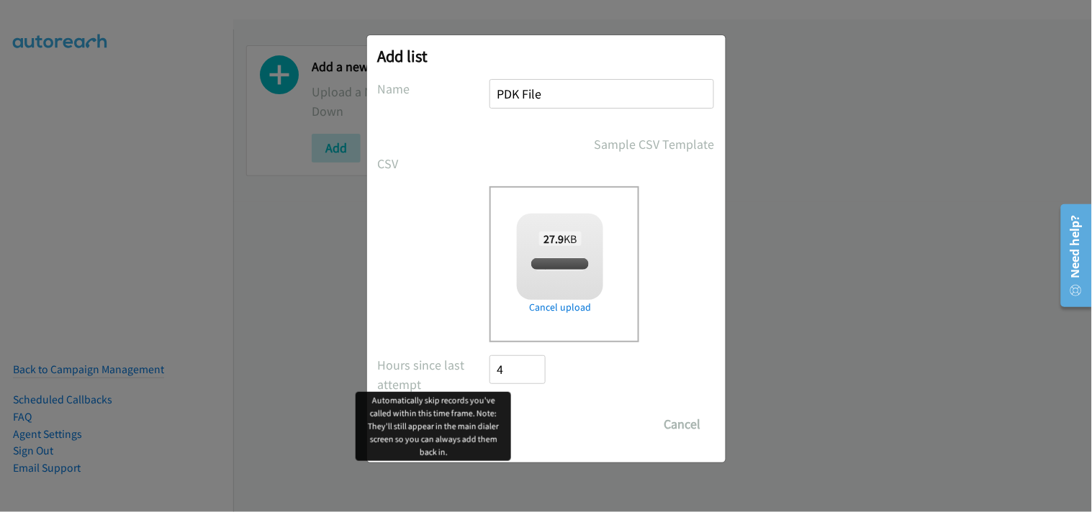
checkbox input "true"
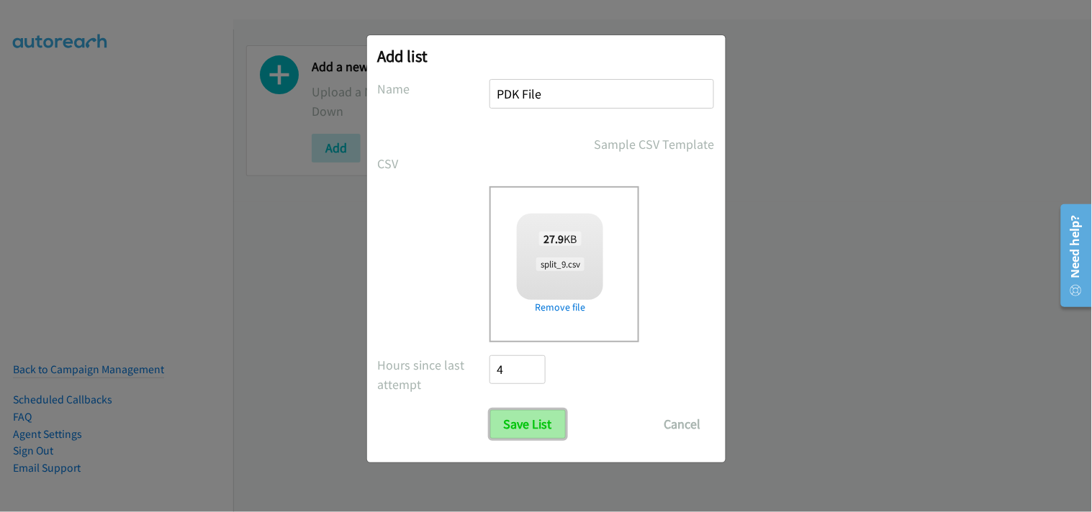
click at [529, 422] on input "Save List" at bounding box center [528, 424] width 76 height 29
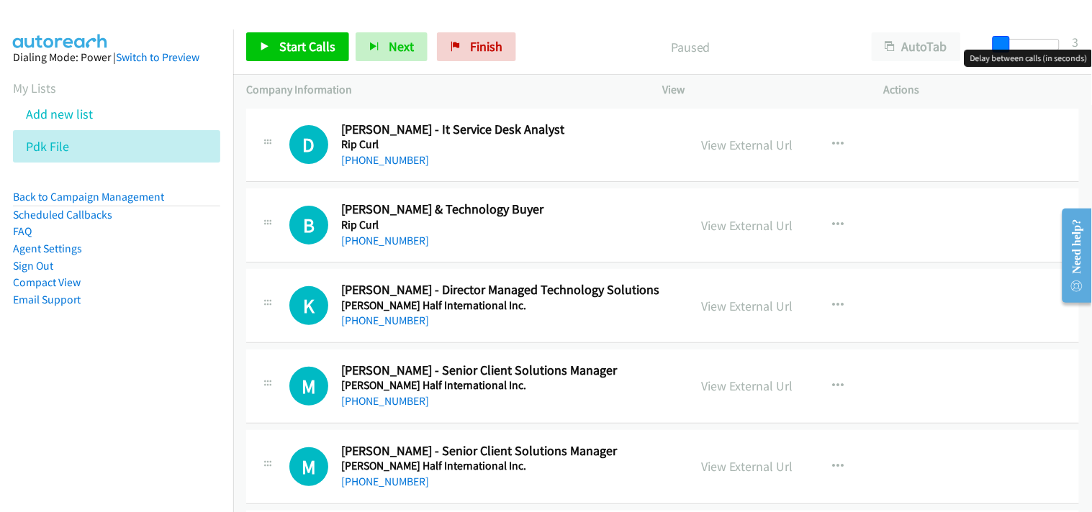
click at [996, 48] on span at bounding box center [1001, 44] width 17 height 17
click at [256, 40] on link "Start Calls" at bounding box center [297, 46] width 103 height 29
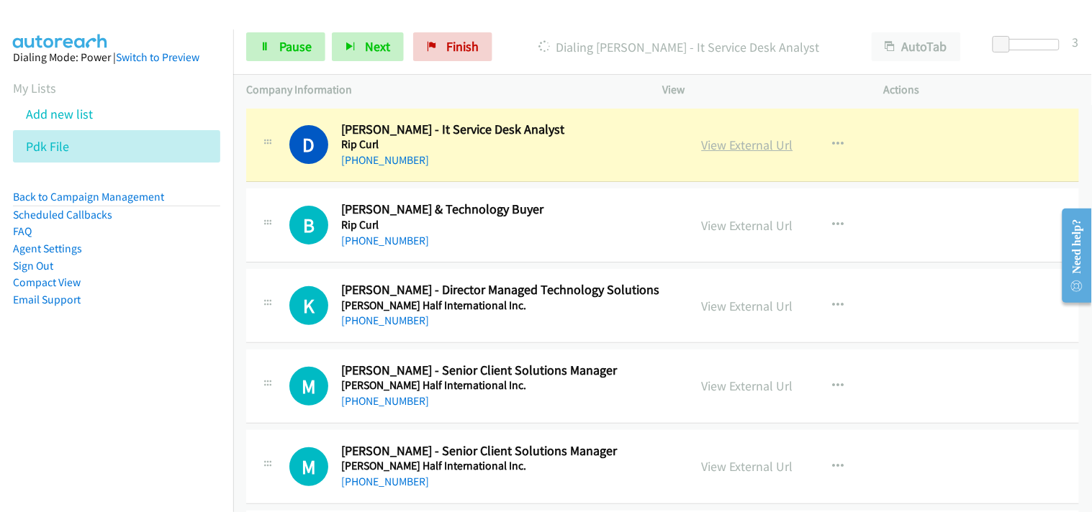
click at [735, 147] on link "View External Url" at bounding box center [747, 145] width 91 height 17
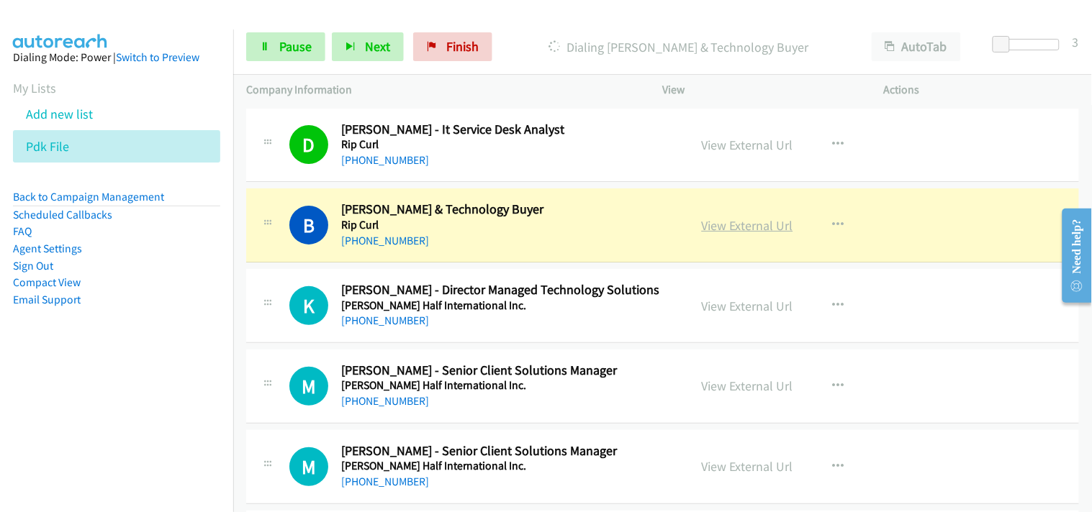
click at [711, 226] on link "View External Url" at bounding box center [747, 225] width 91 height 17
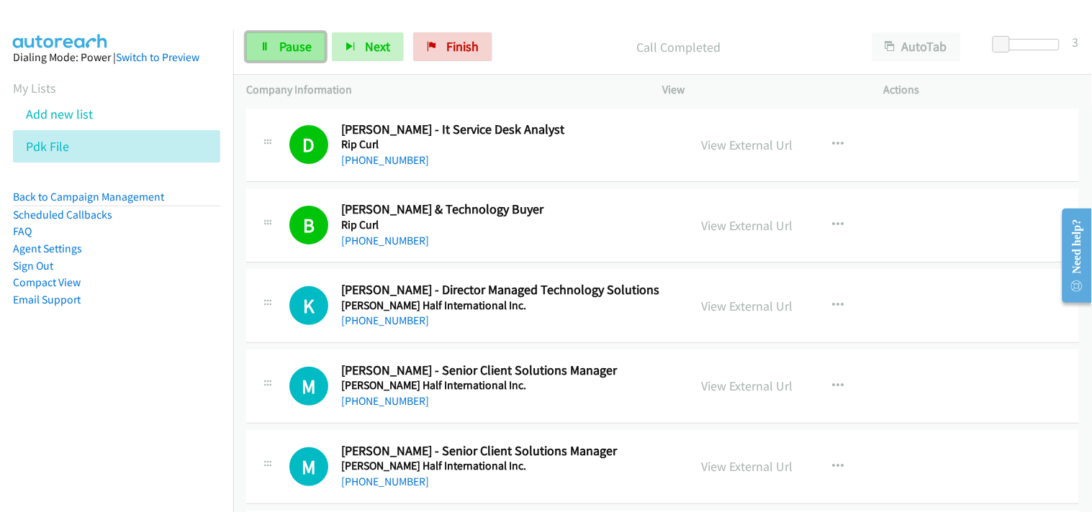
click at [307, 48] on span "Pause" at bounding box center [295, 46] width 32 height 17
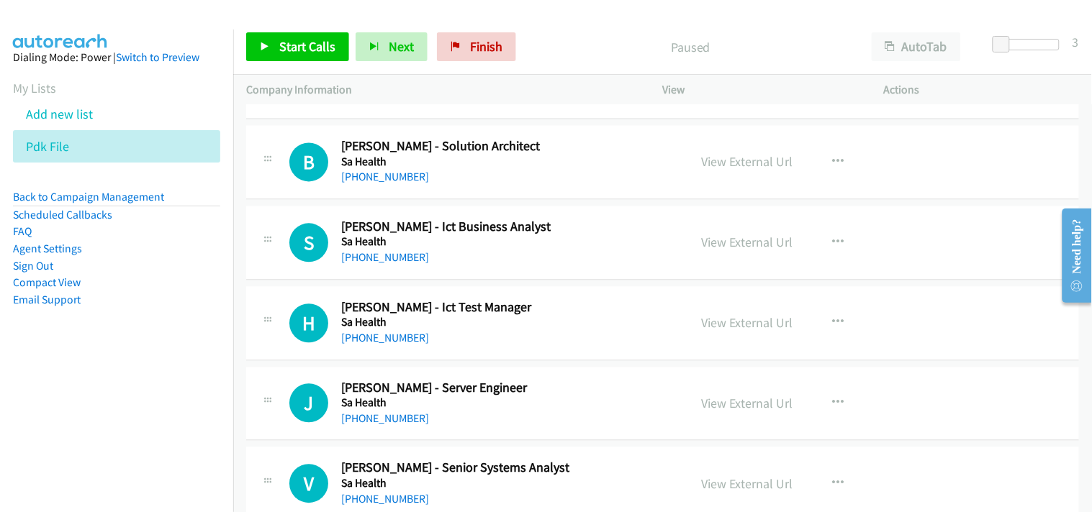
scroll to position [3684, 0]
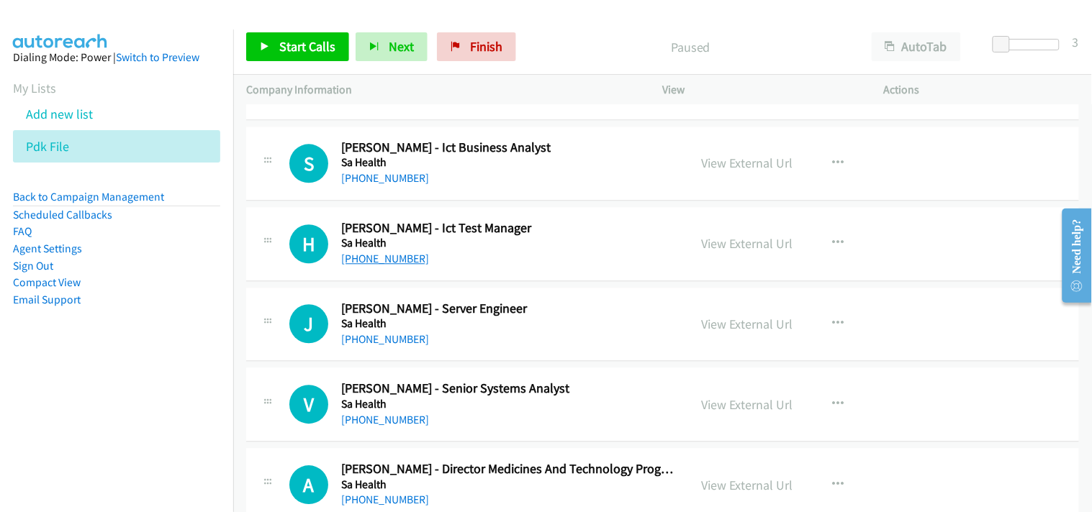
click at [391, 263] on link "+61 411 197 791" at bounding box center [385, 259] width 88 height 14
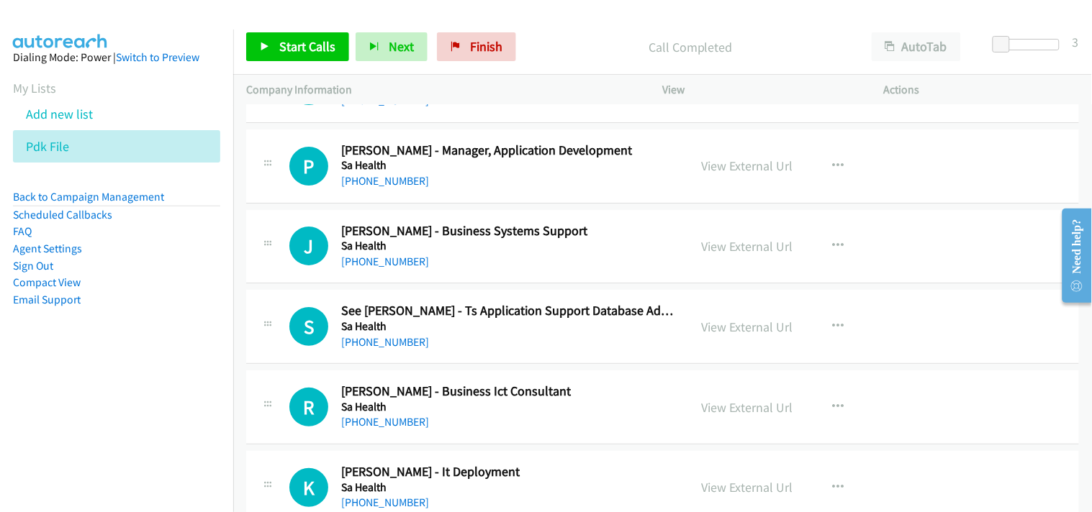
scroll to position [4084, 0]
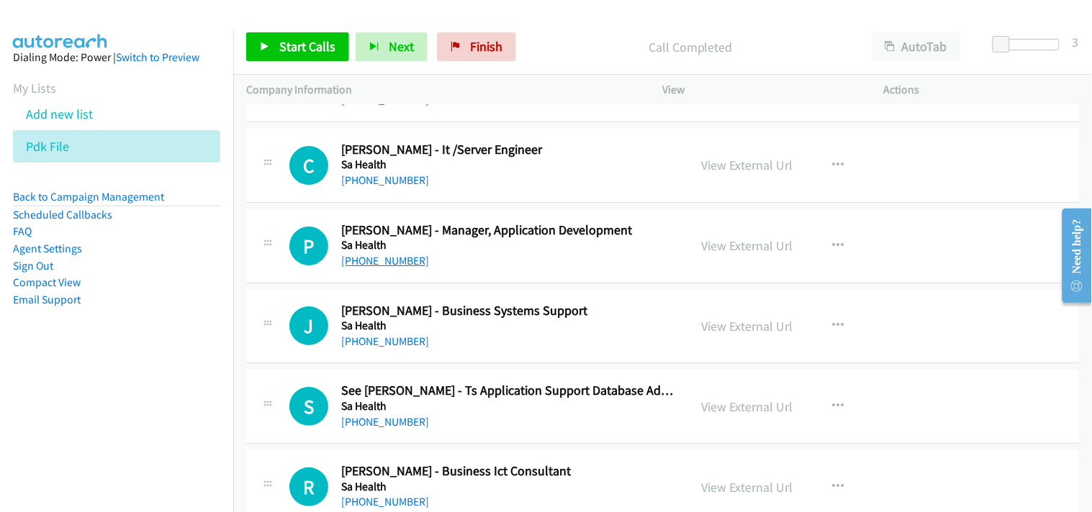
click at [394, 265] on link "+61 414 624 032" at bounding box center [385, 261] width 88 height 14
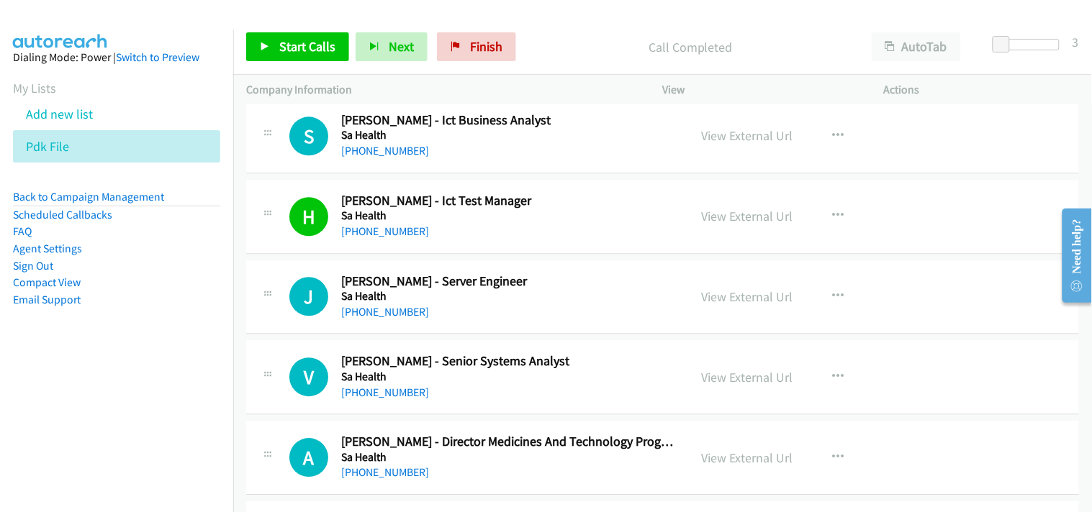
scroll to position [3684, 0]
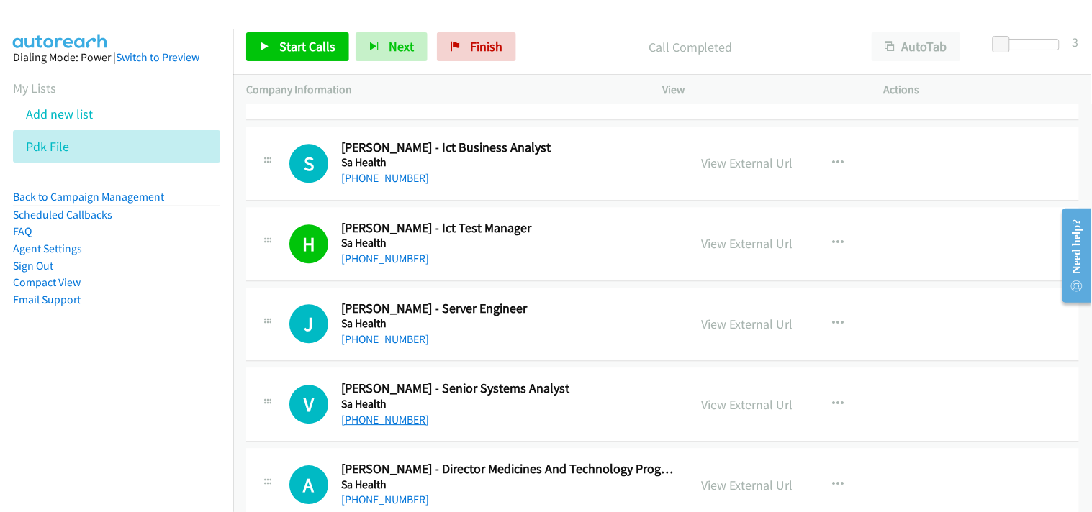
click at [397, 414] on link "+61 8 8425 2640" at bounding box center [385, 420] width 88 height 14
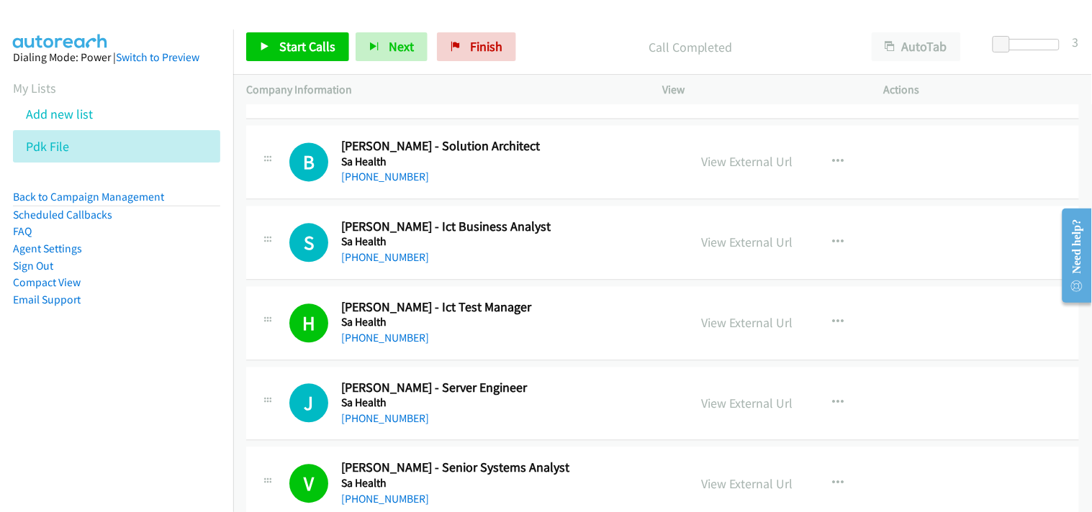
scroll to position [3524, 0]
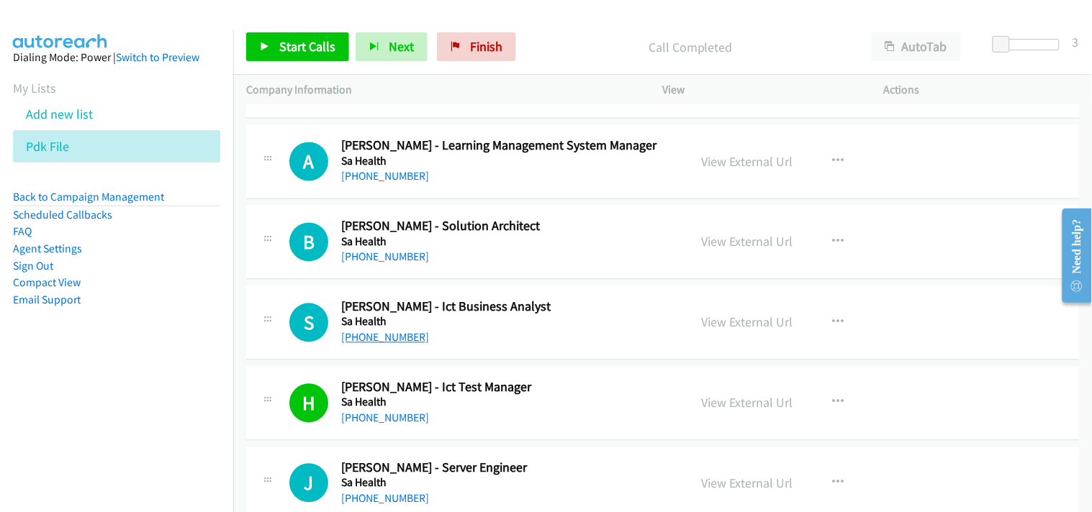
click at [384, 337] on link "+61 412 174 143" at bounding box center [385, 338] width 88 height 14
click at [392, 338] on link "+61 412 174 143" at bounding box center [385, 338] width 88 height 14
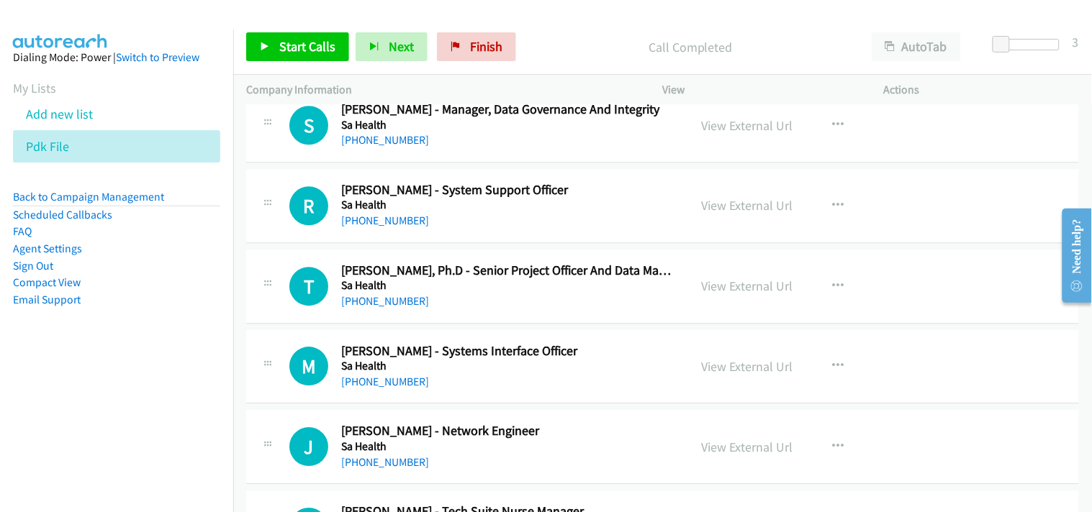
scroll to position [6643, 0]
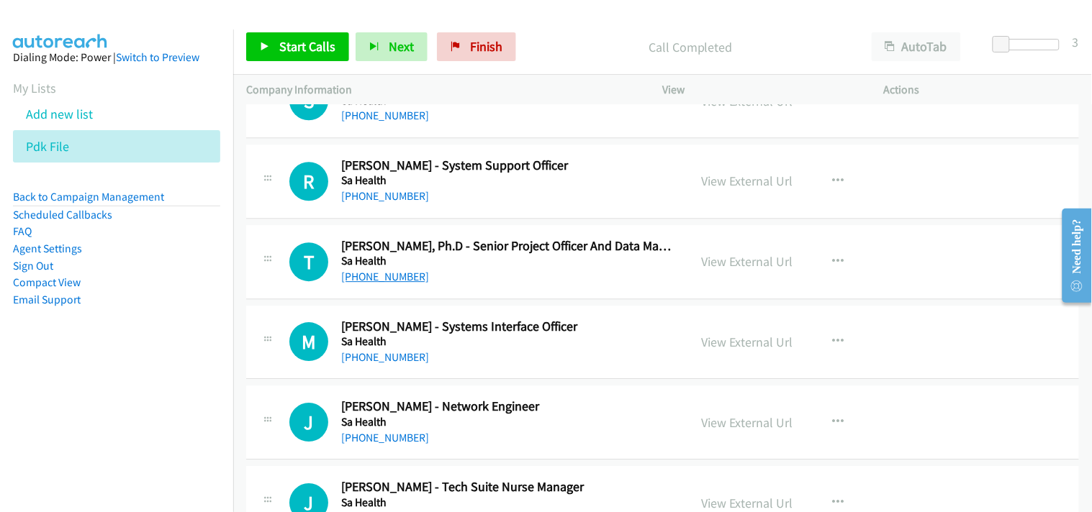
click at [375, 284] on link "+61 424 844 746" at bounding box center [385, 277] width 88 height 14
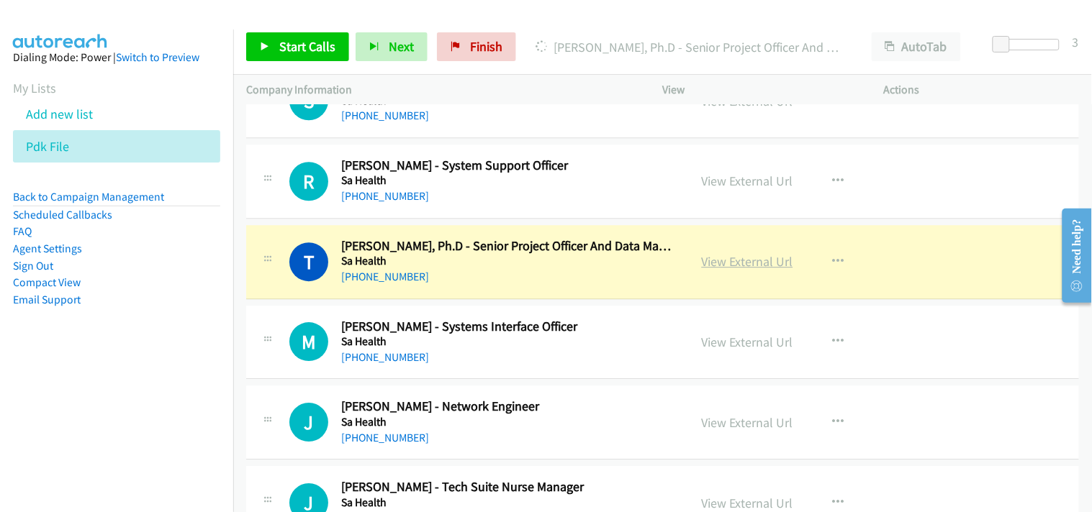
click at [720, 268] on link "View External Url" at bounding box center [747, 261] width 91 height 17
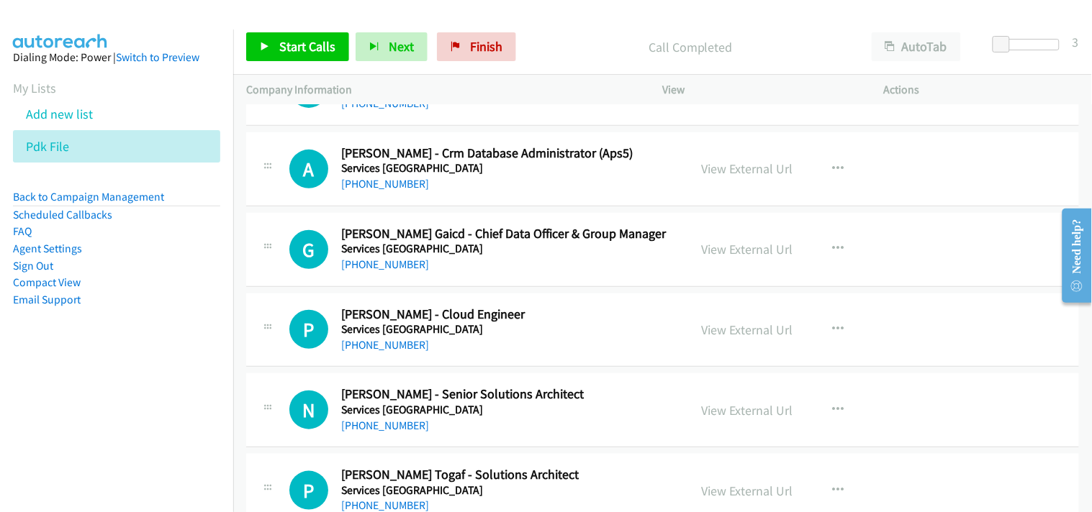
scroll to position [11441, 0]
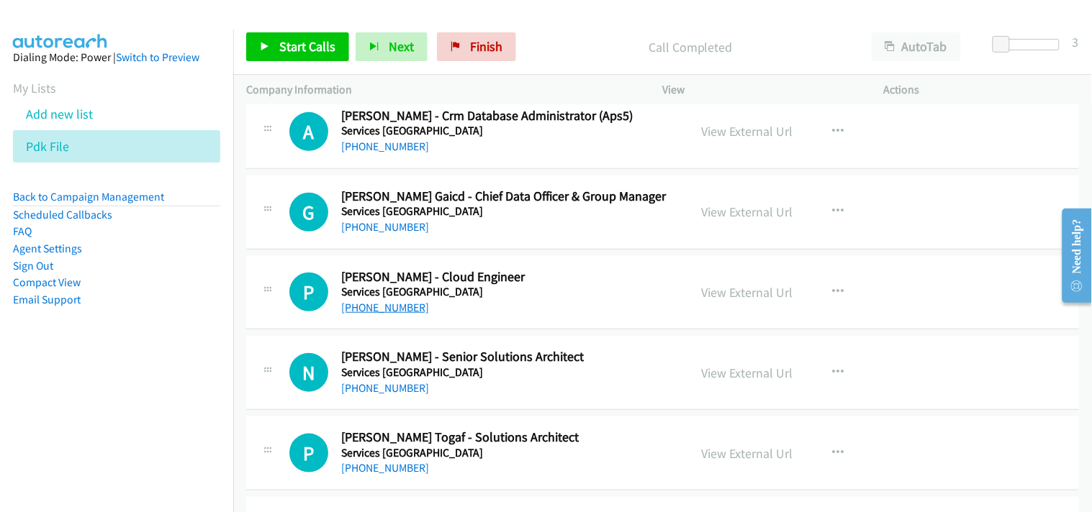
click at [386, 315] on link "+61 3 9250 5159" at bounding box center [385, 308] width 88 height 14
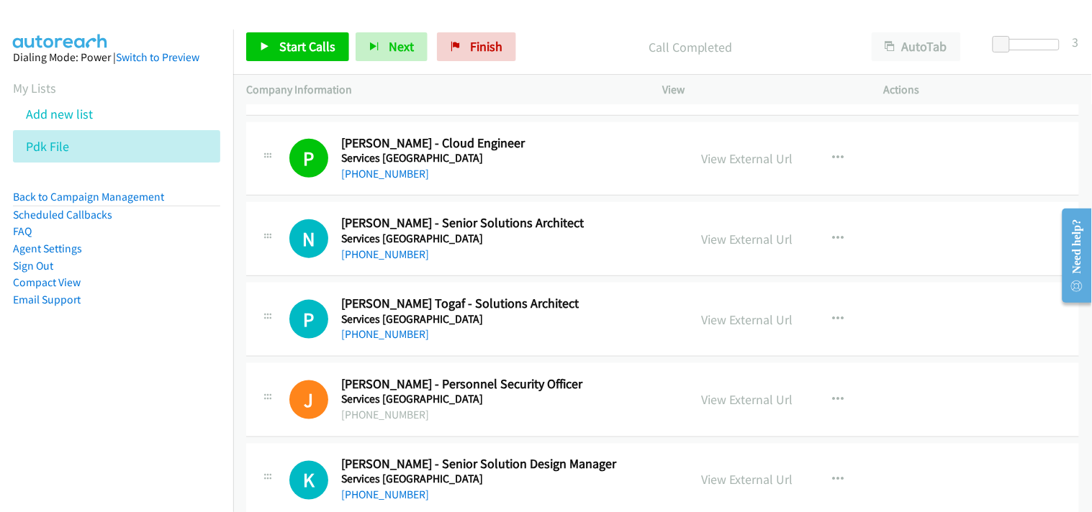
scroll to position [11601, 0]
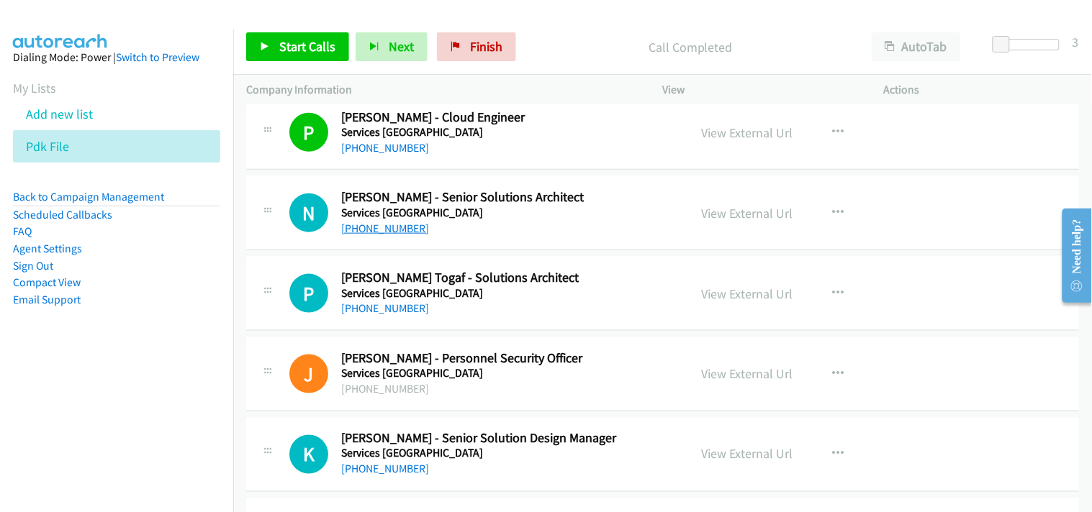
click at [377, 227] on link "+61 8 8159 3600" at bounding box center [385, 229] width 88 height 14
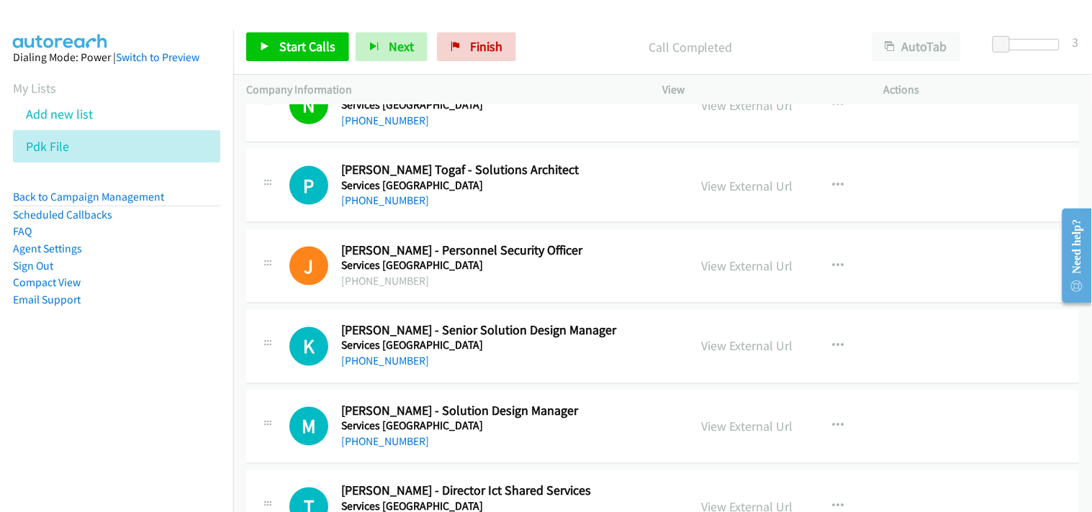
scroll to position [11681, 0]
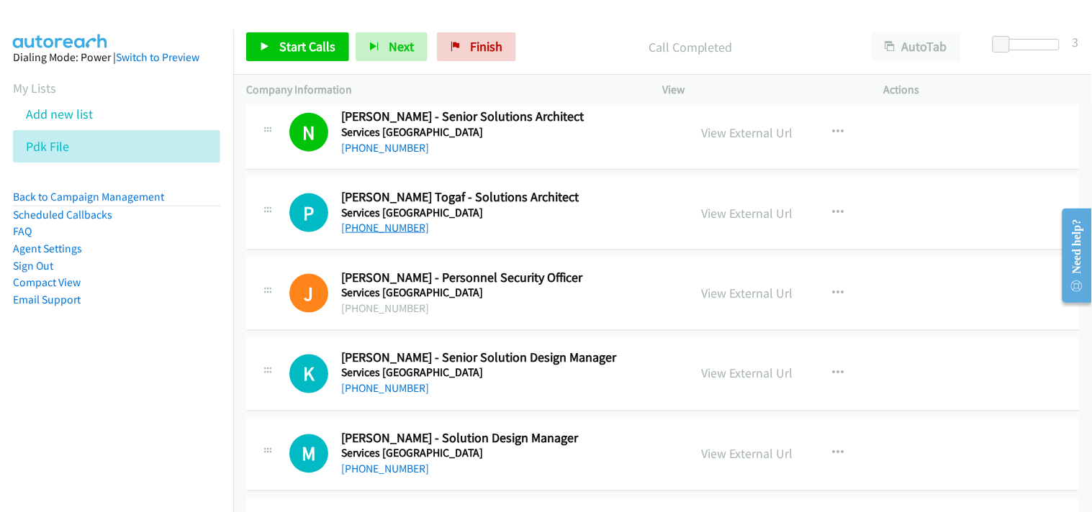
click at [377, 233] on link "+61 401 722 742" at bounding box center [385, 228] width 88 height 14
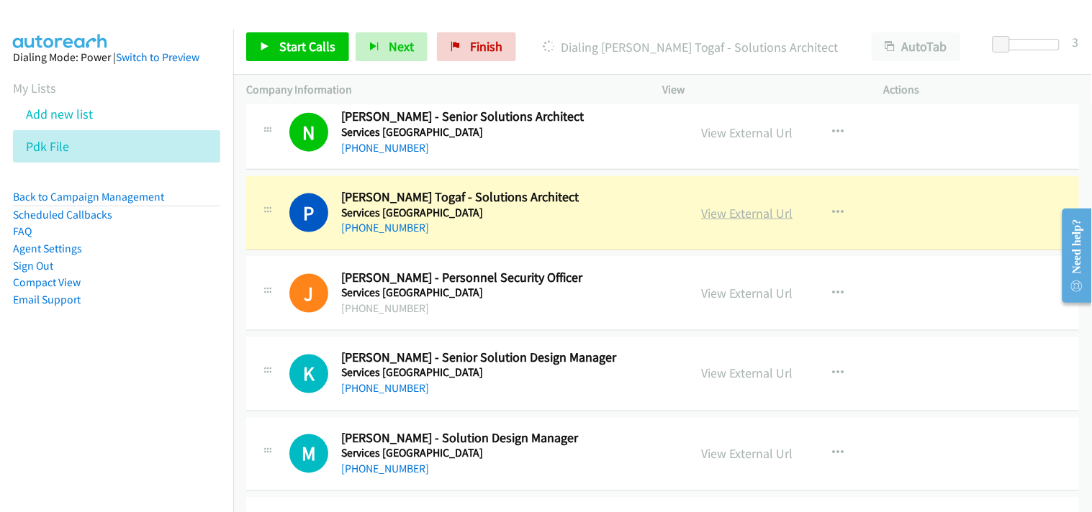
click at [729, 217] on link "View External Url" at bounding box center [747, 213] width 91 height 17
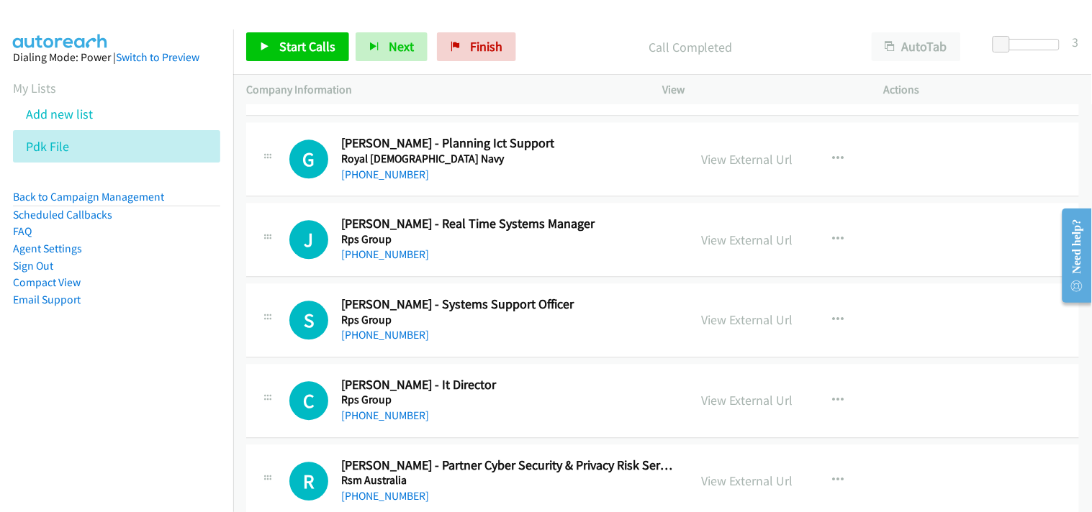
scroll to position [1039, 0]
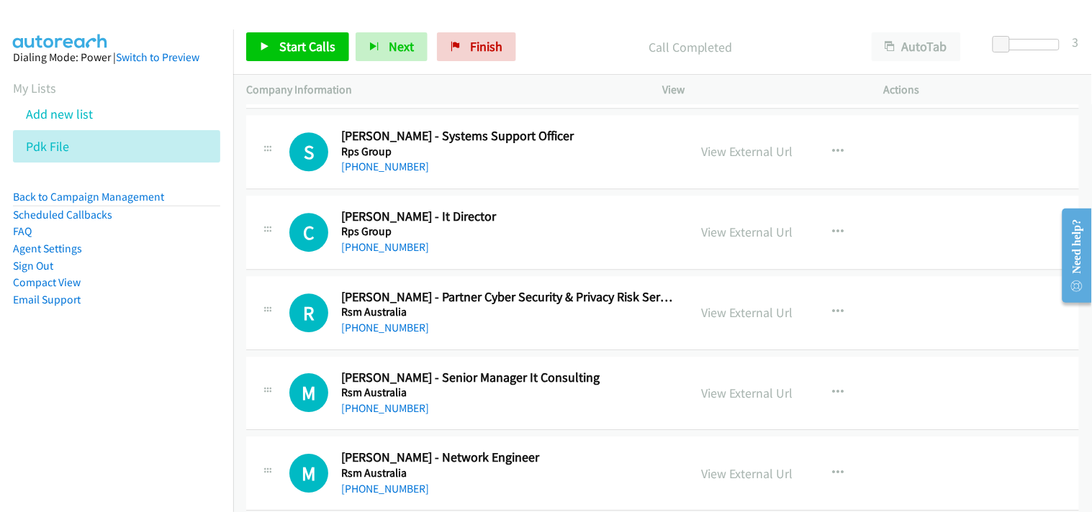
click at [399, 254] on div "+61 7 3393 9977" at bounding box center [508, 247] width 335 height 17
click at [384, 243] on link "+61 7 3393 9977" at bounding box center [385, 247] width 88 height 14
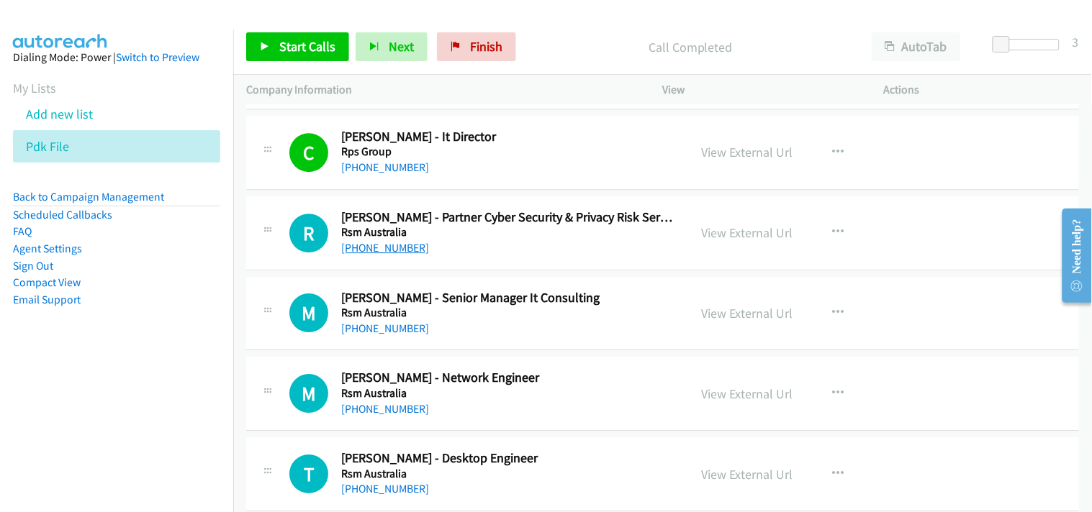
click at [381, 243] on link "+61 435 034 792" at bounding box center [385, 248] width 88 height 14
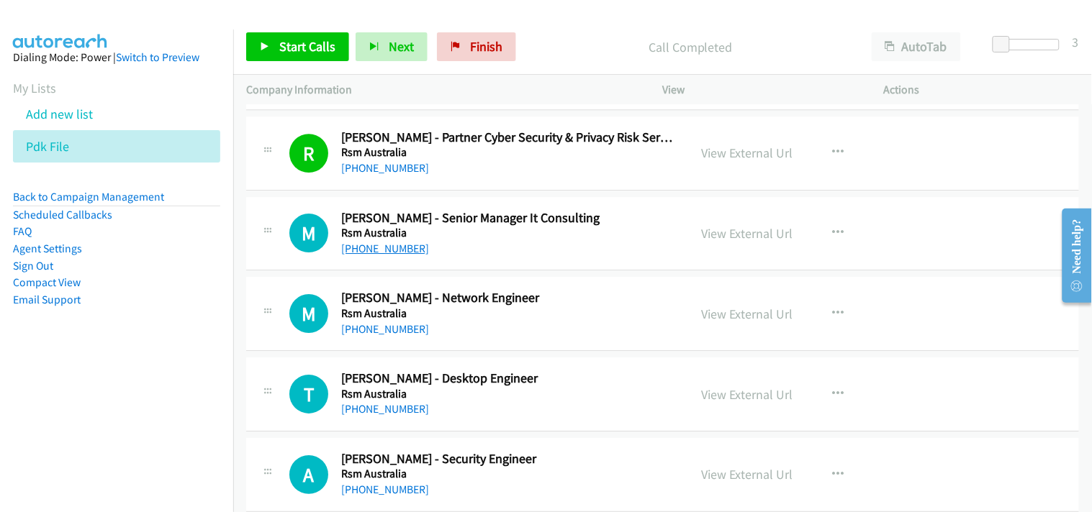
click at [396, 247] on link "+61 407 428 164" at bounding box center [385, 249] width 88 height 14
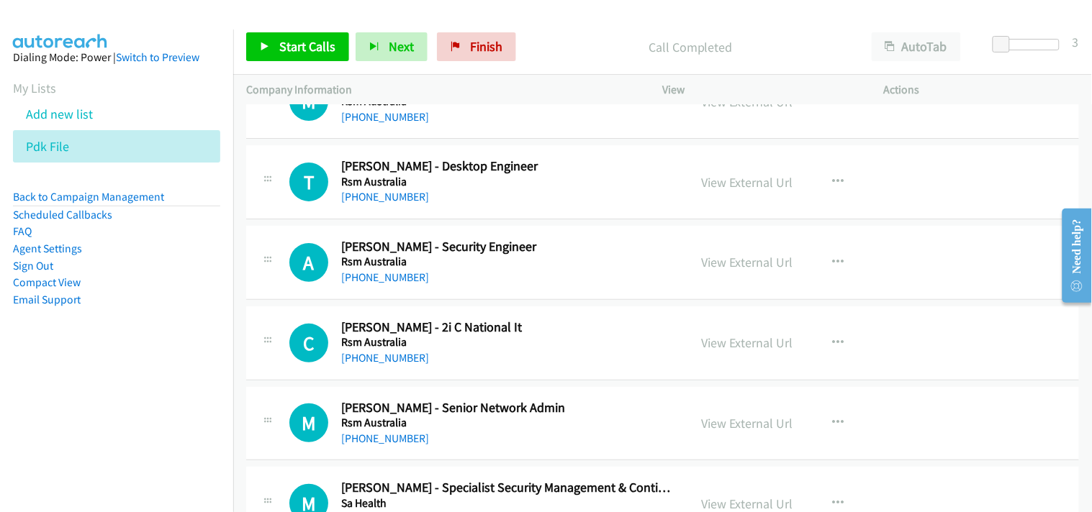
scroll to position [1439, 0]
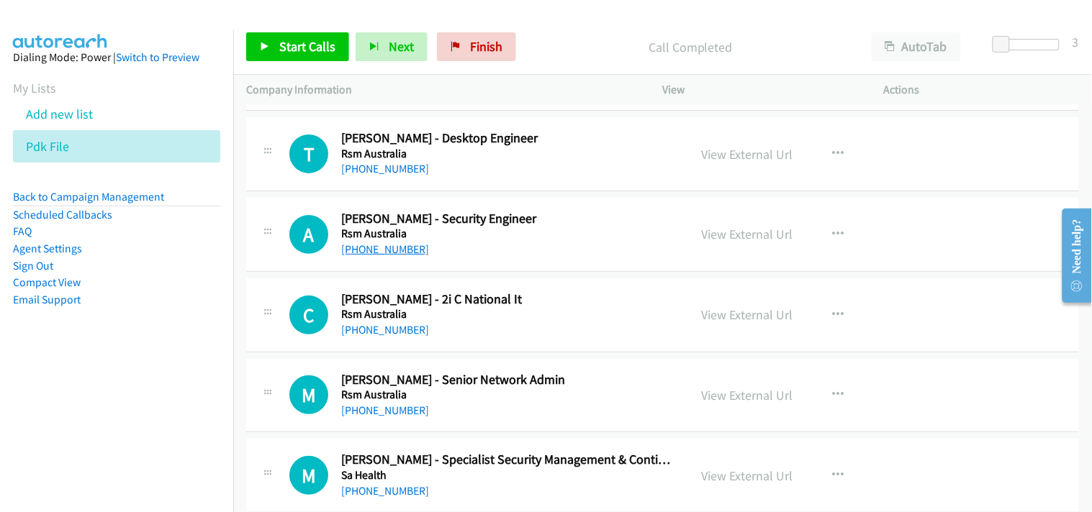
click at [376, 253] on link "+61 7 3633 5900" at bounding box center [385, 250] width 88 height 14
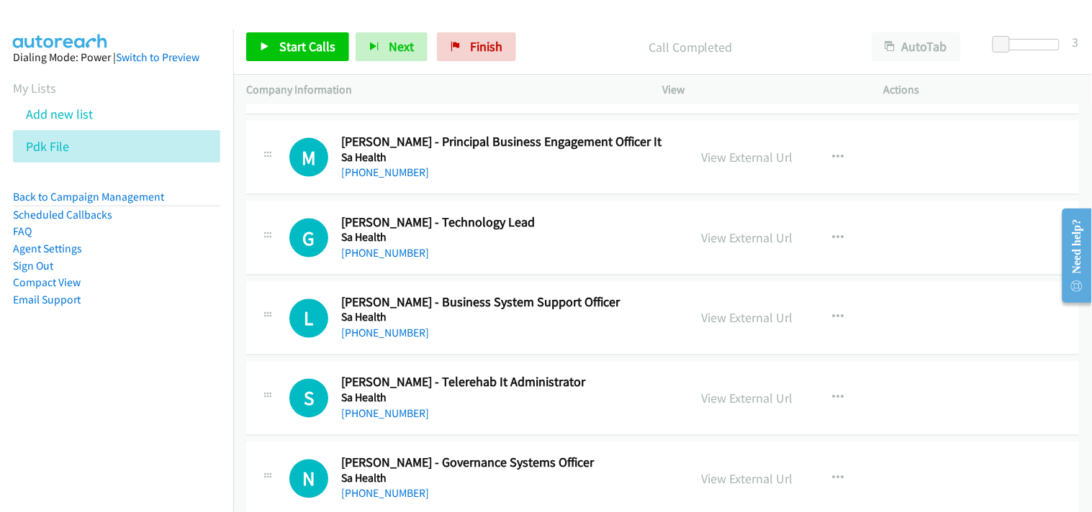
scroll to position [1999, 0]
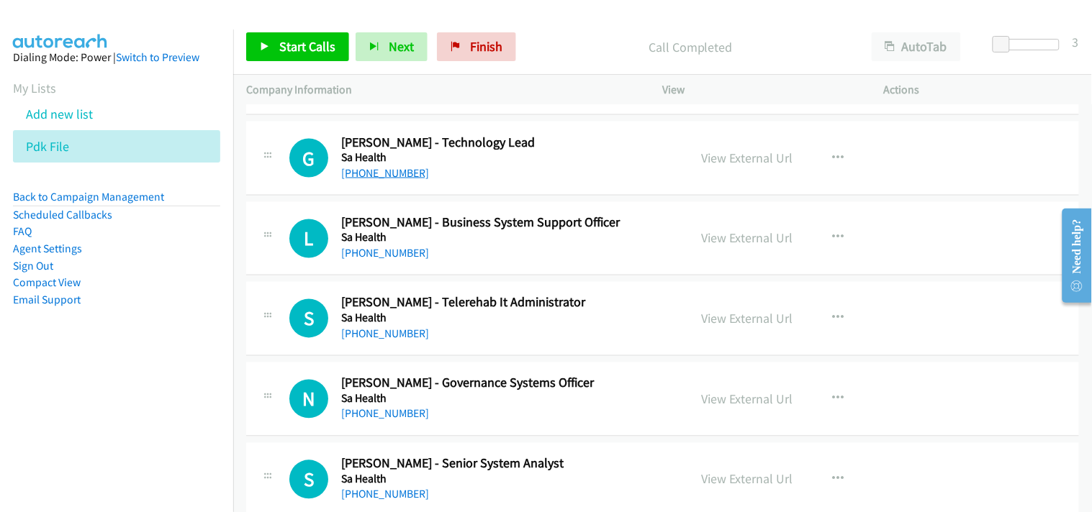
click at [396, 169] on link "+61 466 865 908" at bounding box center [385, 173] width 88 height 14
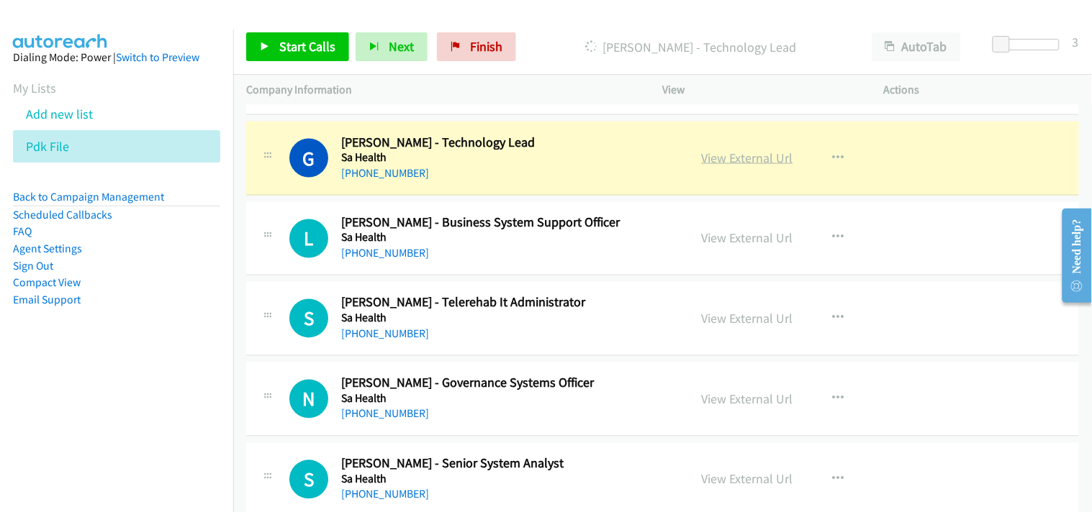
click at [706, 162] on link "View External Url" at bounding box center [747, 158] width 91 height 17
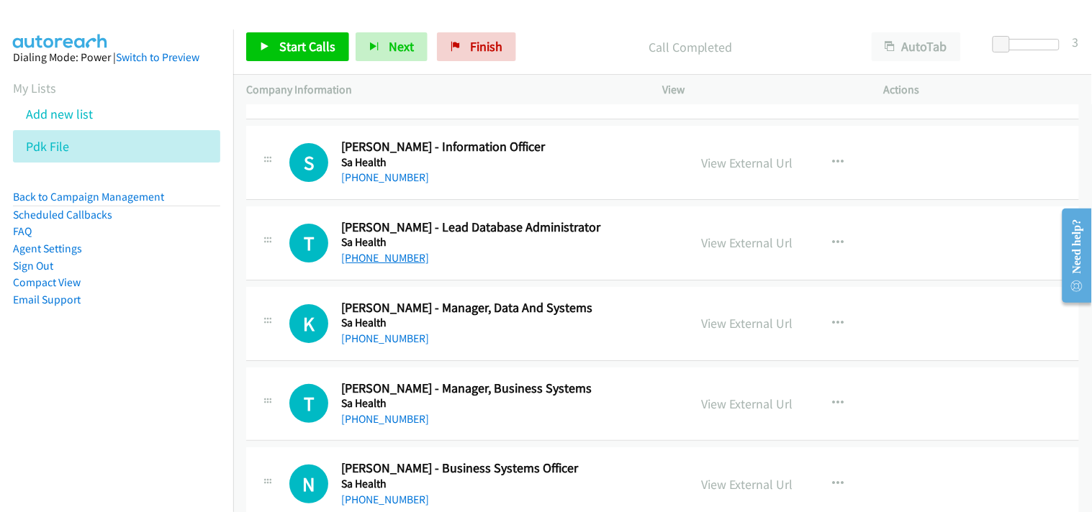
scroll to position [2639, 0]
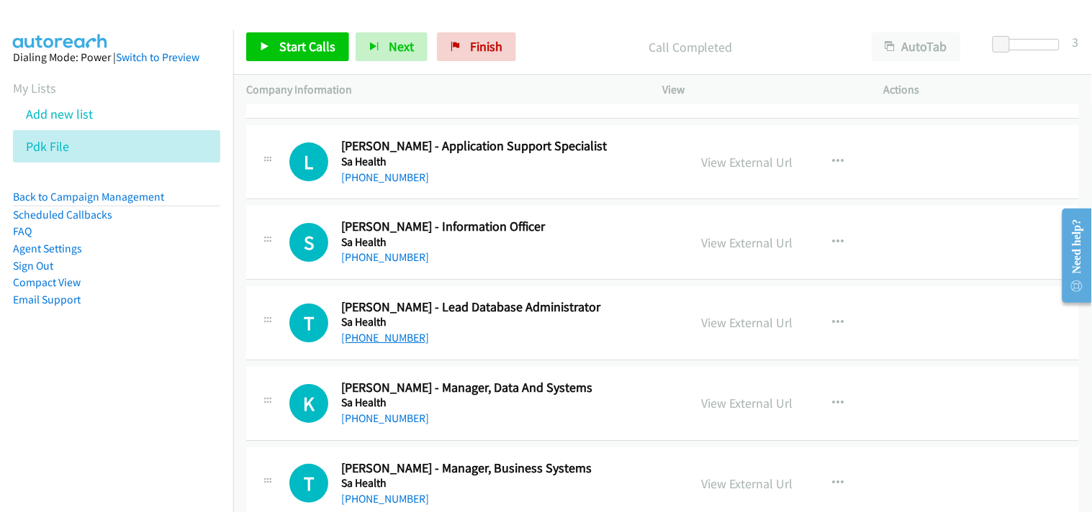
click at [397, 335] on link "+61 8 8425 2670" at bounding box center [385, 338] width 88 height 14
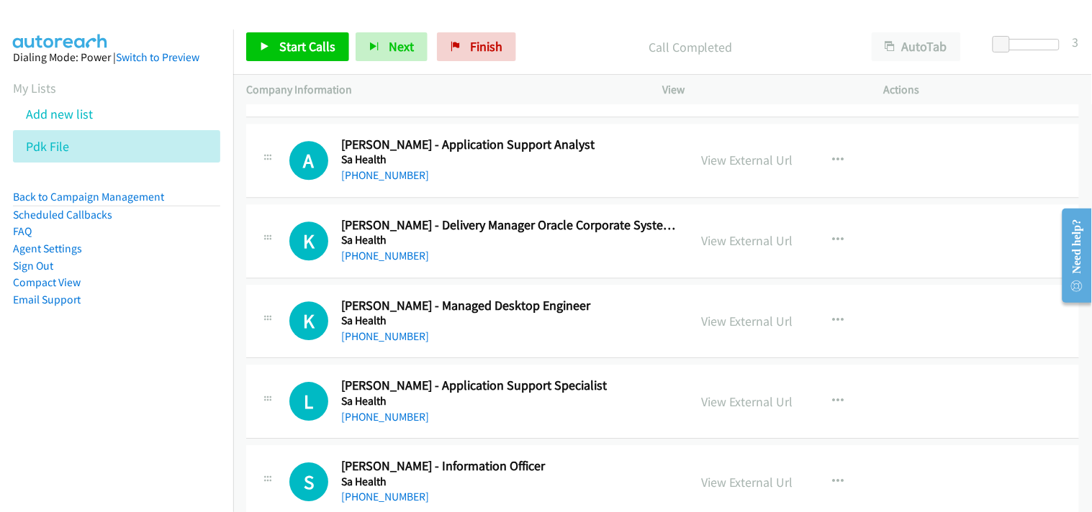
scroll to position [2479, 0]
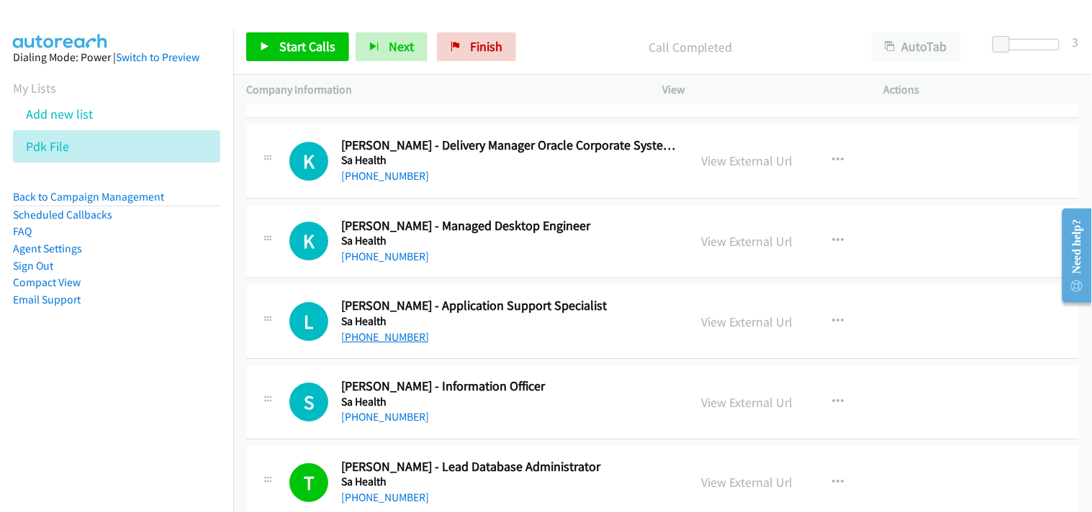
click at [378, 335] on link "+61 8 7425 3128" at bounding box center [385, 337] width 88 height 14
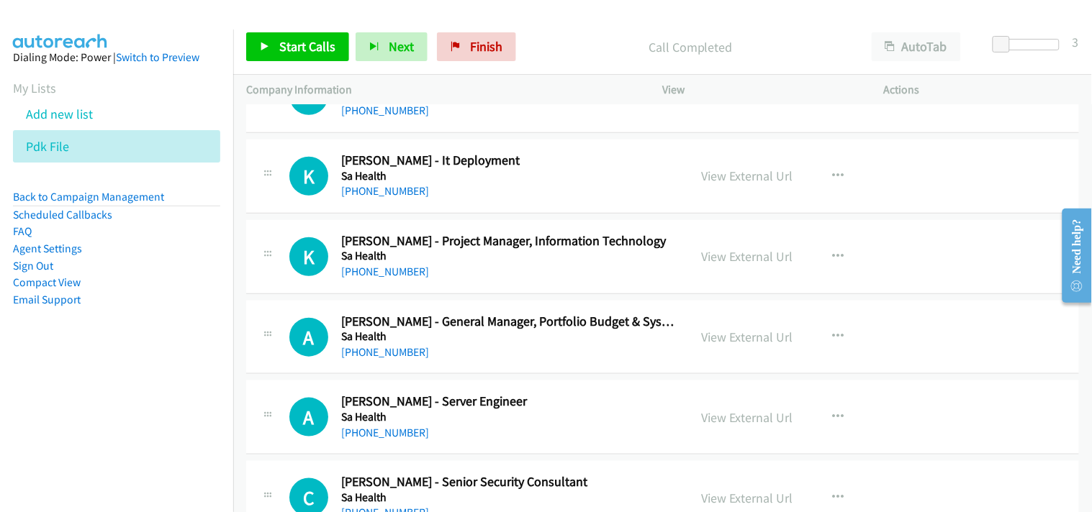
scroll to position [4478, 0]
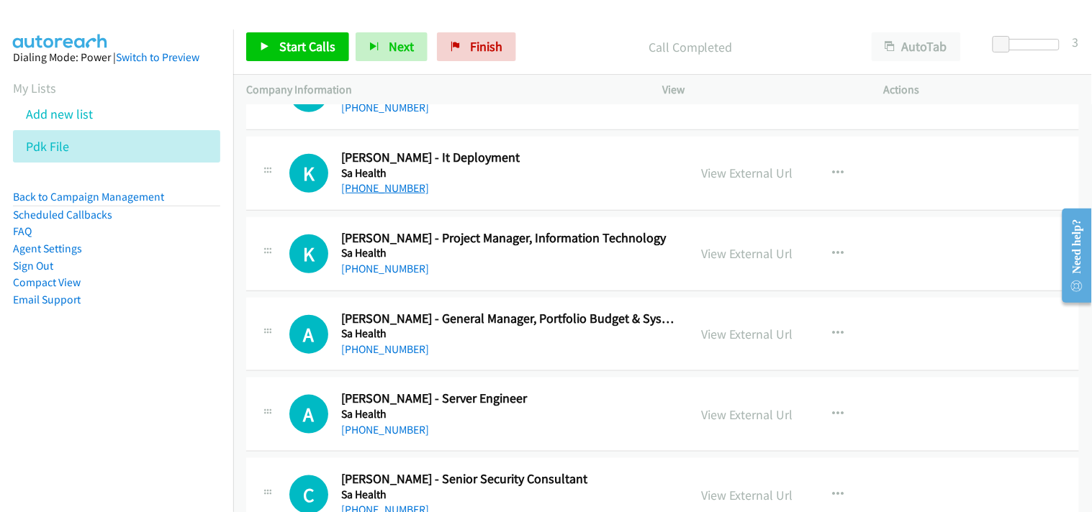
click at [361, 192] on link "+61 478 480 206" at bounding box center [385, 188] width 88 height 14
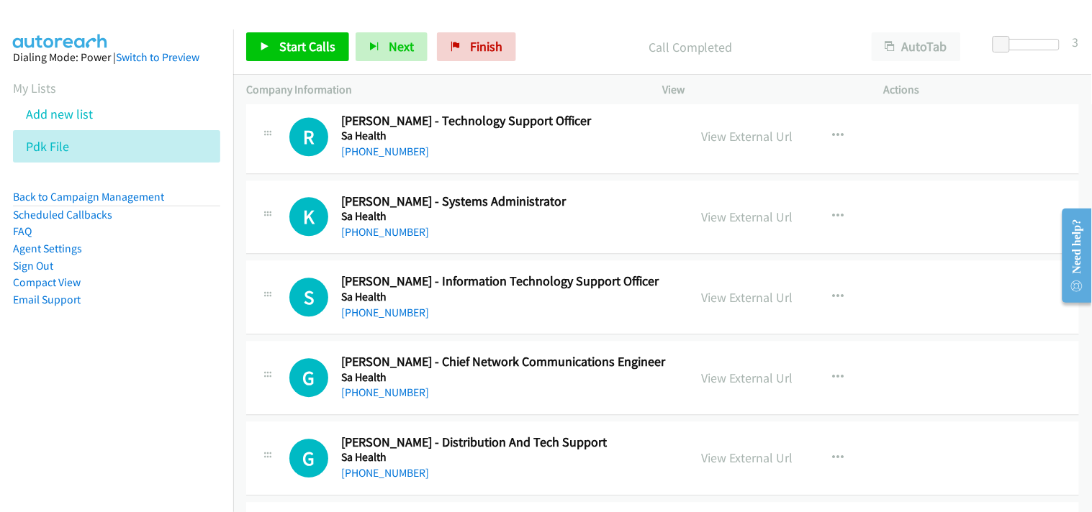
scroll to position [5118, 0]
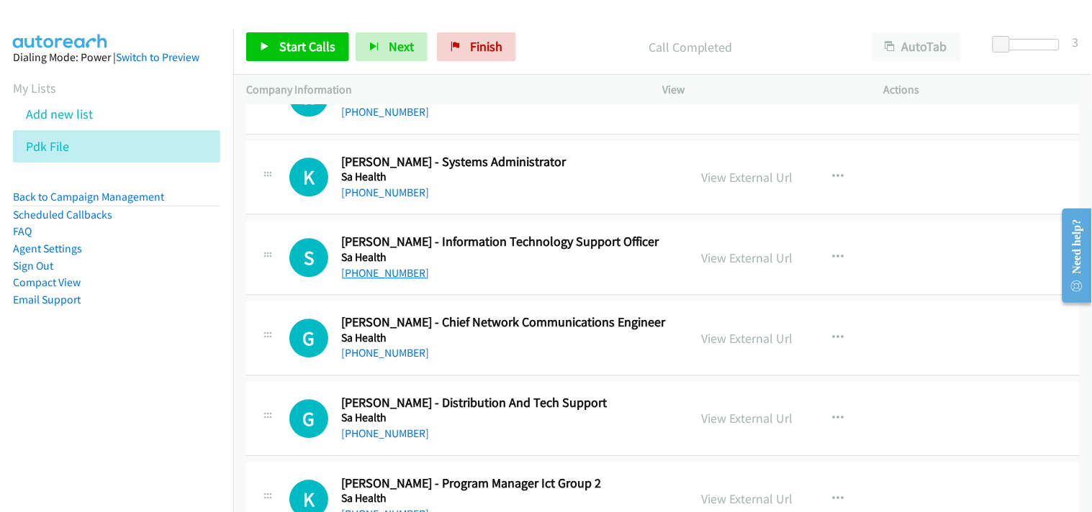
click at [382, 280] on link "+61 416 587 958" at bounding box center [385, 273] width 88 height 14
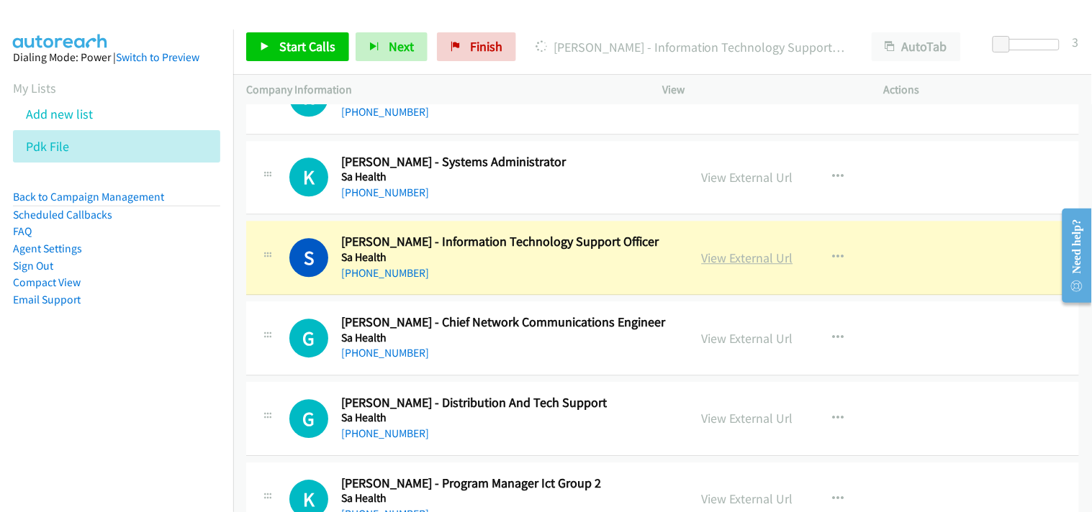
click at [734, 261] on link "View External Url" at bounding box center [747, 258] width 91 height 17
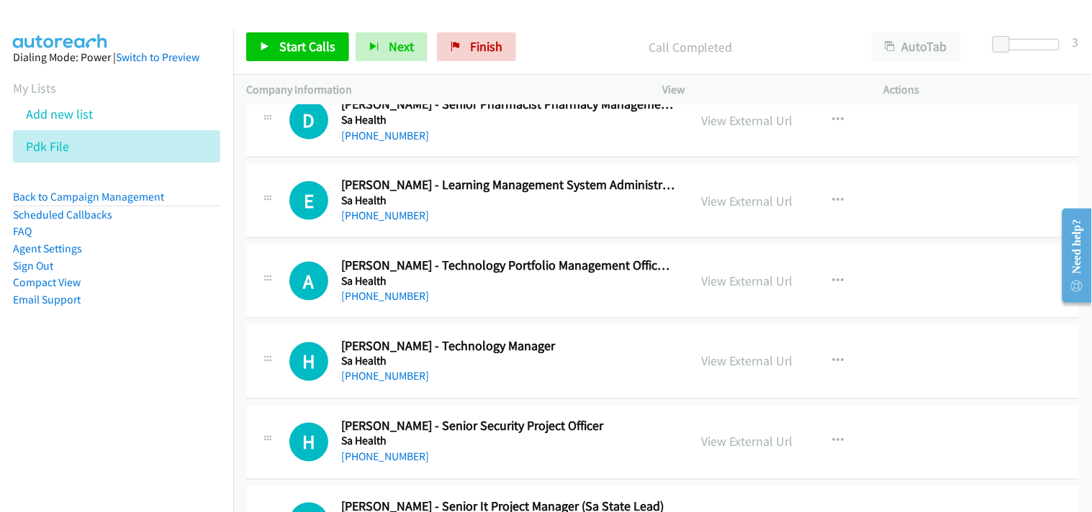
scroll to position [6157, 0]
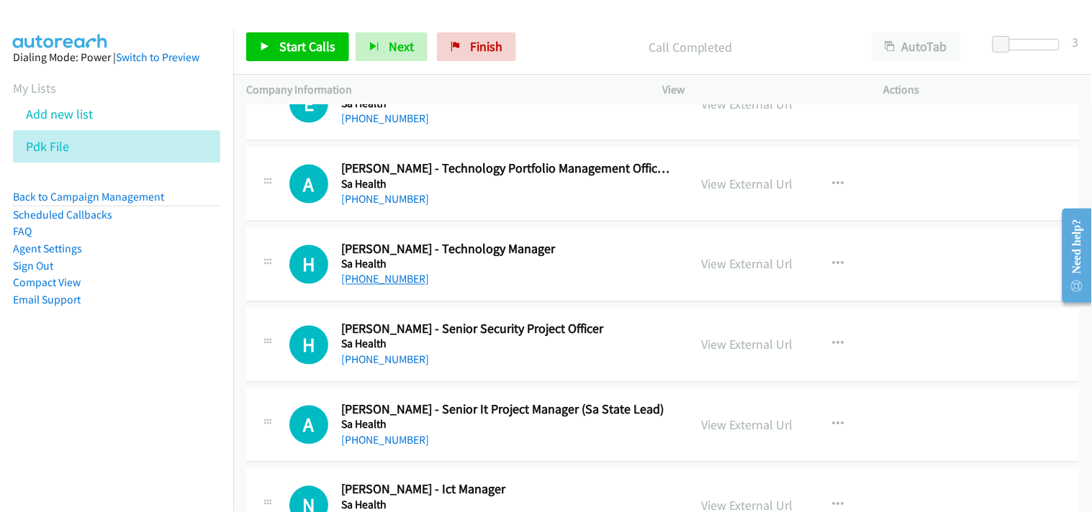
click at [360, 285] on link "+61 433 638 731" at bounding box center [385, 280] width 88 height 14
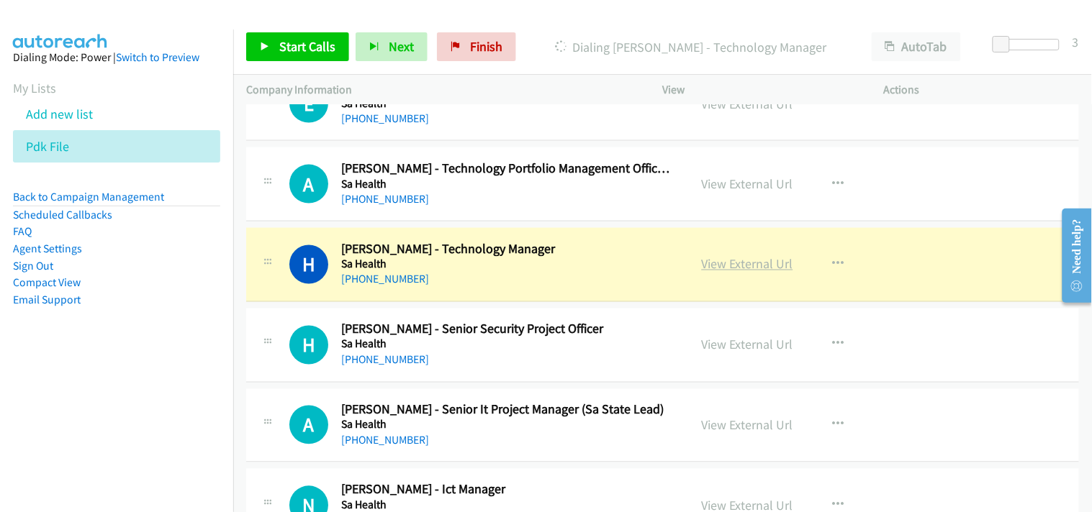
click at [772, 264] on link "View External Url" at bounding box center [747, 264] width 91 height 17
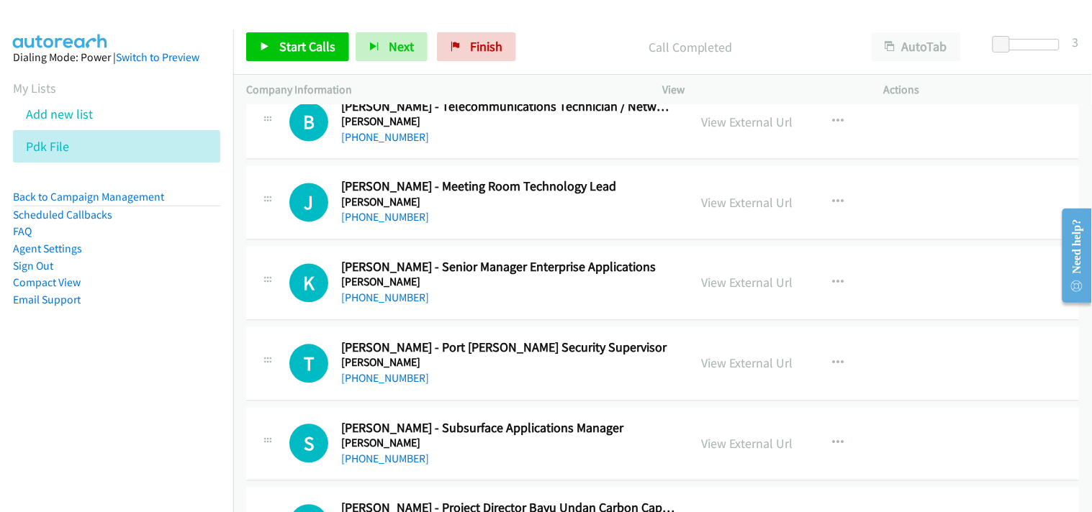
scroll to position [9036, 0]
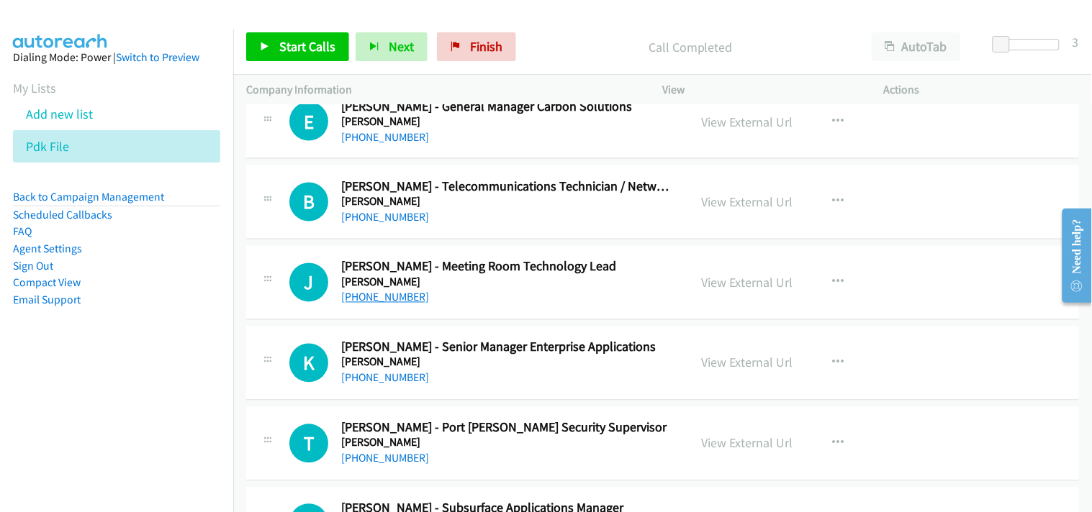
click at [389, 304] on link "+61 406 078 885" at bounding box center [385, 298] width 88 height 14
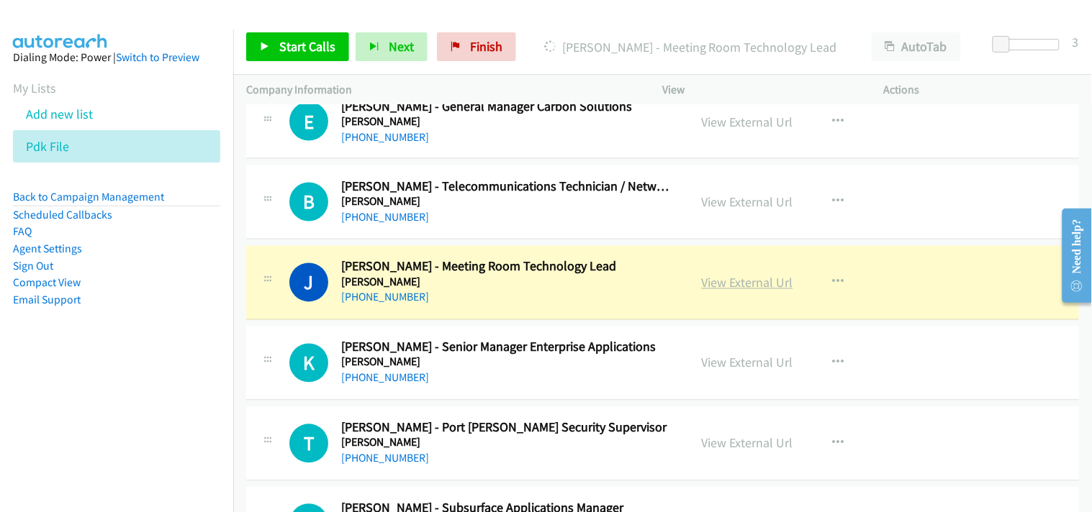
click at [713, 284] on link "View External Url" at bounding box center [747, 283] width 91 height 17
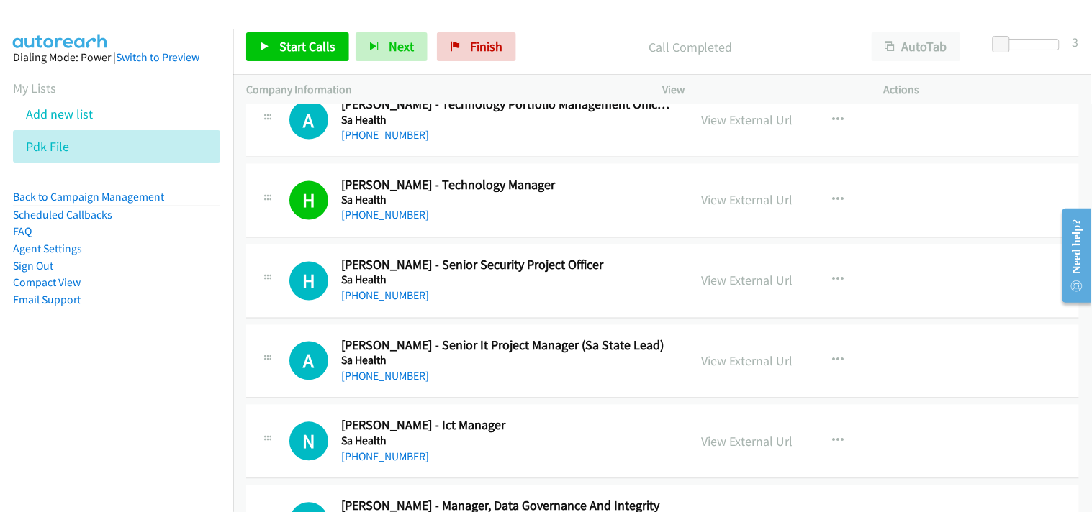
scroll to position [6077, 0]
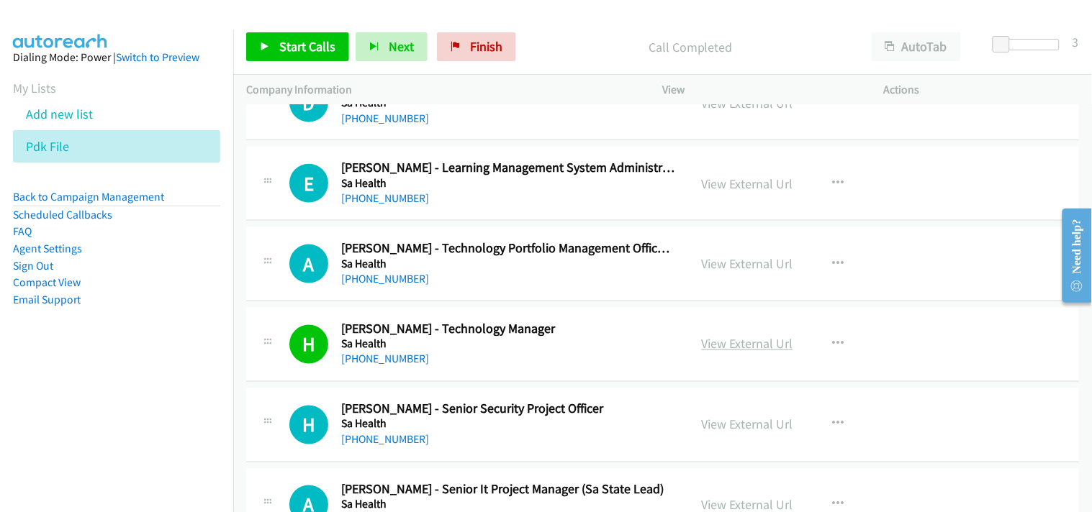
click at [722, 351] on link "View External Url" at bounding box center [747, 344] width 91 height 17
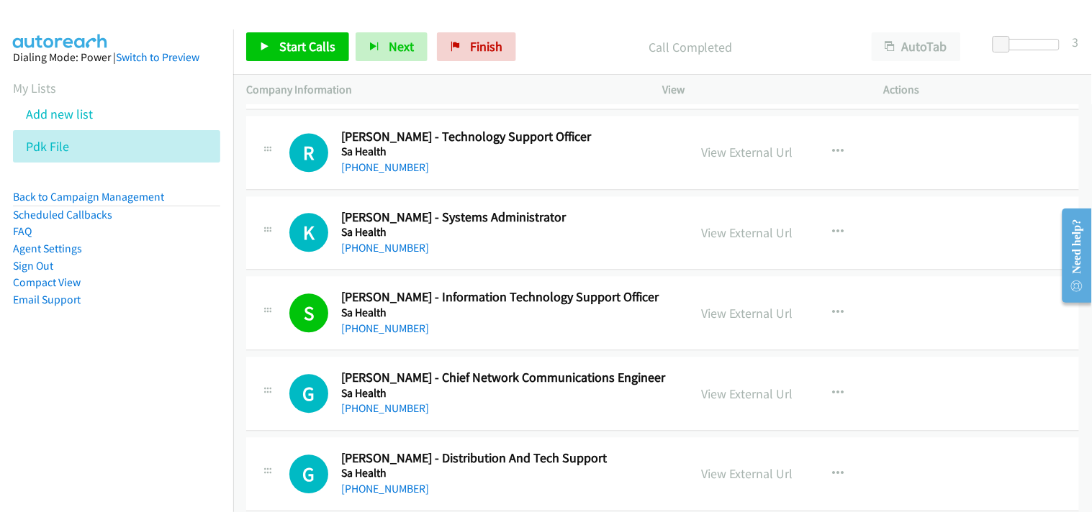
scroll to position [5038, 0]
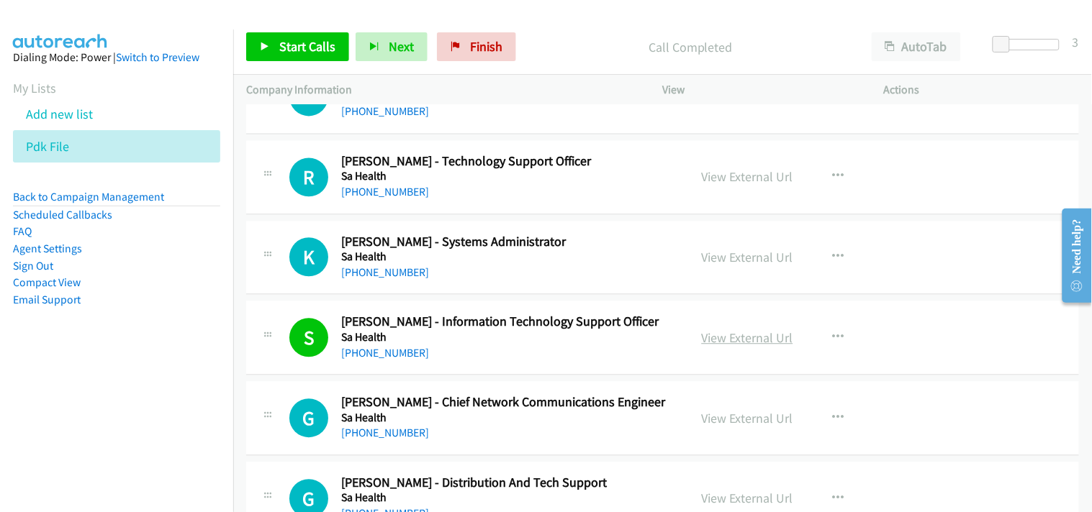
click at [739, 345] on link "View External Url" at bounding box center [747, 338] width 91 height 17
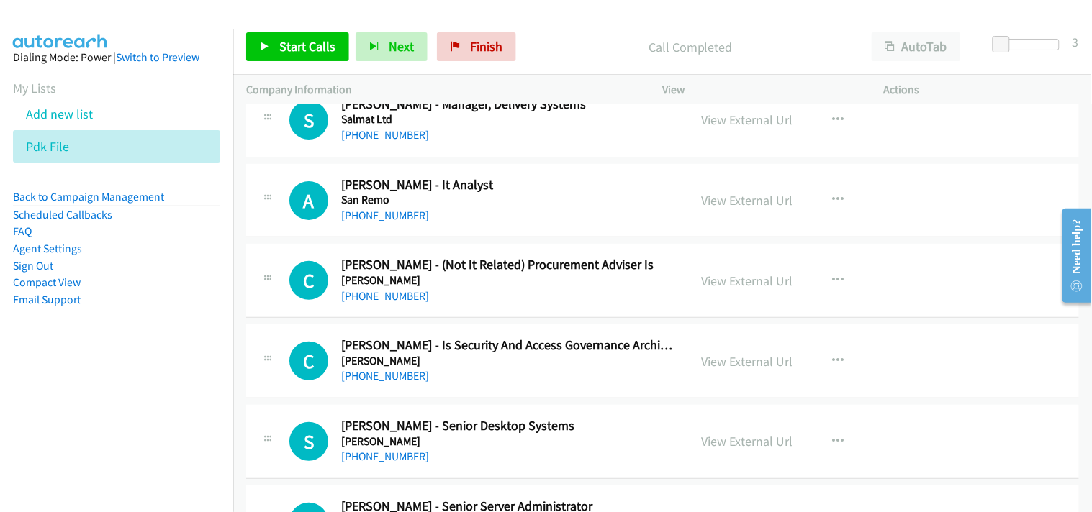
scroll to position [8476, 0]
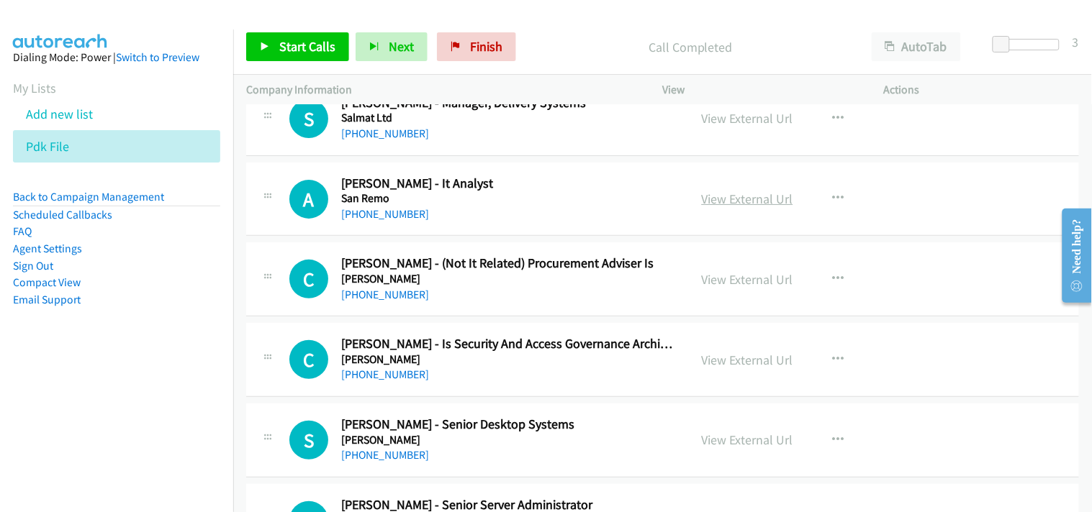
click at [720, 207] on link "View External Url" at bounding box center [747, 199] width 91 height 17
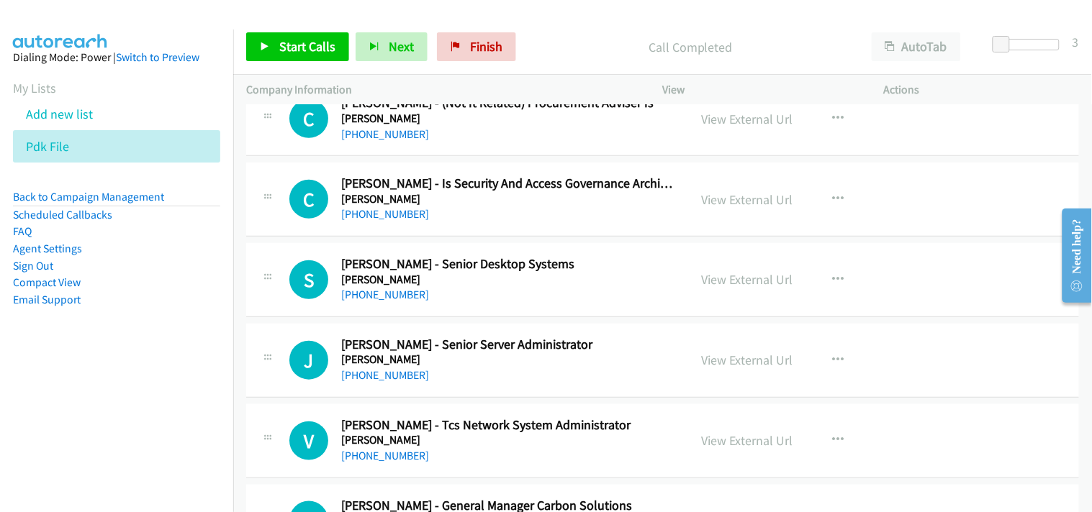
scroll to position [8717, 0]
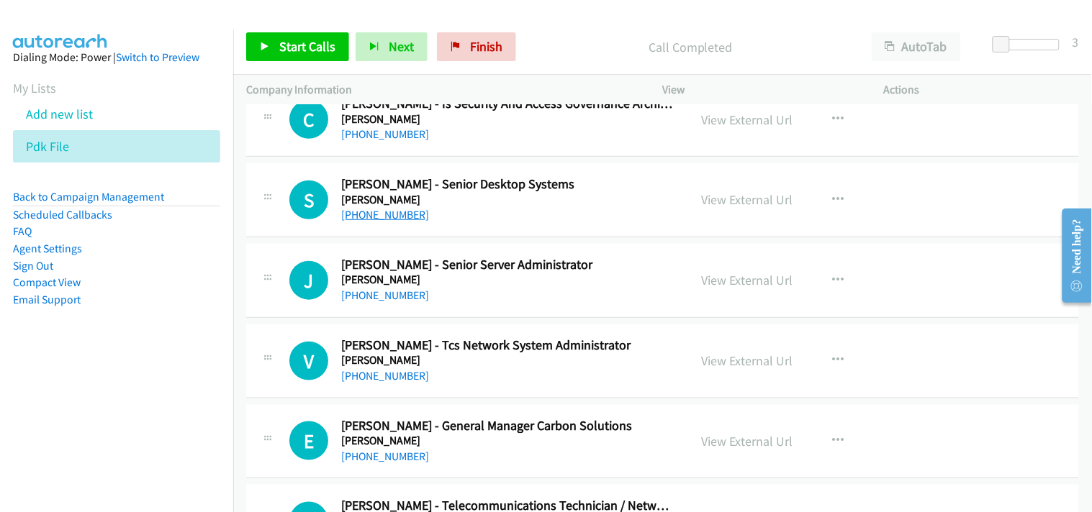
click at [374, 222] on link "+61 8 8116 5112" at bounding box center [385, 215] width 88 height 14
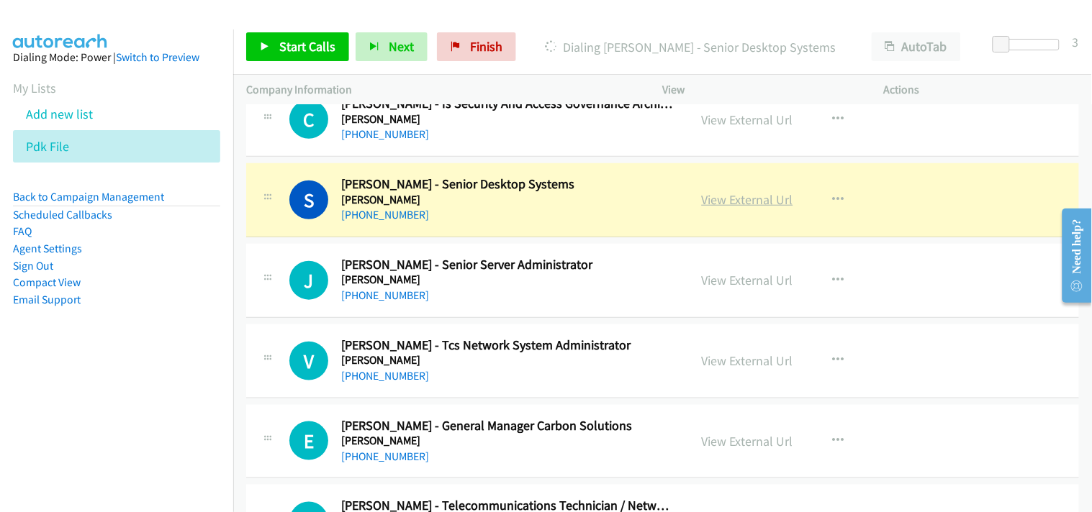
click at [764, 206] on link "View External Url" at bounding box center [747, 199] width 91 height 17
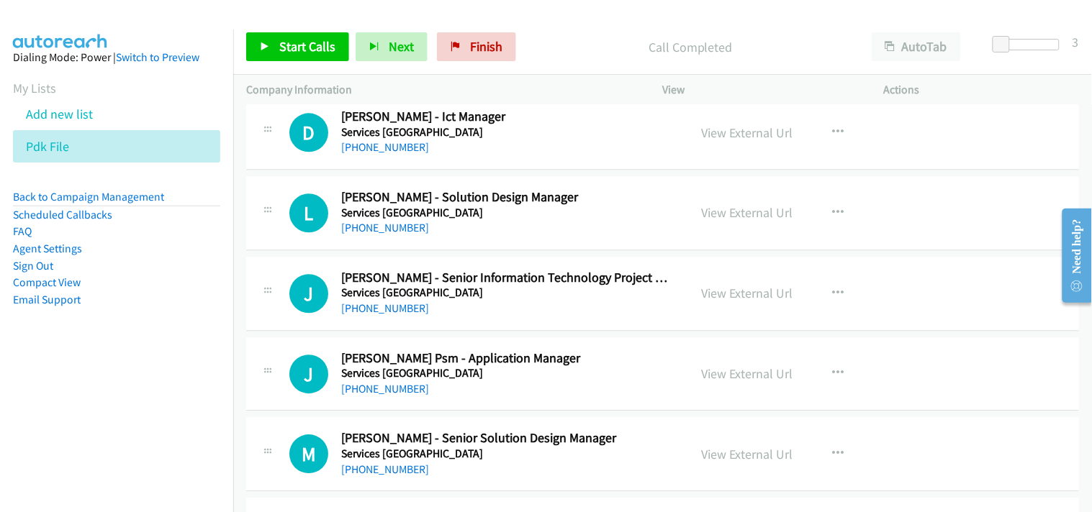
scroll to position [12251, 0]
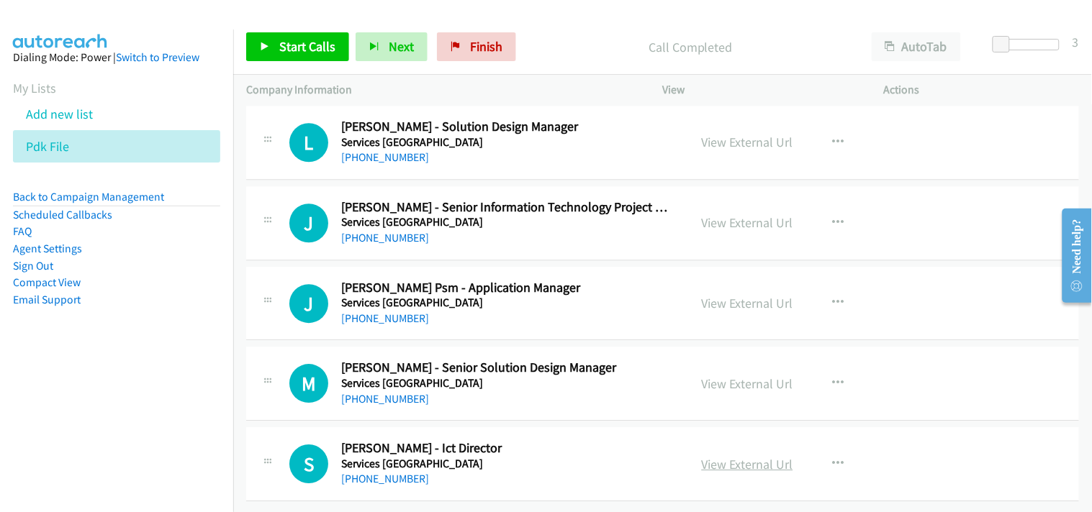
click at [725, 456] on link "View External Url" at bounding box center [747, 464] width 91 height 17
click at [377, 472] on link "+61 430 844 117" at bounding box center [385, 479] width 88 height 14
click at [400, 472] on link "+61 430 844 117" at bounding box center [385, 479] width 88 height 14
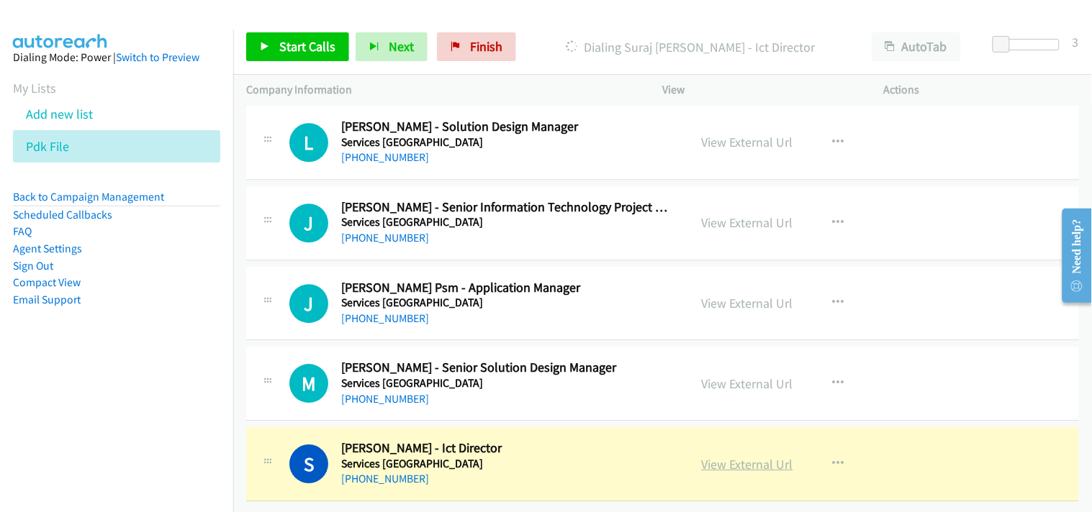
click at [745, 456] on link "View External Url" at bounding box center [747, 464] width 91 height 17
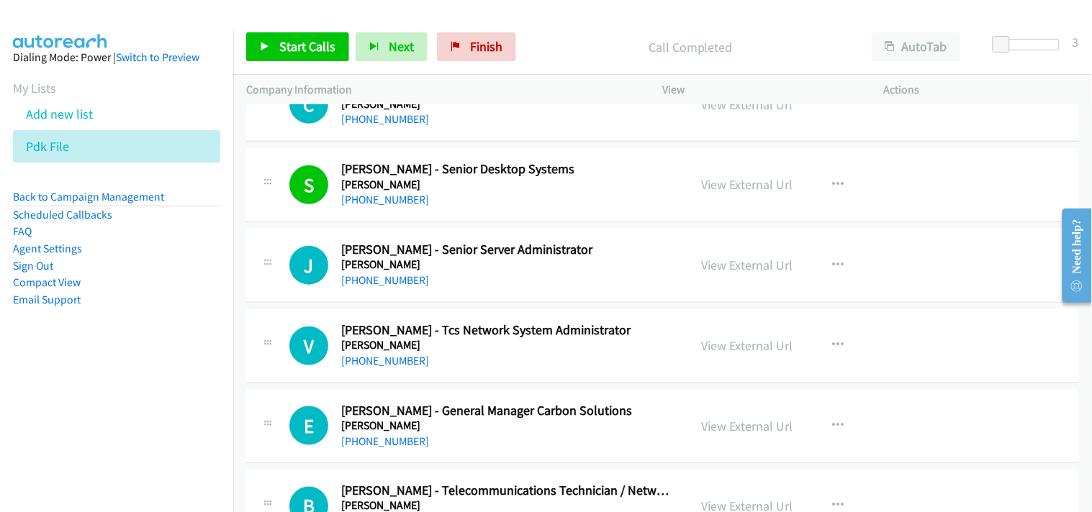
scroll to position [8652, 0]
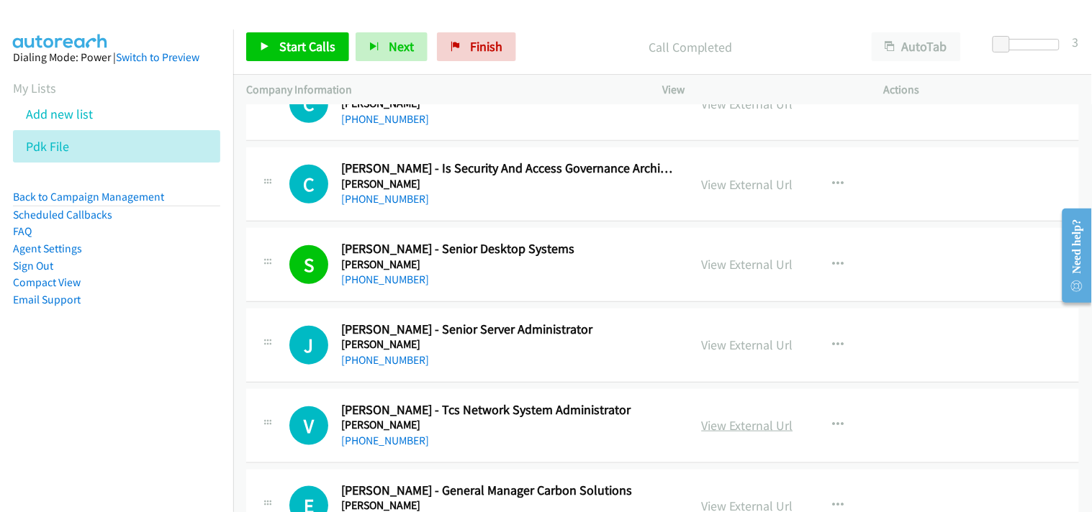
click at [709, 427] on link "View External Url" at bounding box center [747, 425] width 91 height 17
click at [371, 443] on link "+61 8 8116 5000" at bounding box center [385, 441] width 88 height 14
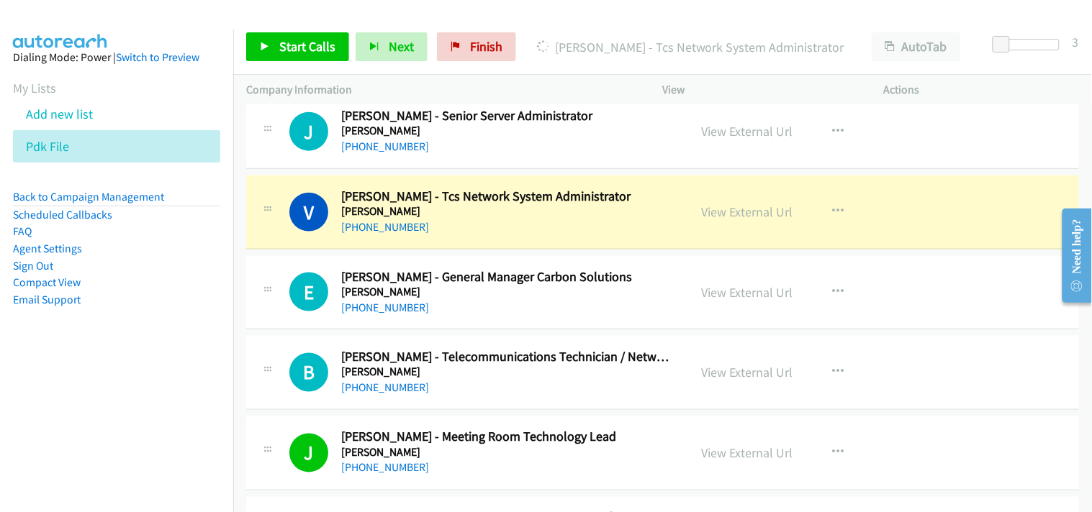
scroll to position [8892, 0]
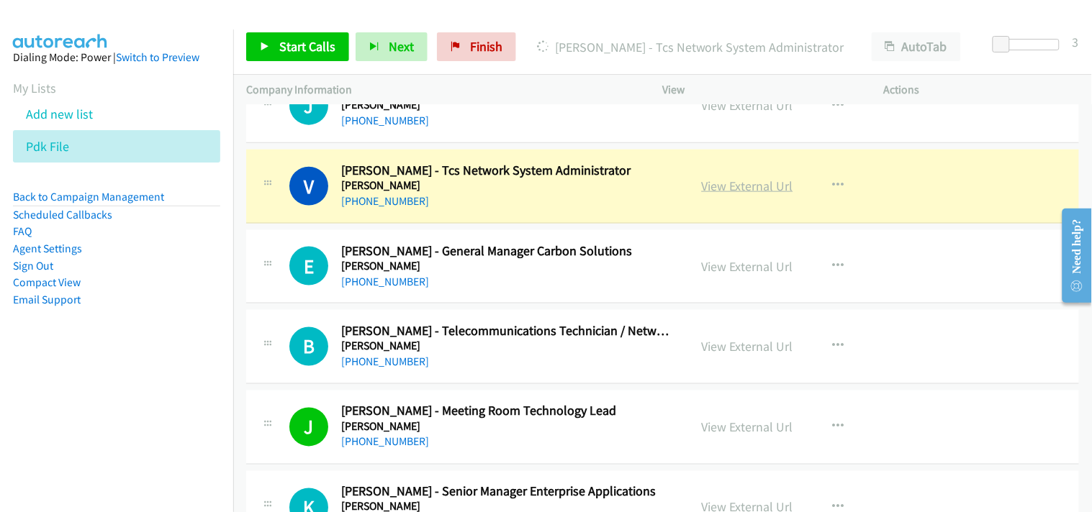
click at [720, 194] on link "View External Url" at bounding box center [747, 186] width 91 height 17
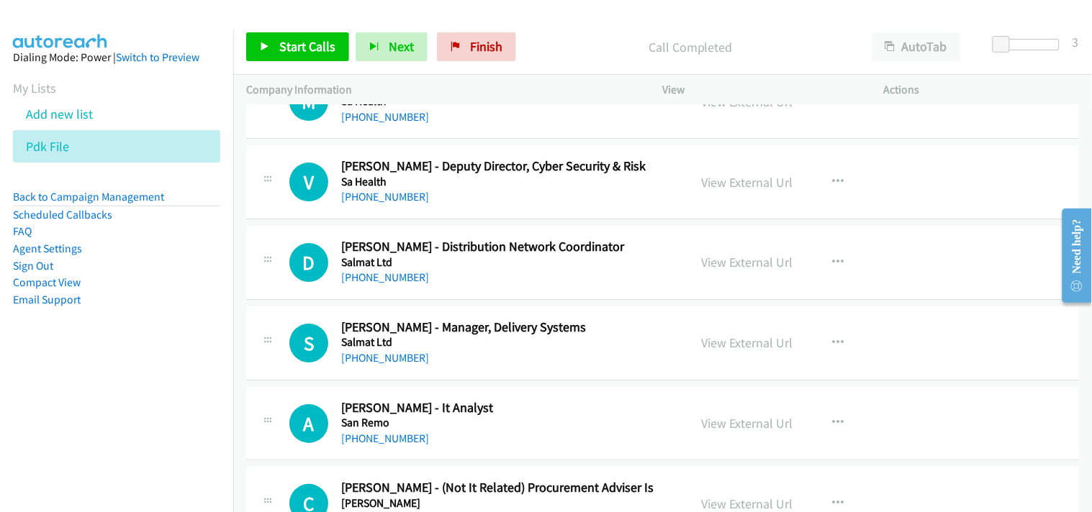
scroll to position [8172, 0]
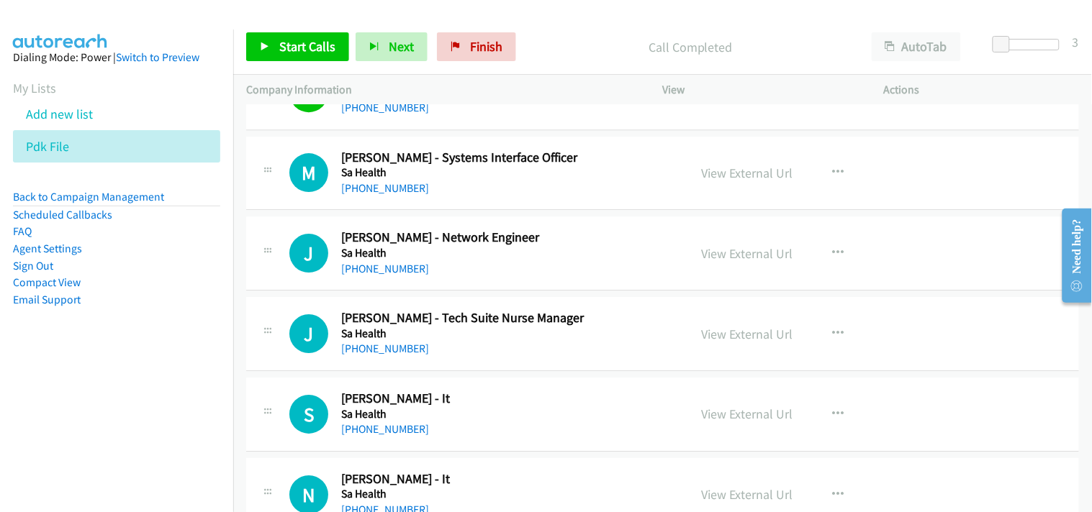
click at [566, 371] on div "J Callback Scheduled Joan Harty - Tech Suite Nurse Manager Sa Health Australia/…" at bounding box center [662, 334] width 833 height 74
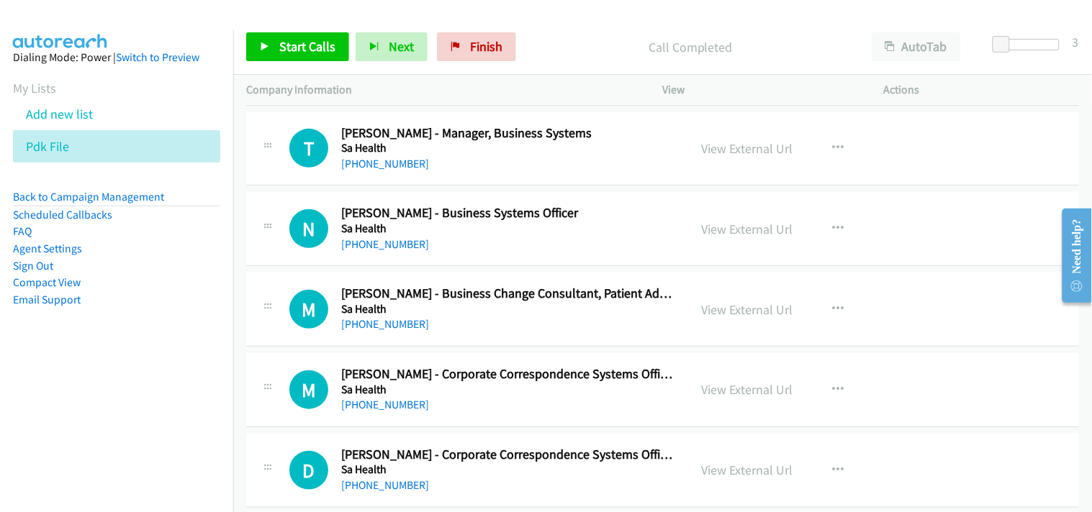
scroll to position [3054, 0]
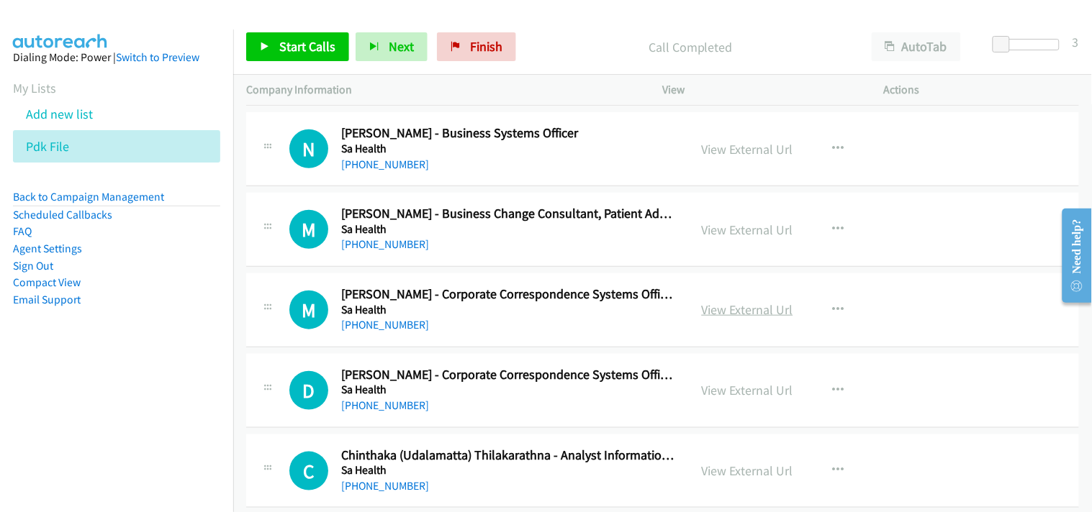
click at [725, 302] on link "View External Url" at bounding box center [747, 310] width 91 height 17
click at [367, 320] on link "+61 8 8226 6557" at bounding box center [385, 325] width 88 height 14
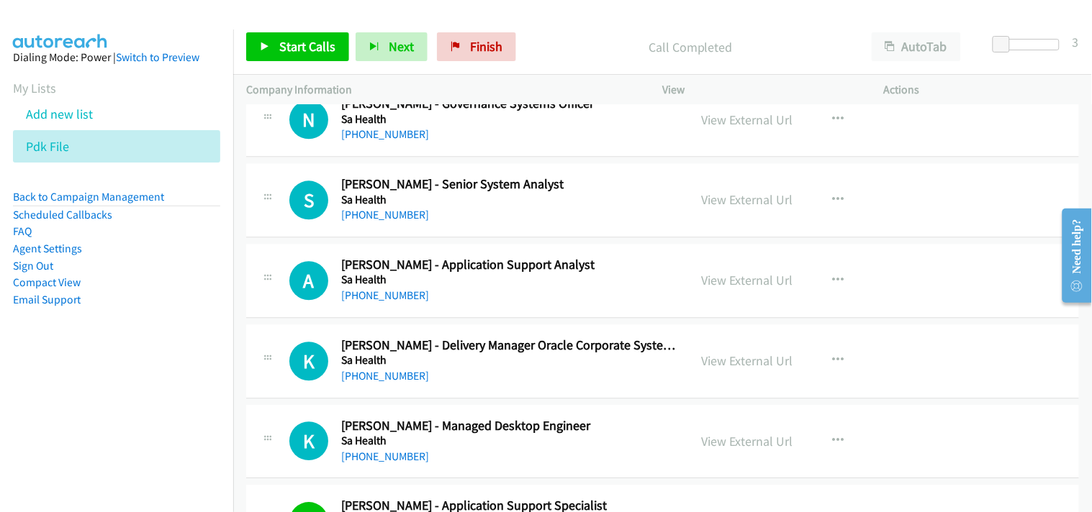
scroll to position [2254, 0]
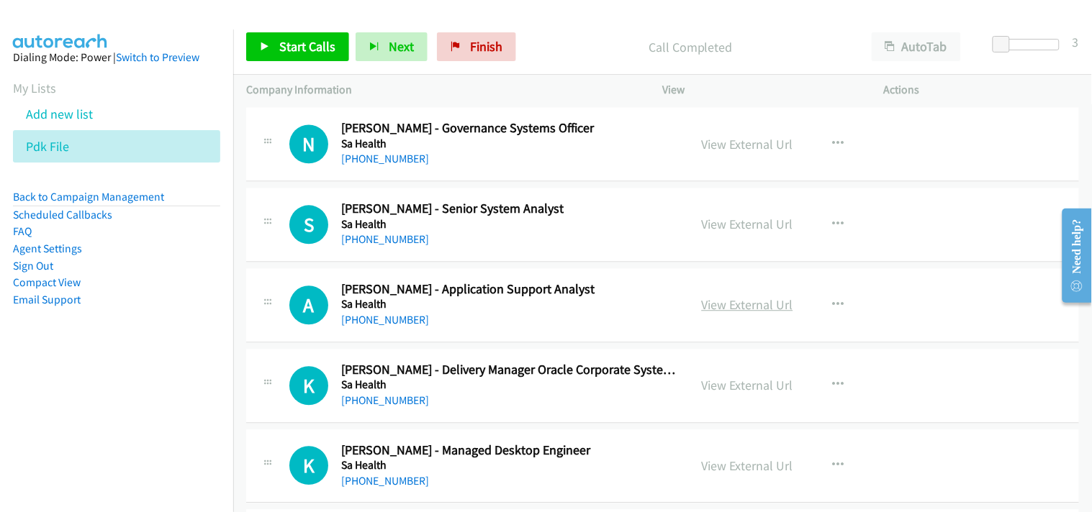
click at [739, 309] on link "View External Url" at bounding box center [747, 305] width 91 height 17
click at [381, 317] on link "+61 411 229 094" at bounding box center [385, 320] width 88 height 14
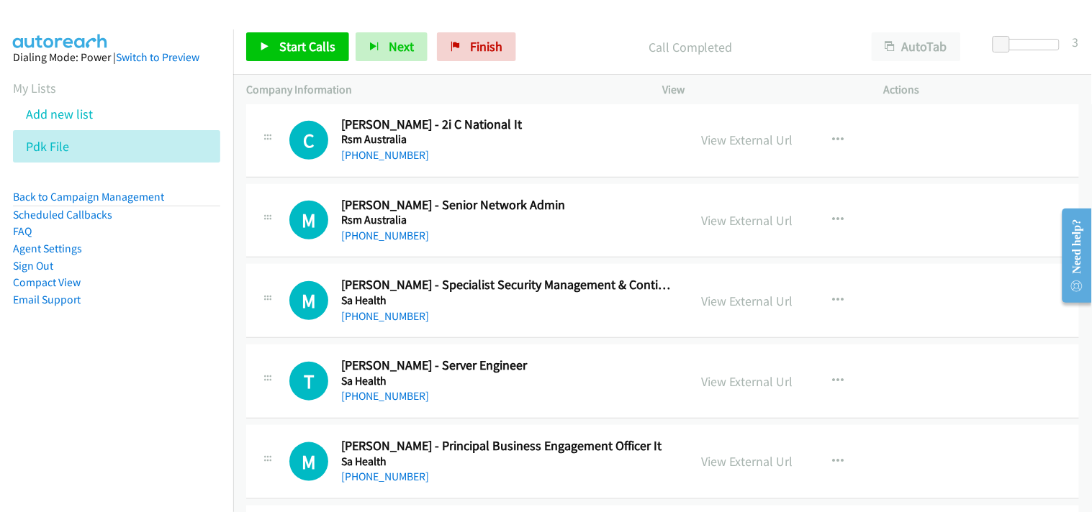
scroll to position [1534, 0]
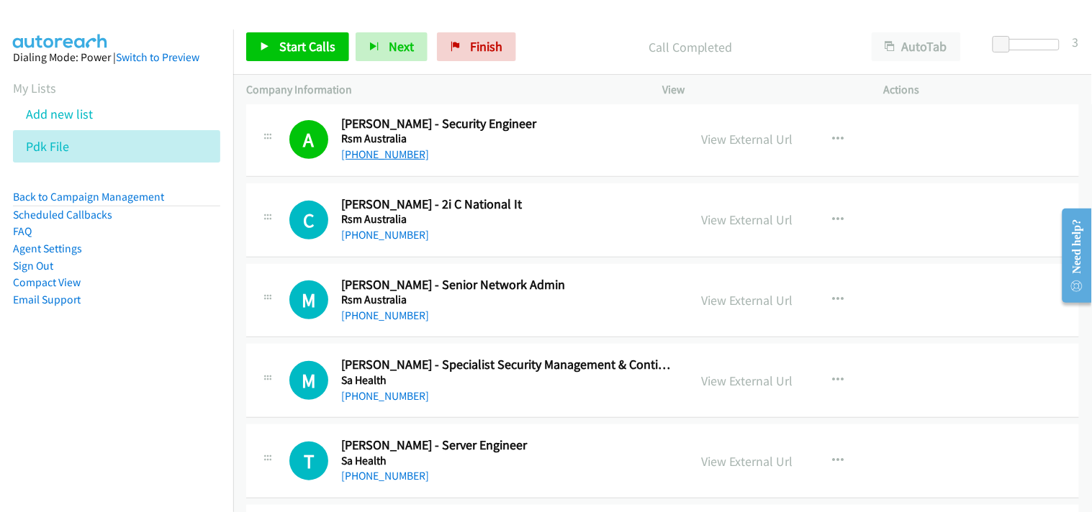
click at [394, 150] on link "+61 7 3633 5900" at bounding box center [385, 155] width 88 height 14
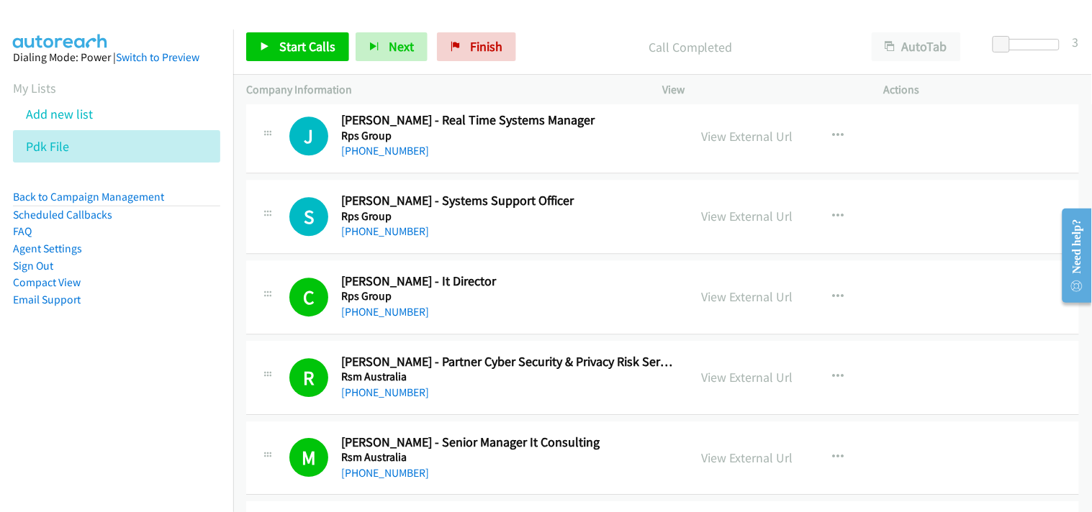
scroll to position [895, 0]
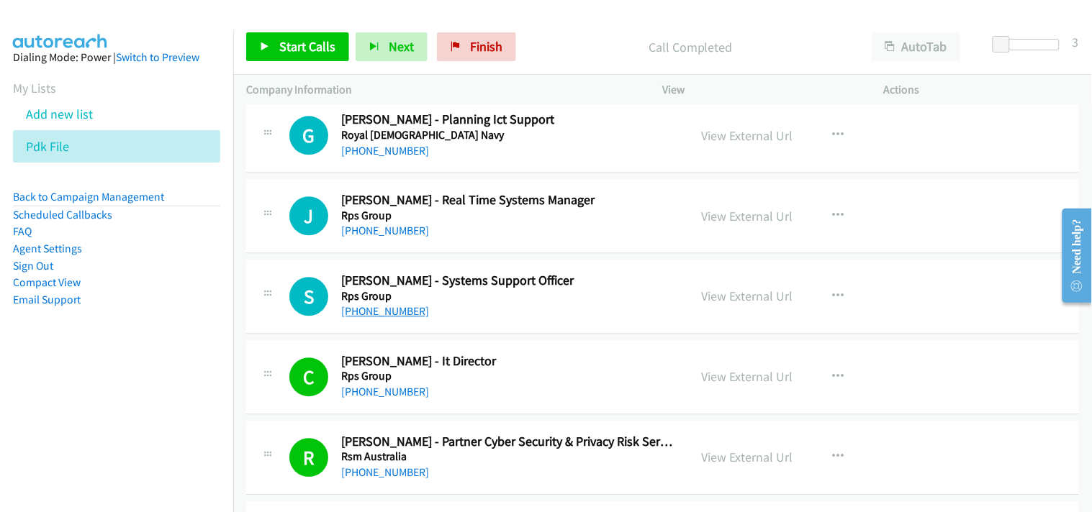
click at [386, 307] on link "+61 401 385 615" at bounding box center [385, 311] width 88 height 14
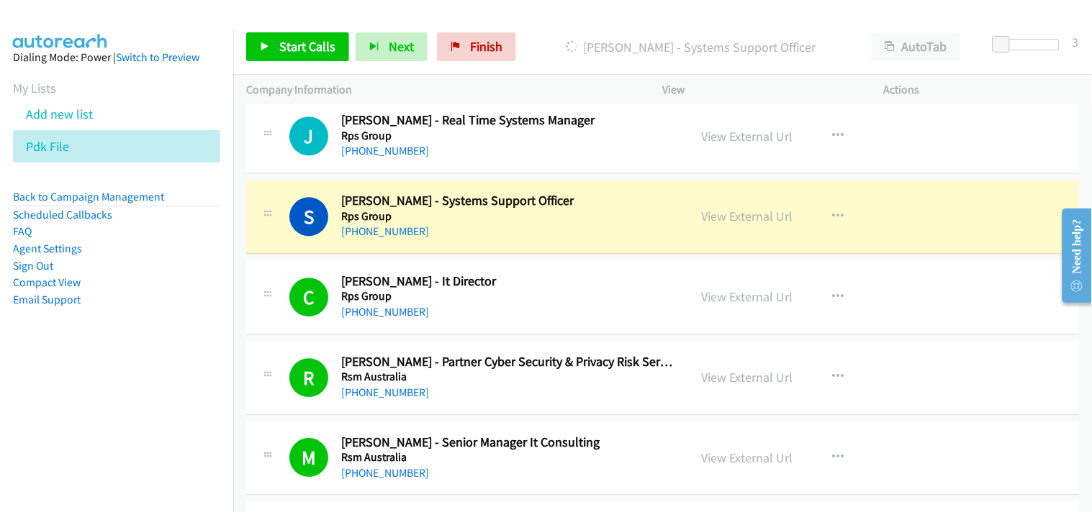
scroll to position [1054, 0]
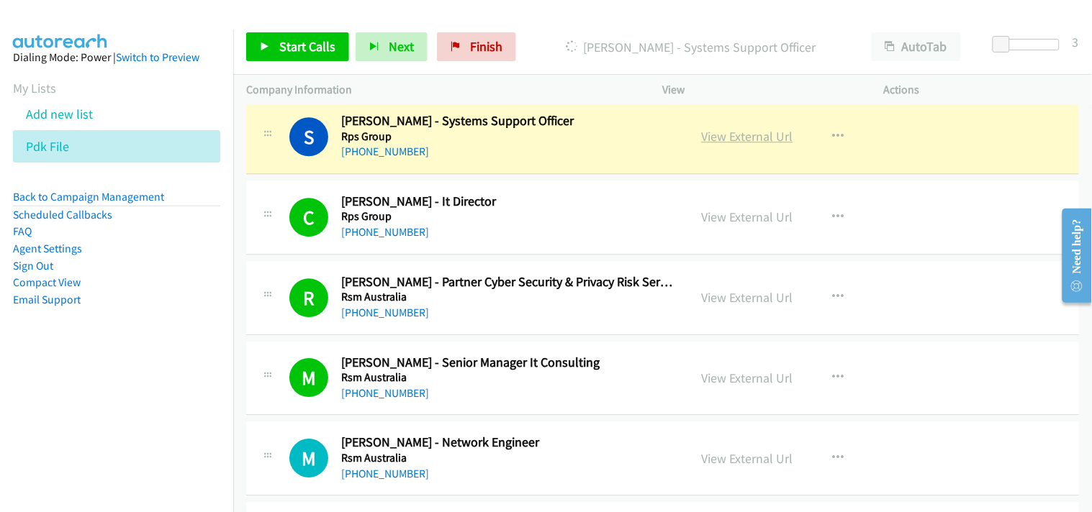
click at [722, 137] on link "View External Url" at bounding box center [747, 136] width 91 height 17
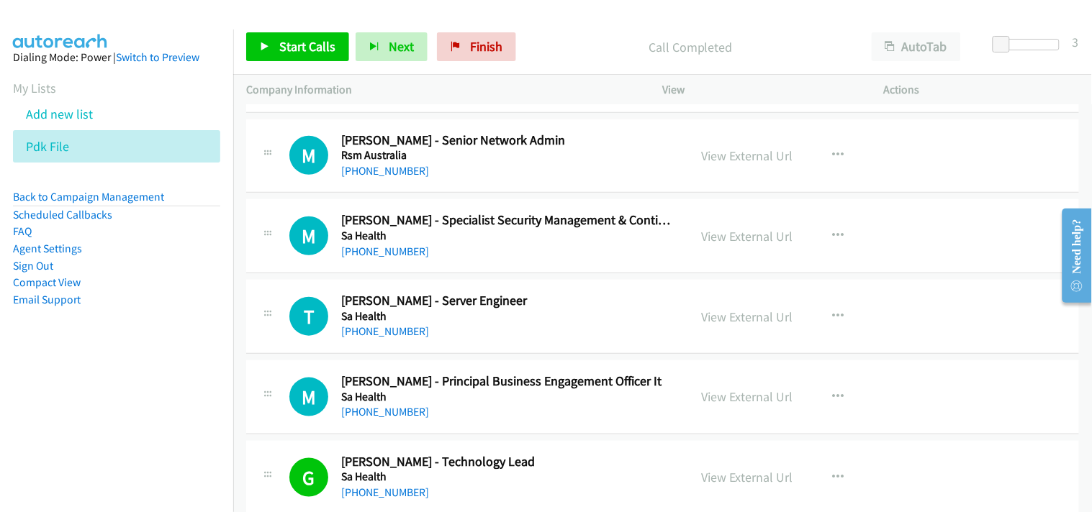
scroll to position [1759, 0]
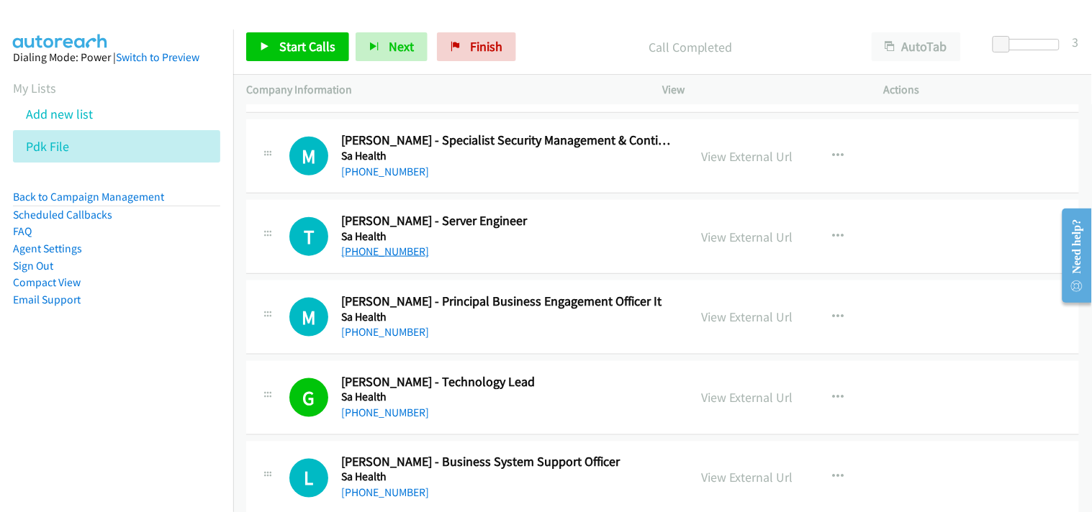
click at [399, 248] on link "+61 435 966 718" at bounding box center [385, 252] width 88 height 14
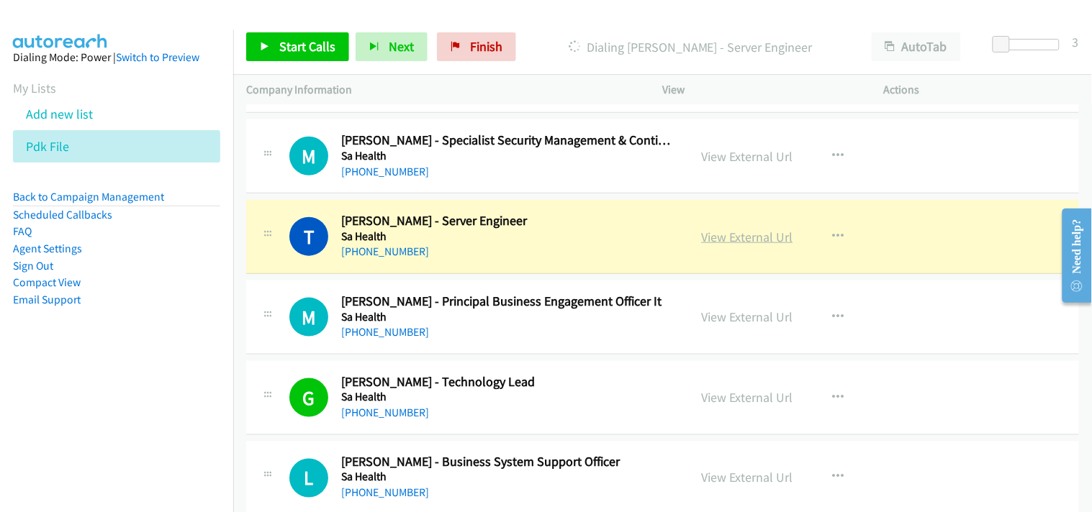
click at [718, 233] on link "View External Url" at bounding box center [747, 237] width 91 height 17
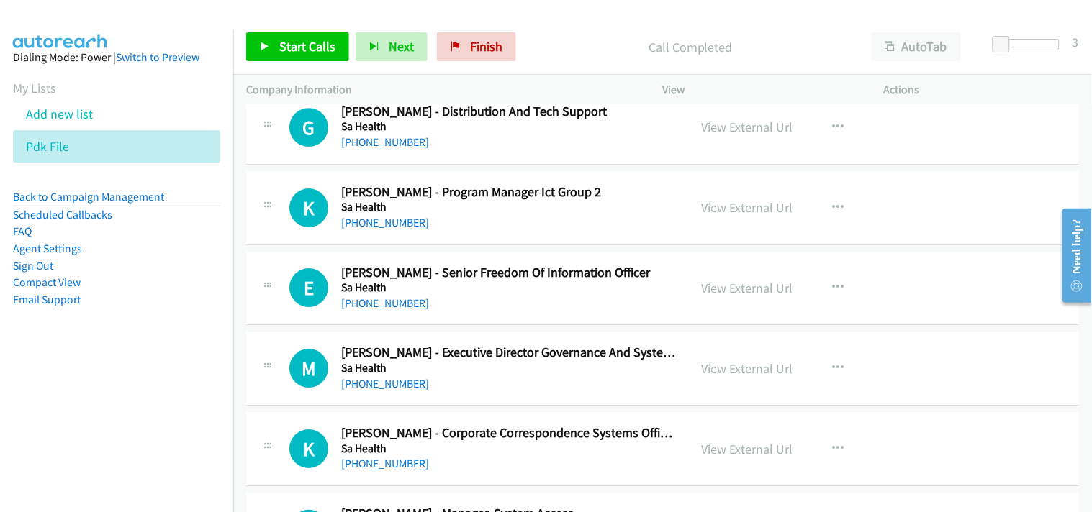
scroll to position [5438, 0]
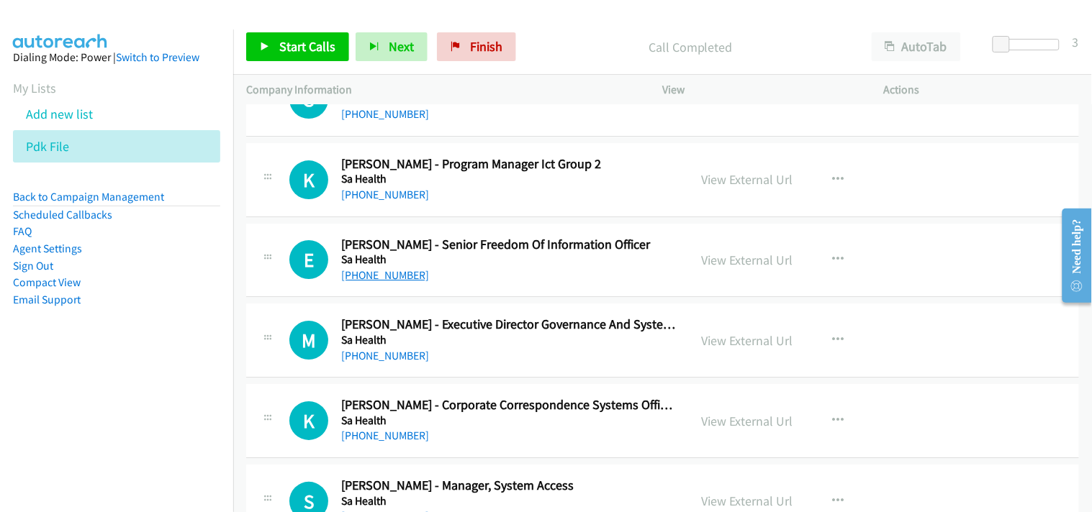
click at [376, 276] on link "+61 8 7087 1234" at bounding box center [385, 275] width 88 height 14
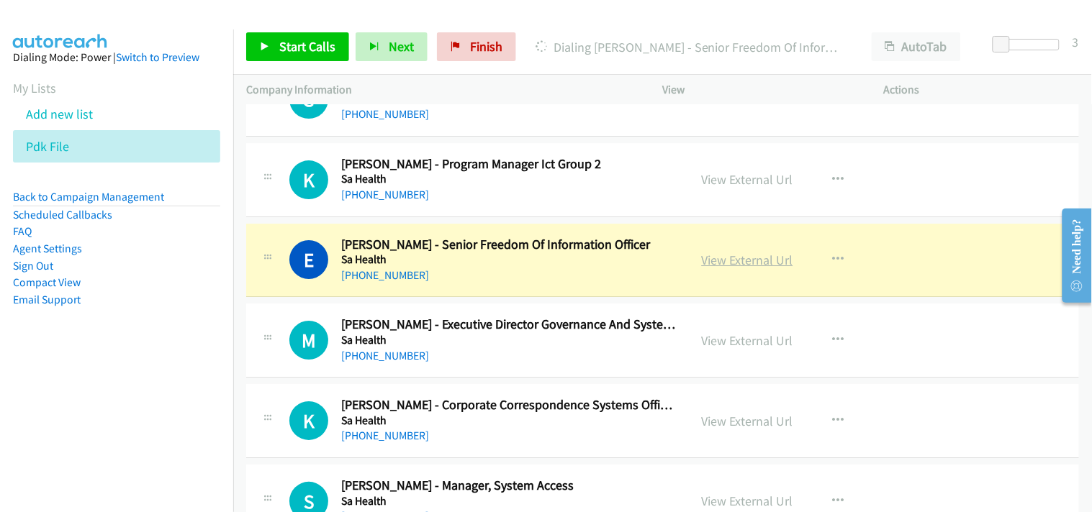
click at [746, 260] on link "View External Url" at bounding box center [747, 260] width 91 height 17
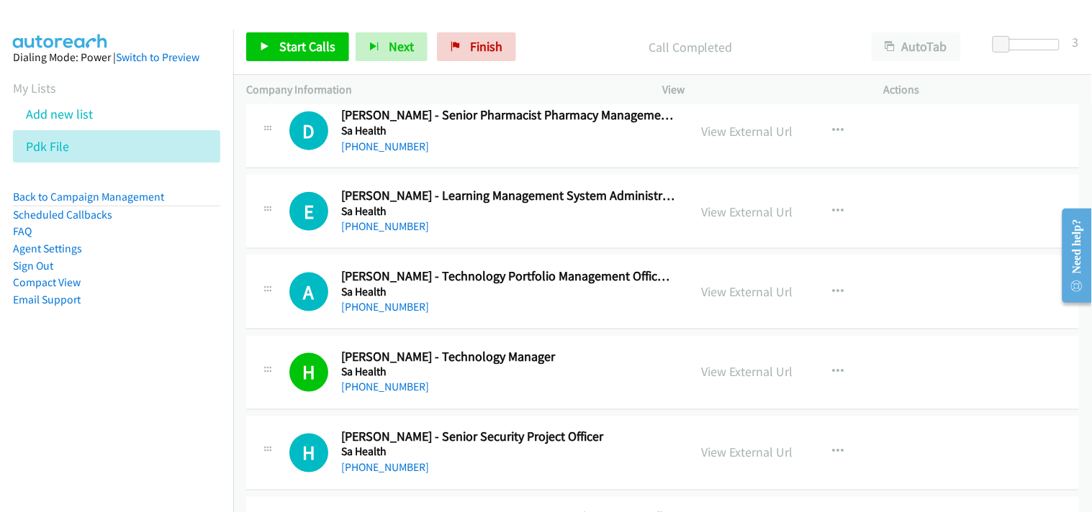
scroll to position [6077, 0]
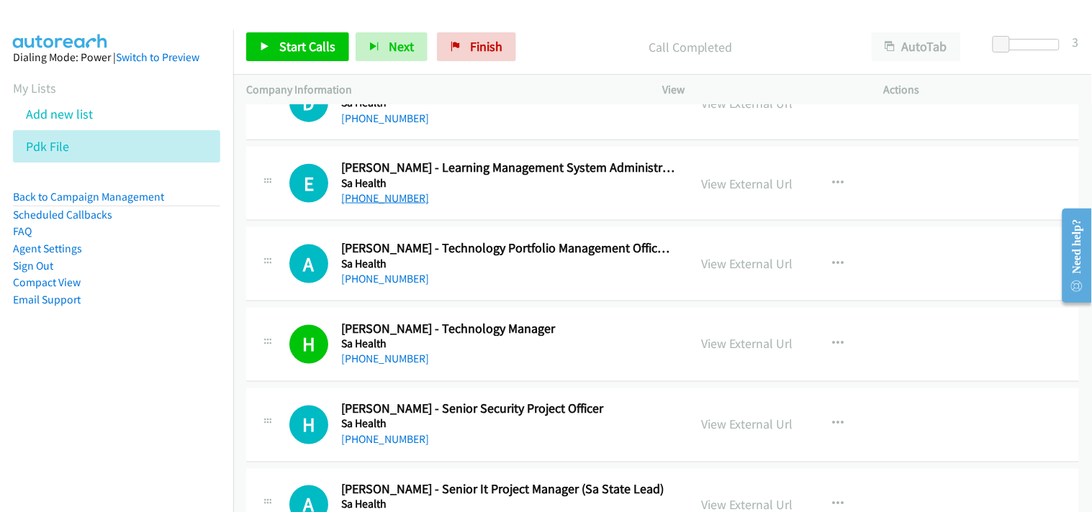
click at [393, 199] on link "+61 422 147 180" at bounding box center [385, 198] width 88 height 14
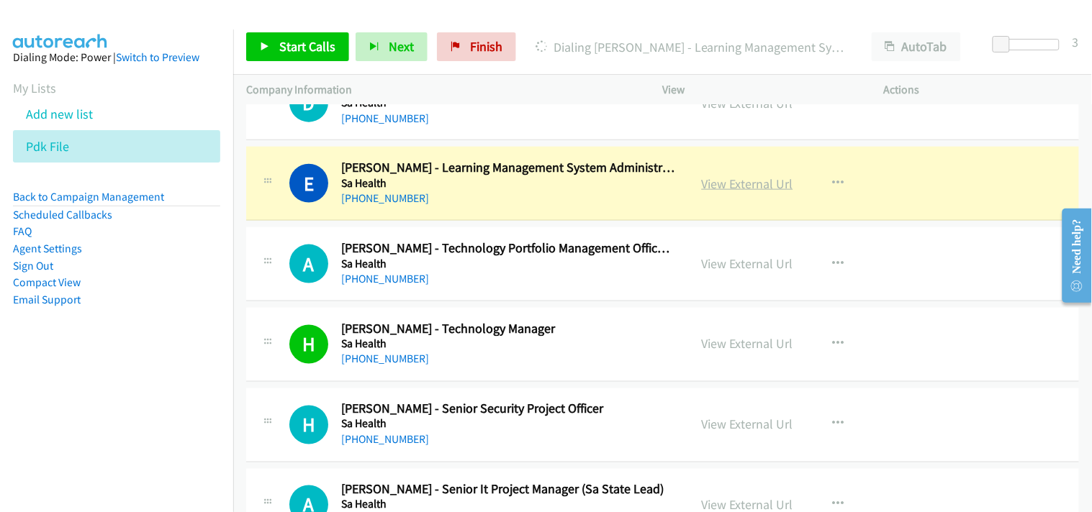
click at [713, 178] on link "View External Url" at bounding box center [747, 184] width 91 height 17
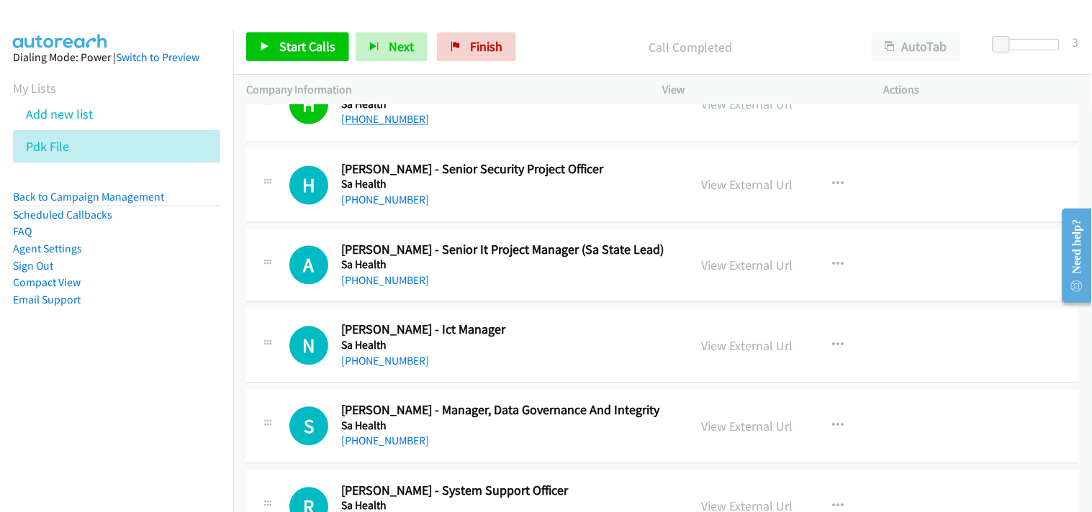
scroll to position [6397, 0]
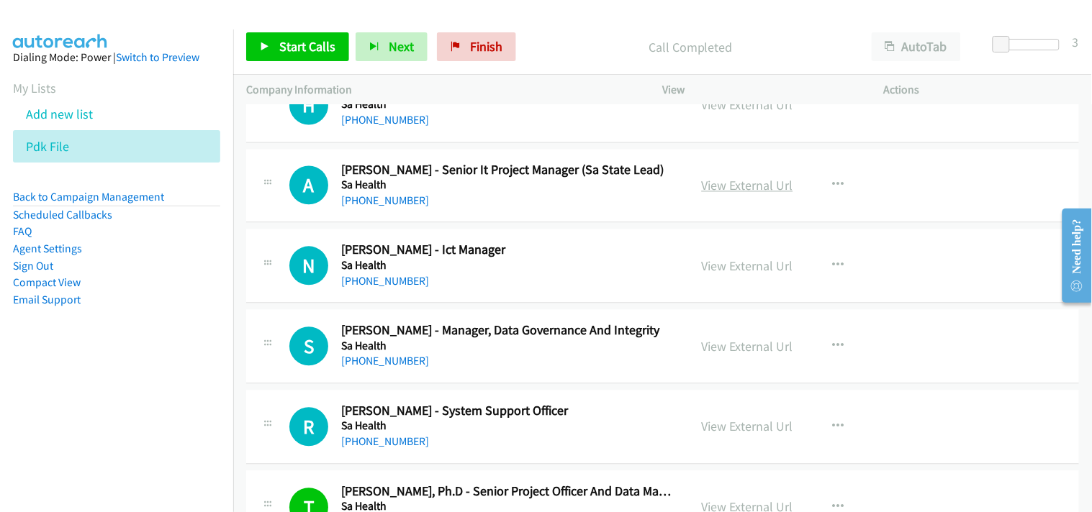
click at [737, 189] on link "View External Url" at bounding box center [747, 186] width 91 height 17
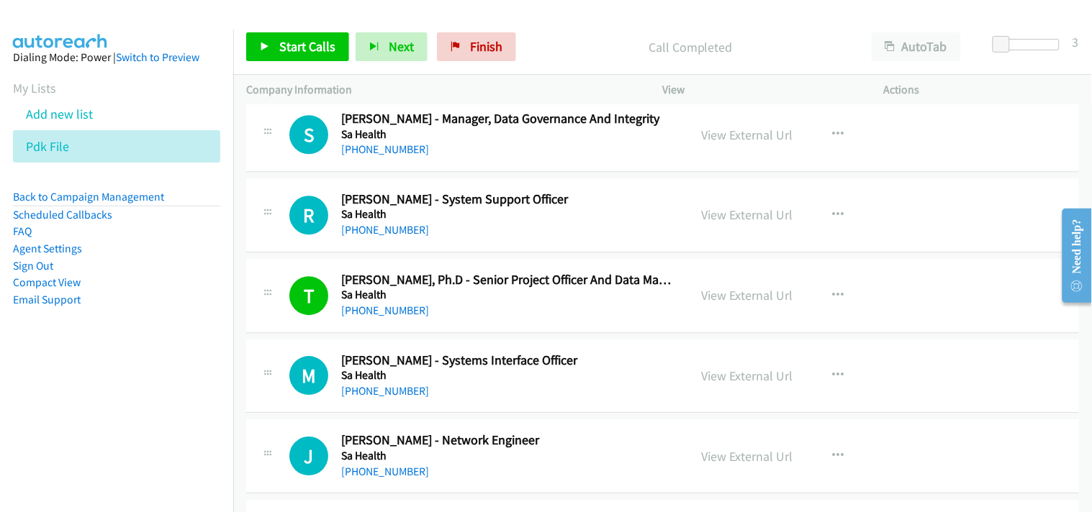
scroll to position [6637, 0]
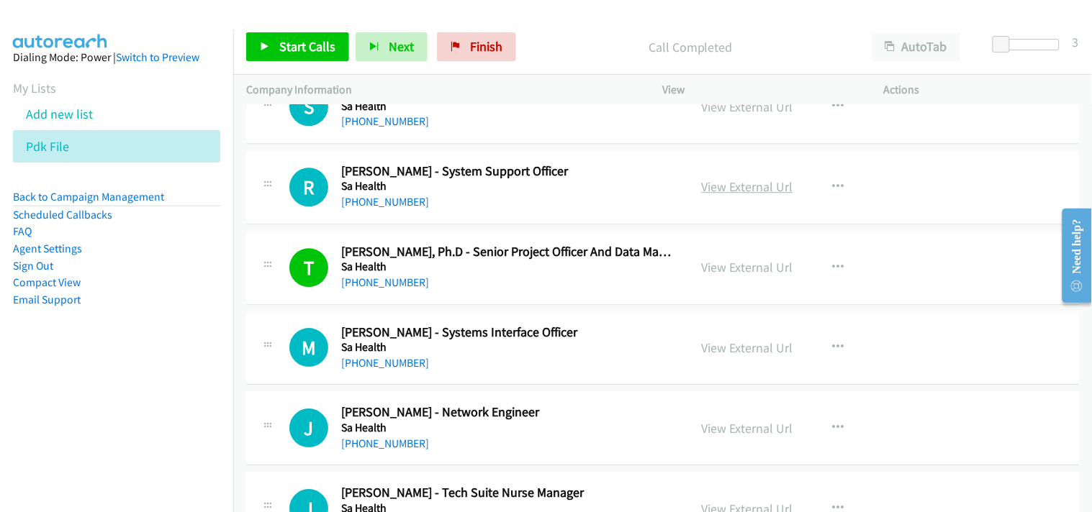
click at [725, 189] on link "View External Url" at bounding box center [747, 186] width 91 height 17
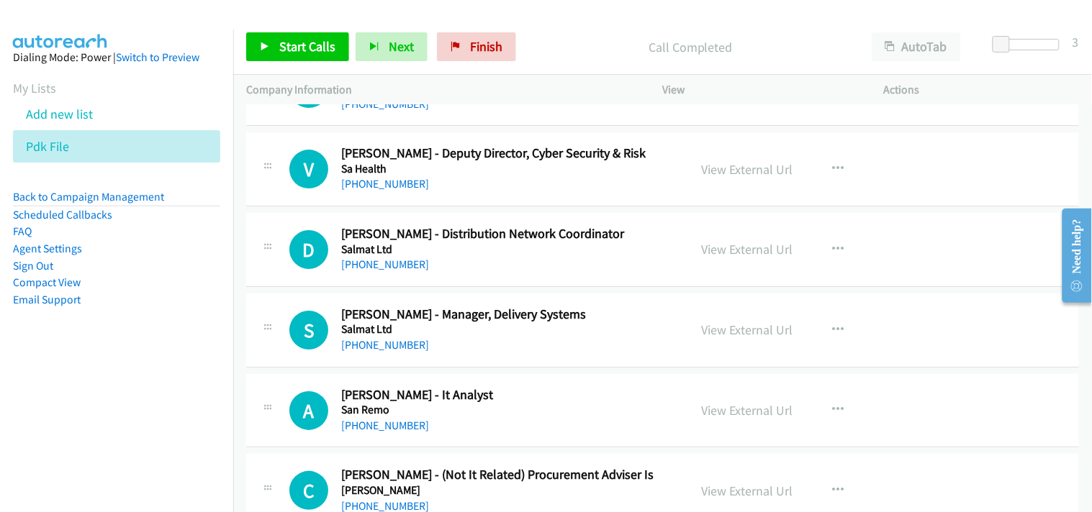
scroll to position [8237, 0]
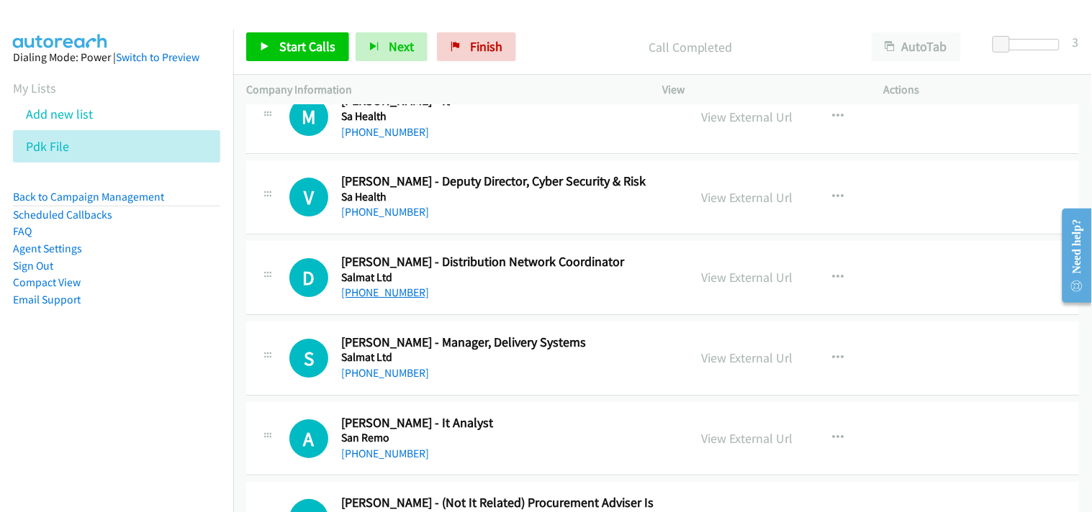
click at [376, 293] on link "+61 420 459 383" at bounding box center [385, 293] width 88 height 14
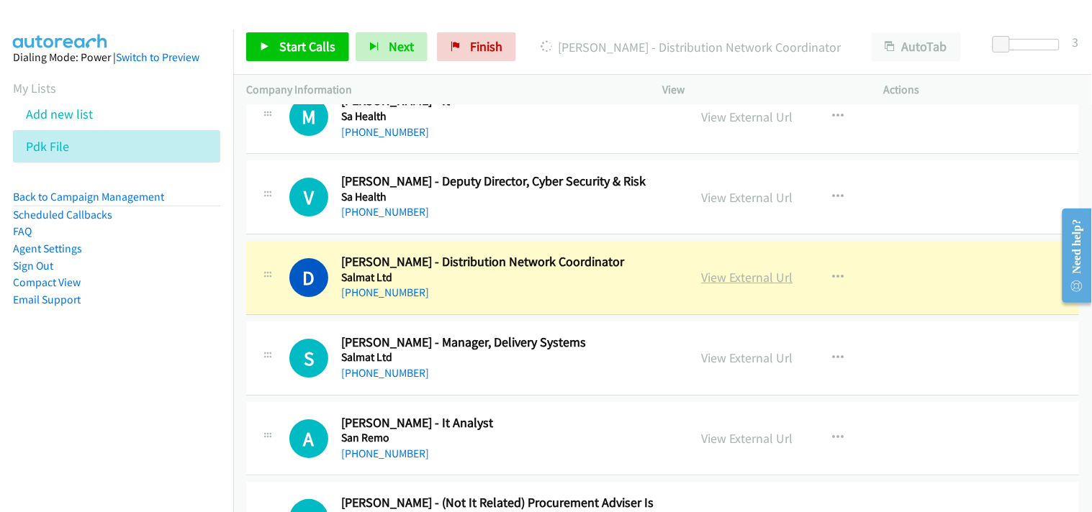
click at [708, 277] on link "View External Url" at bounding box center [747, 277] width 91 height 17
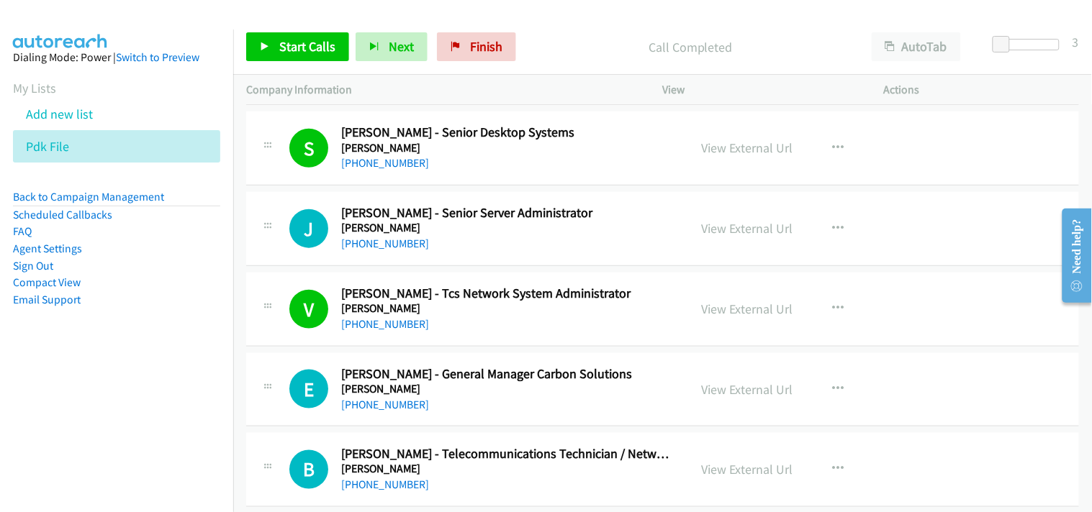
scroll to position [8797, 0]
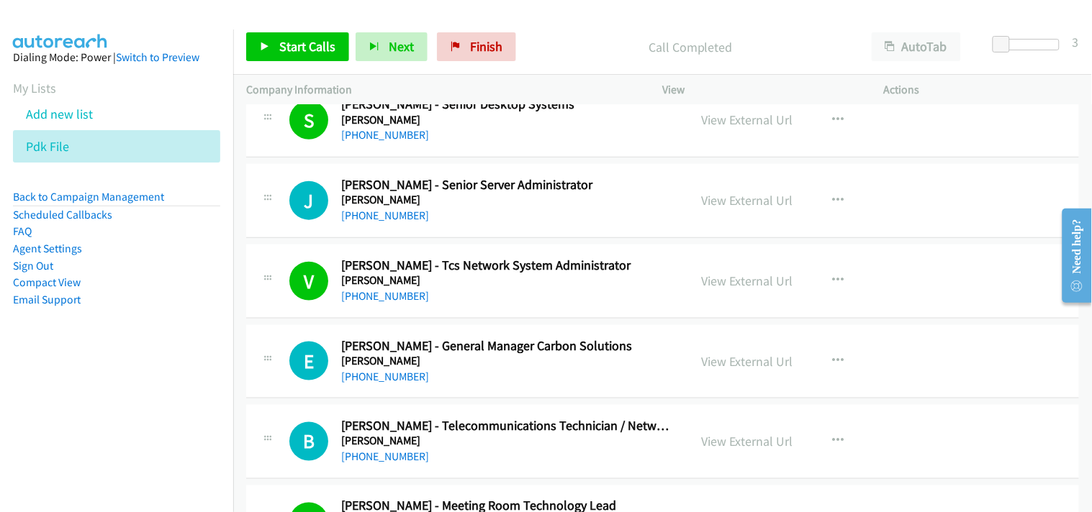
click at [386, 219] on link "+61 408 896 497" at bounding box center [385, 216] width 88 height 14
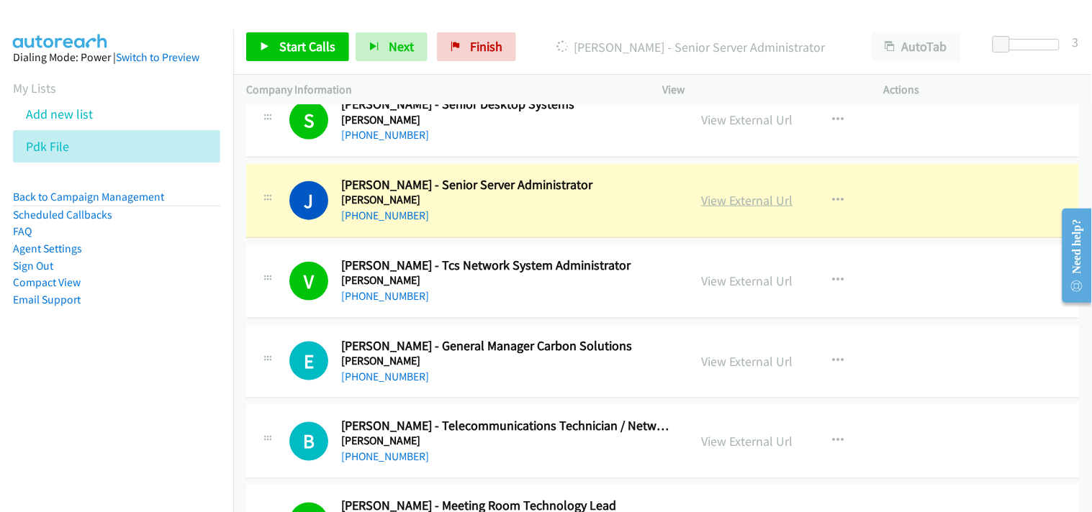
click at [724, 209] on link "View External Url" at bounding box center [747, 200] width 91 height 17
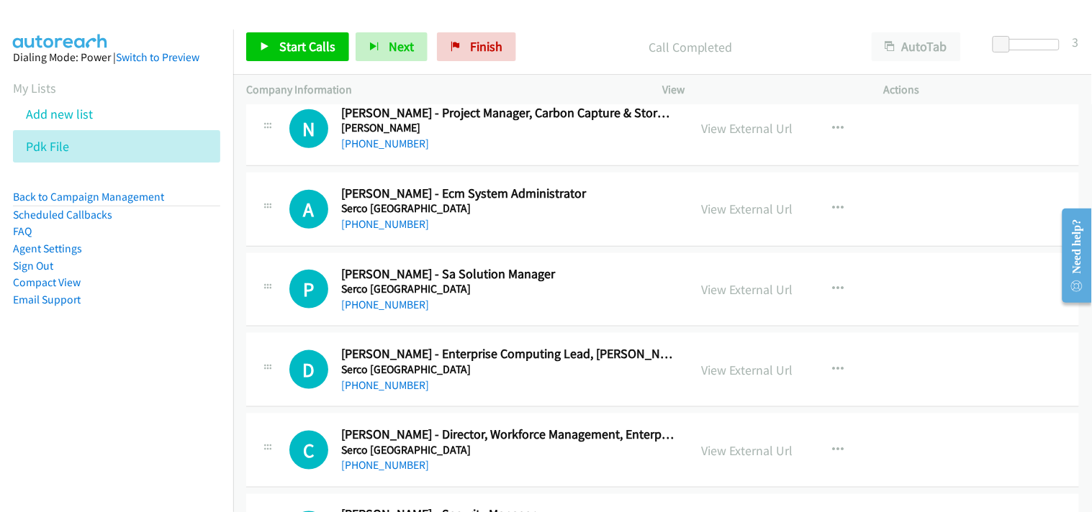
scroll to position [10236, 0]
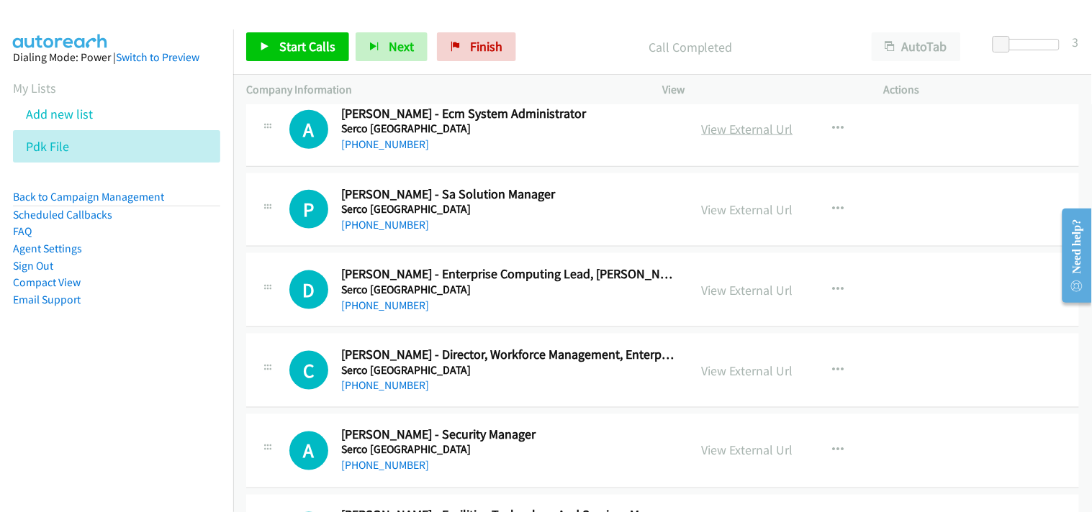
click at [729, 134] on link "View External Url" at bounding box center [747, 129] width 91 height 17
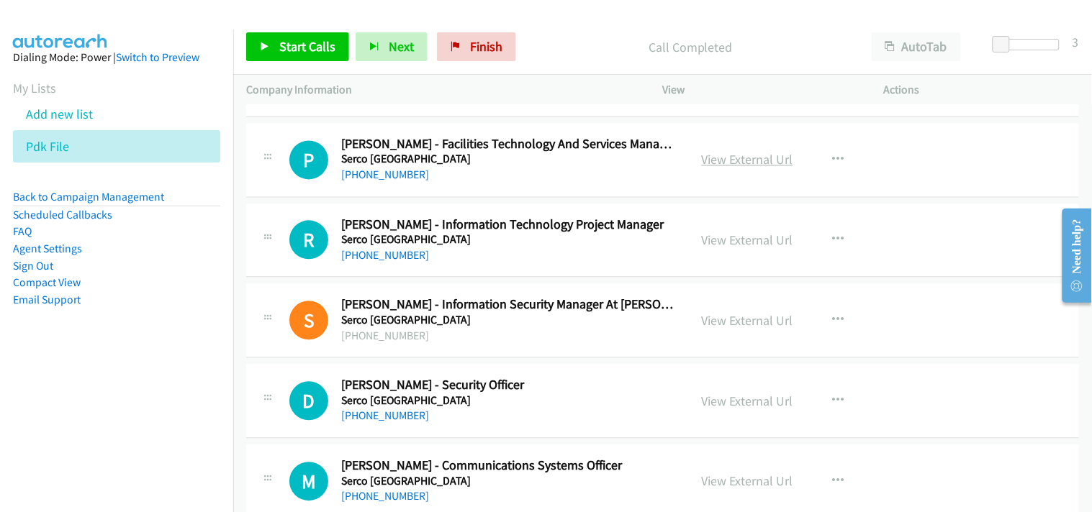
scroll to position [10636, 0]
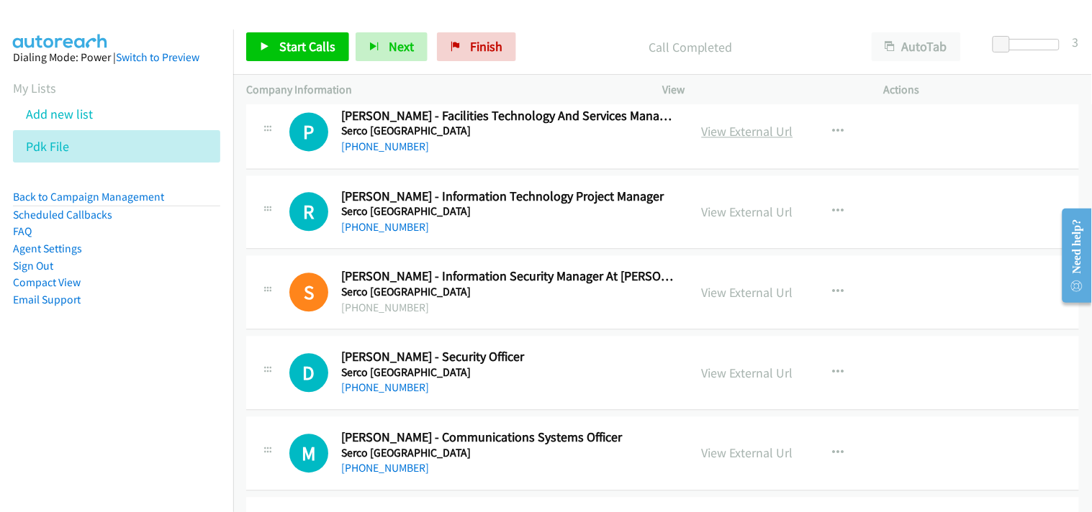
click at [729, 138] on link "View External Url" at bounding box center [747, 132] width 91 height 17
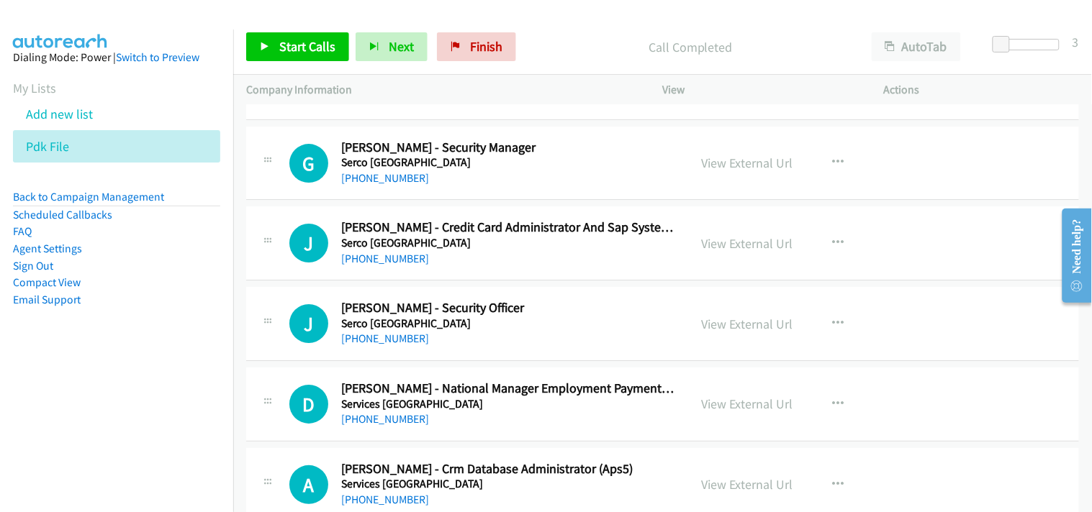
scroll to position [11116, 0]
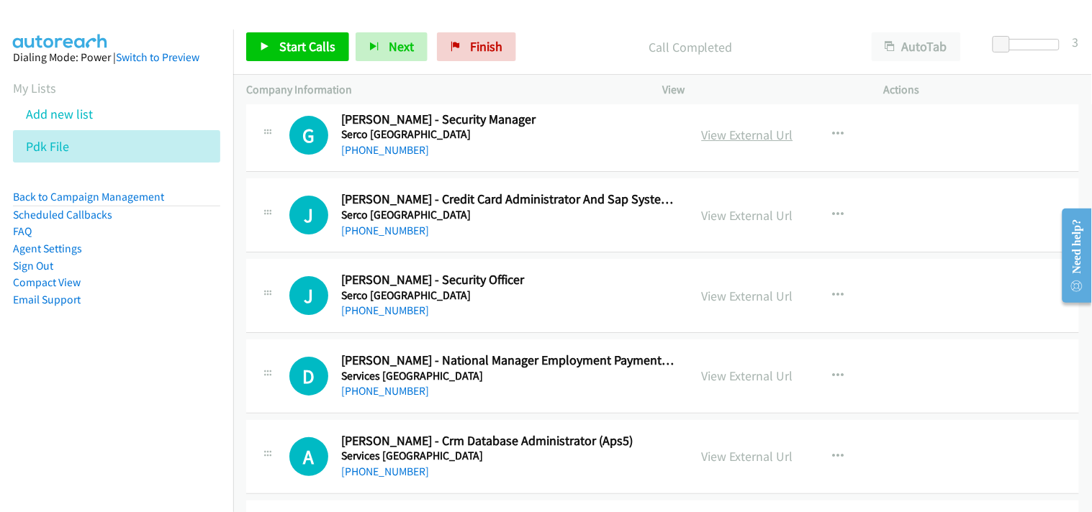
click at [738, 139] on link "View External Url" at bounding box center [747, 135] width 91 height 17
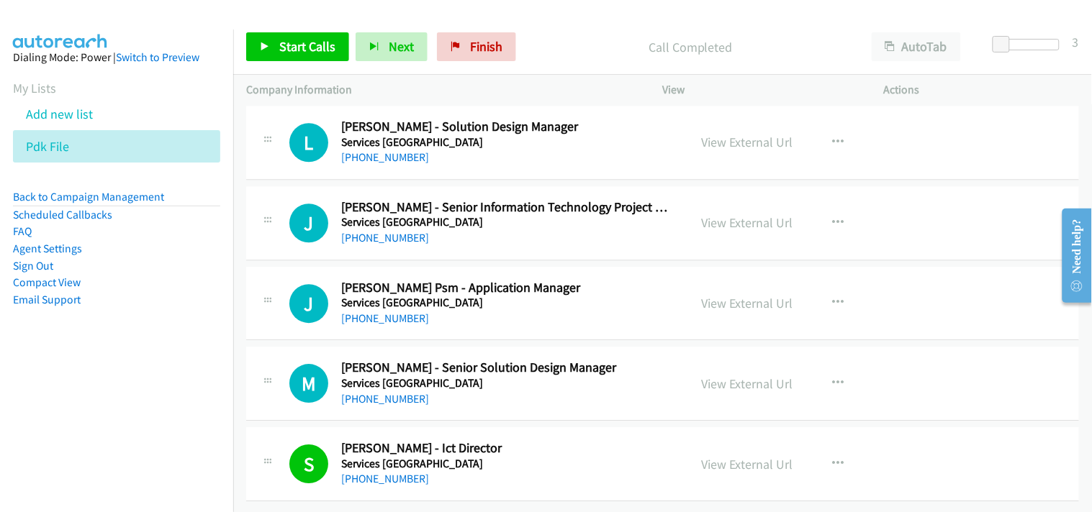
scroll to position [12251, 0]
click at [746, 298] on link "View External Url" at bounding box center [747, 303] width 91 height 17
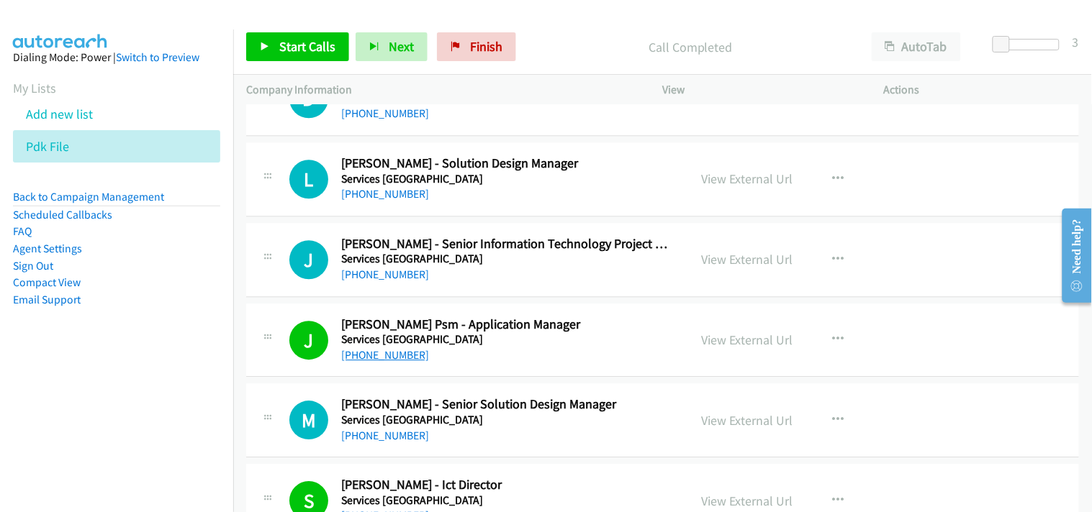
scroll to position [12171, 0]
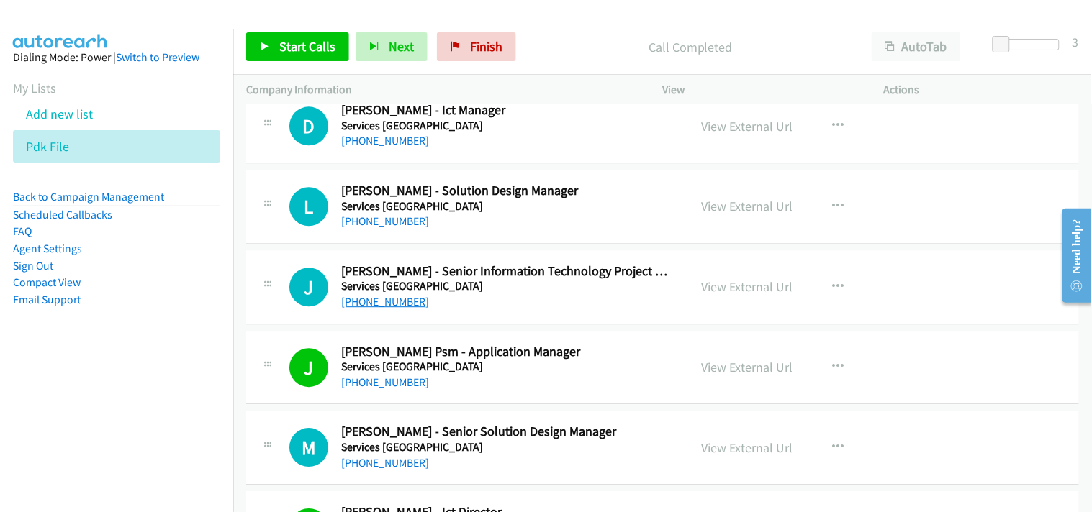
click at [389, 303] on link "+61 415 616 300" at bounding box center [385, 302] width 88 height 14
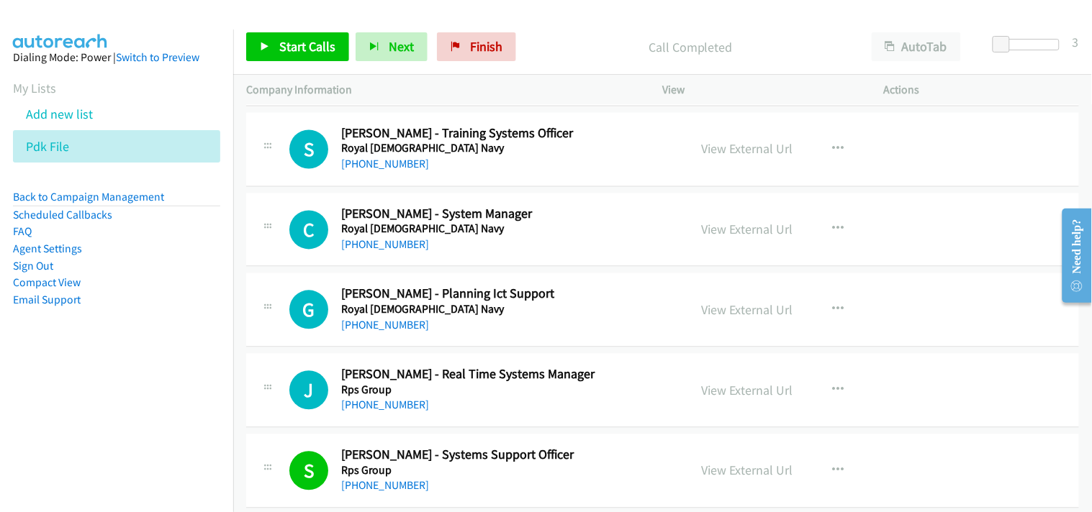
scroll to position [800, 0]
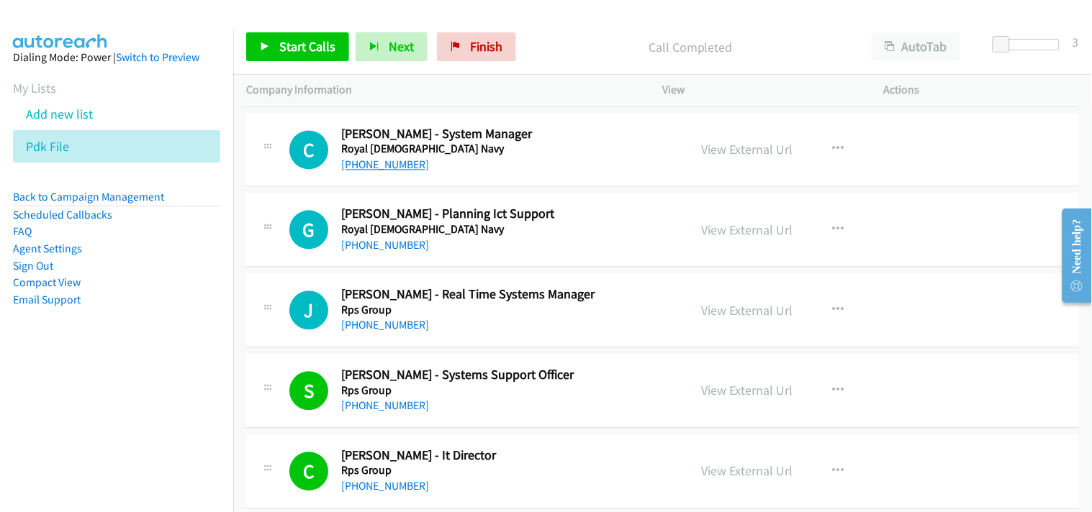
click at [374, 166] on link "+61 402 627 917" at bounding box center [385, 165] width 88 height 14
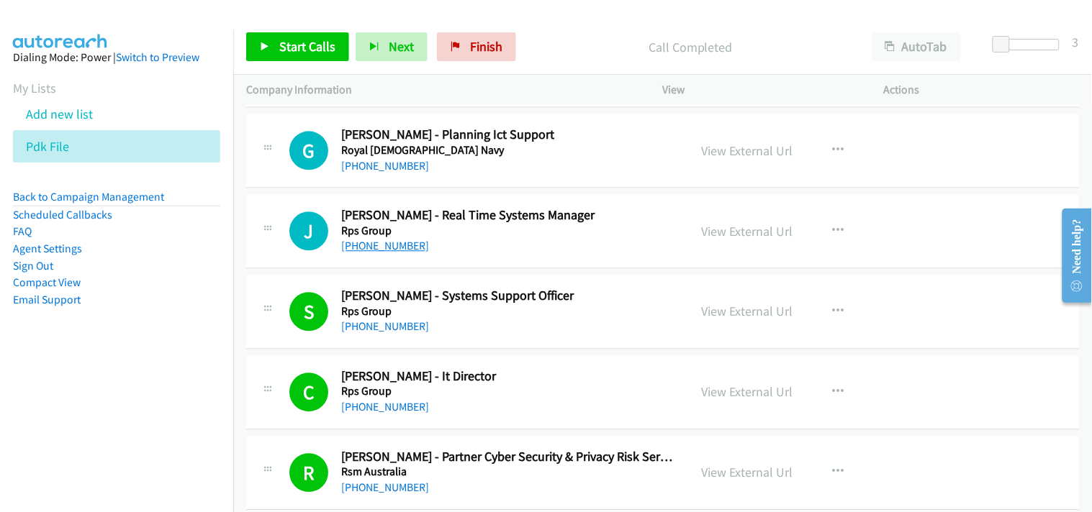
click at [389, 240] on link "+61 8 9486 2265" at bounding box center [385, 246] width 88 height 14
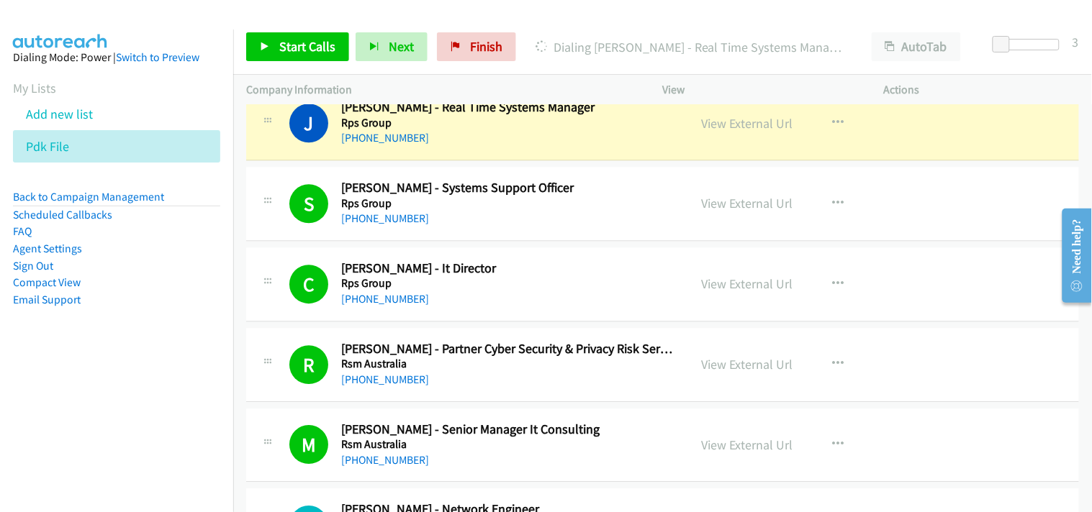
scroll to position [959, 0]
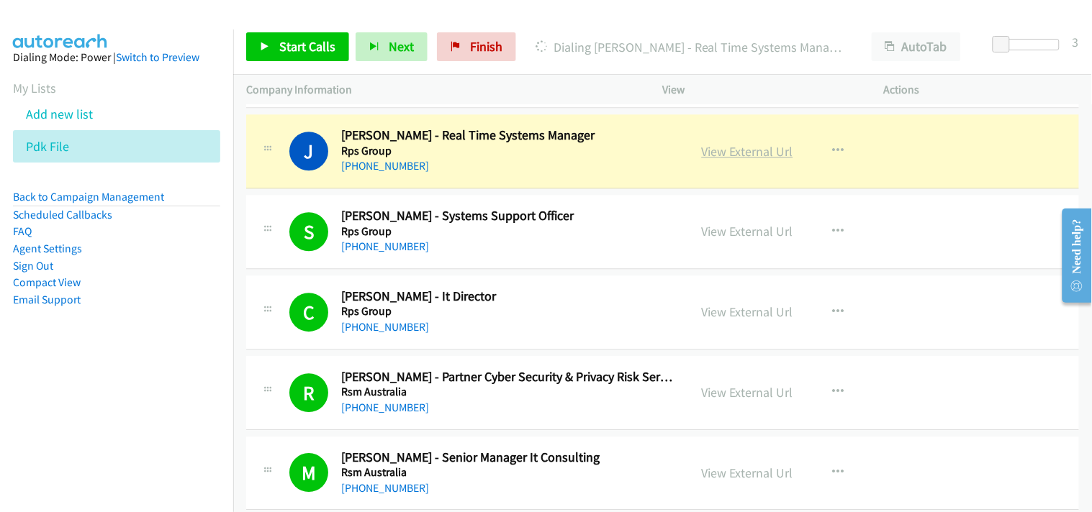
click at [738, 156] on link "View External Url" at bounding box center [747, 151] width 91 height 17
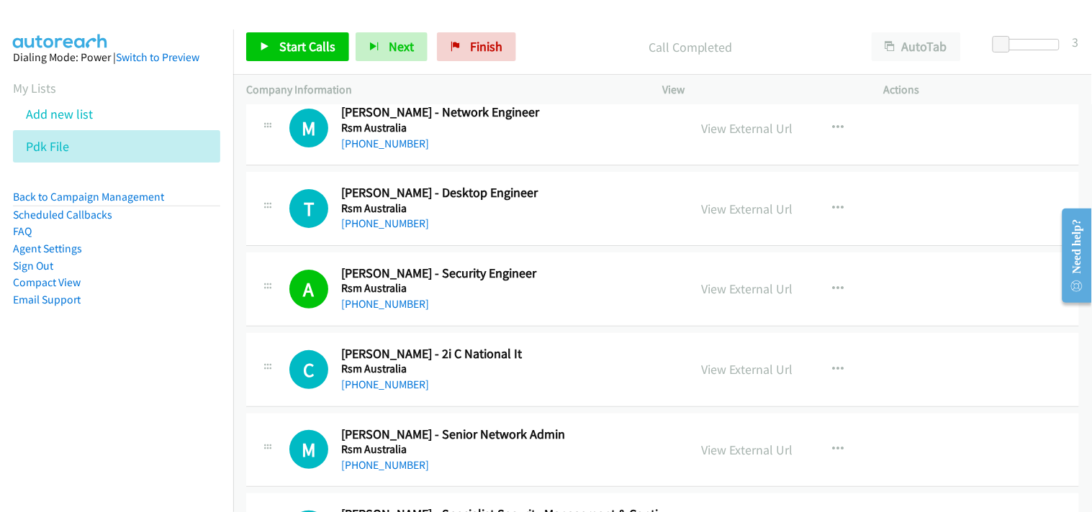
scroll to position [1359, 0]
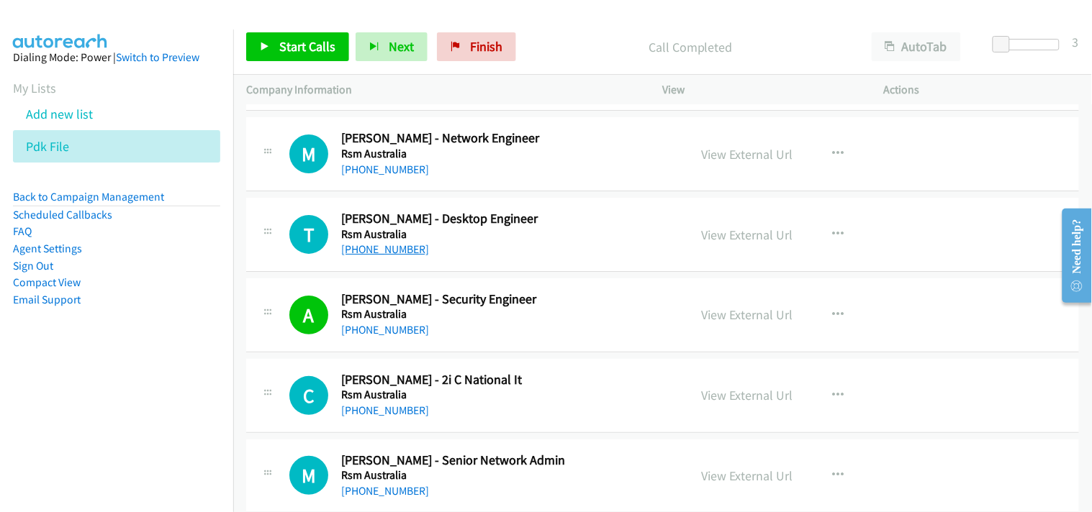
click at [404, 243] on link "+61 424 069 112" at bounding box center [385, 250] width 88 height 14
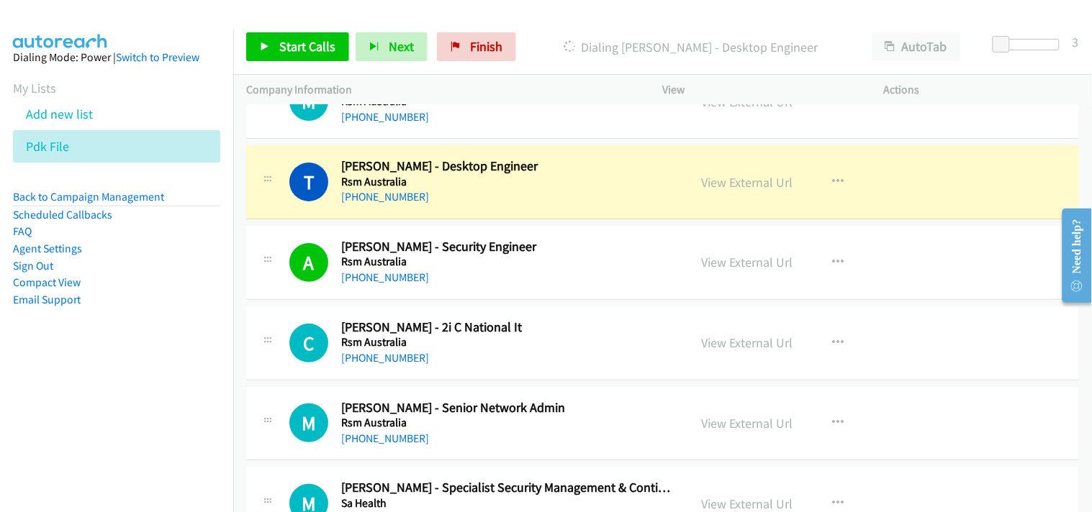
scroll to position [1439, 0]
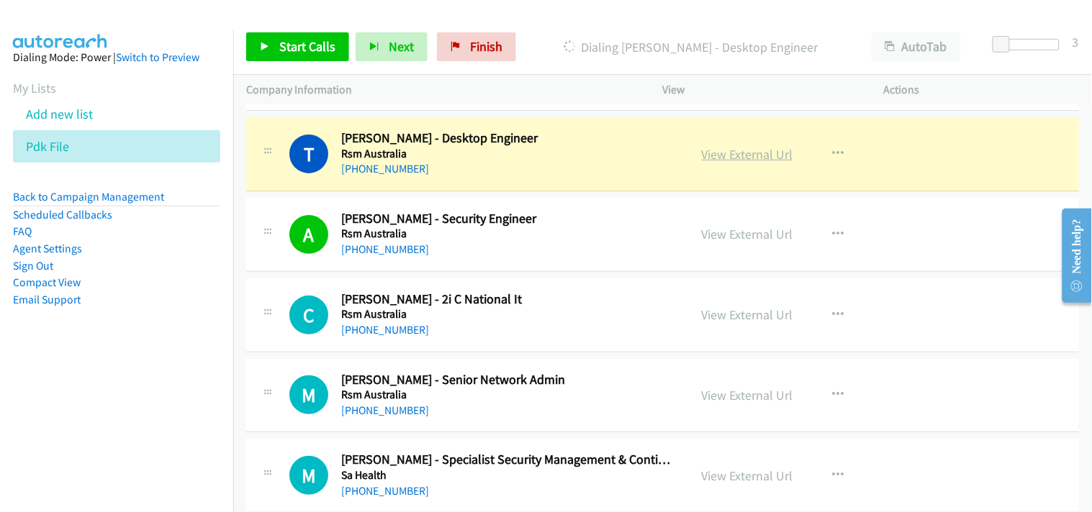
click at [723, 158] on link "View External Url" at bounding box center [747, 154] width 91 height 17
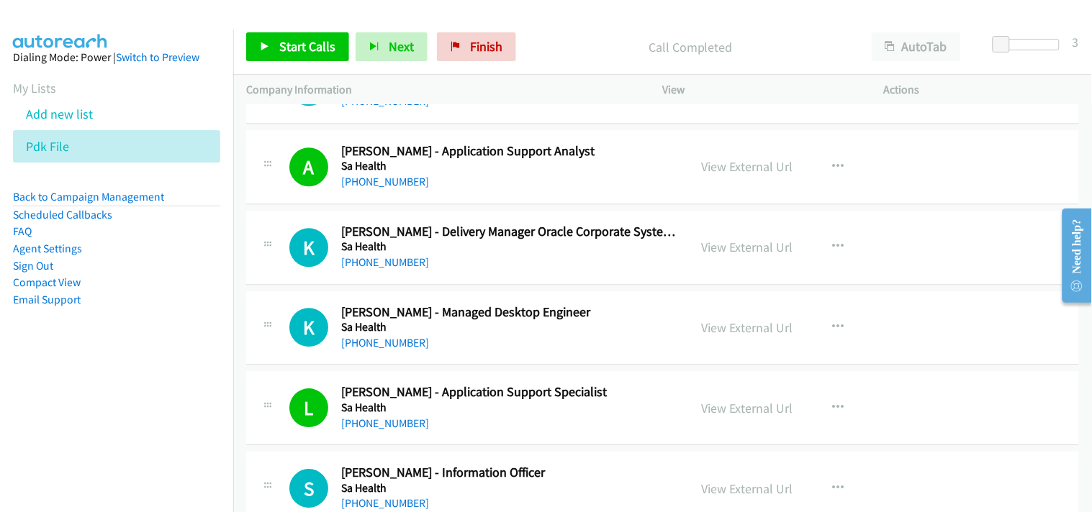
scroll to position [2399, 0]
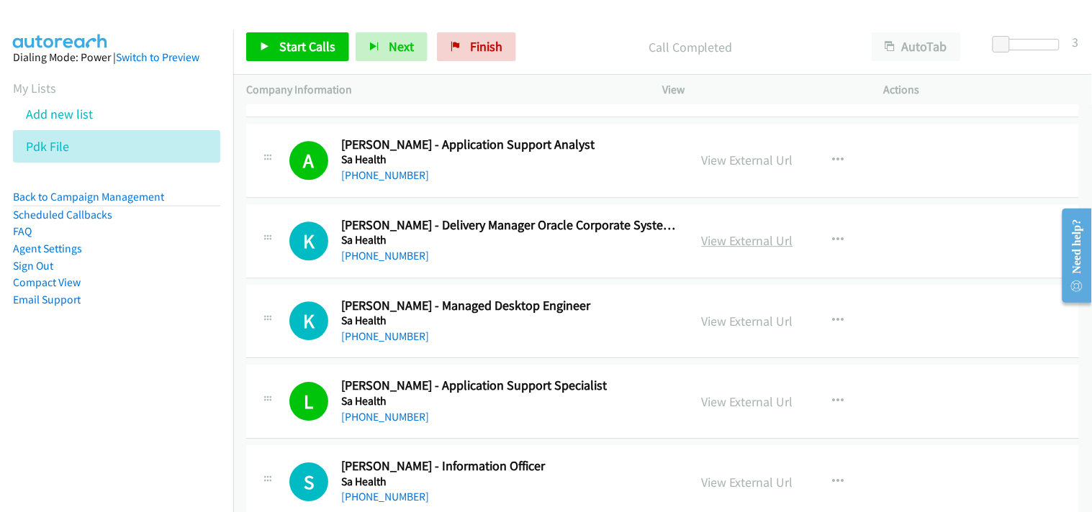
click at [763, 245] on link "View External Url" at bounding box center [747, 240] width 91 height 17
click at [407, 256] on link "+61 469 564 346" at bounding box center [385, 256] width 88 height 14
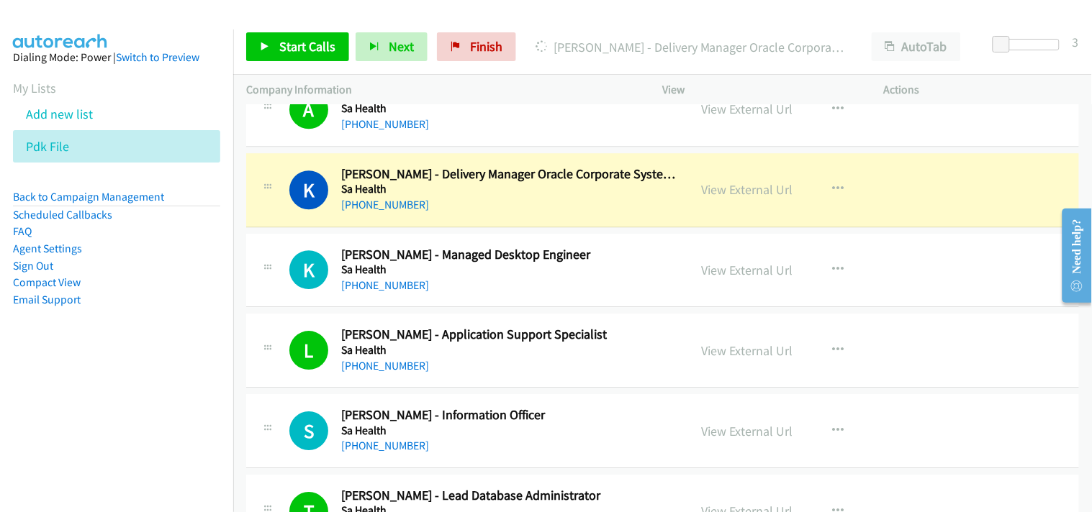
scroll to position [2479, 0]
